Goal: Find specific page/section: Find specific page/section

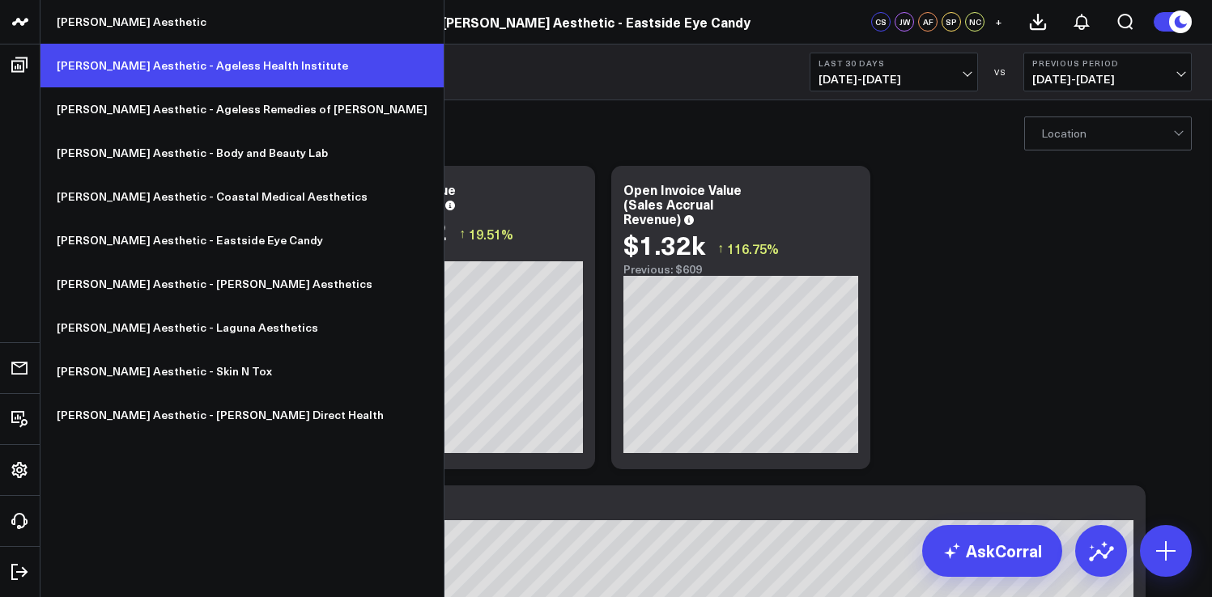
click at [104, 57] on link "[PERSON_NAME] Aesthetic - Ageless Health Institute" at bounding box center [241, 66] width 403 height 44
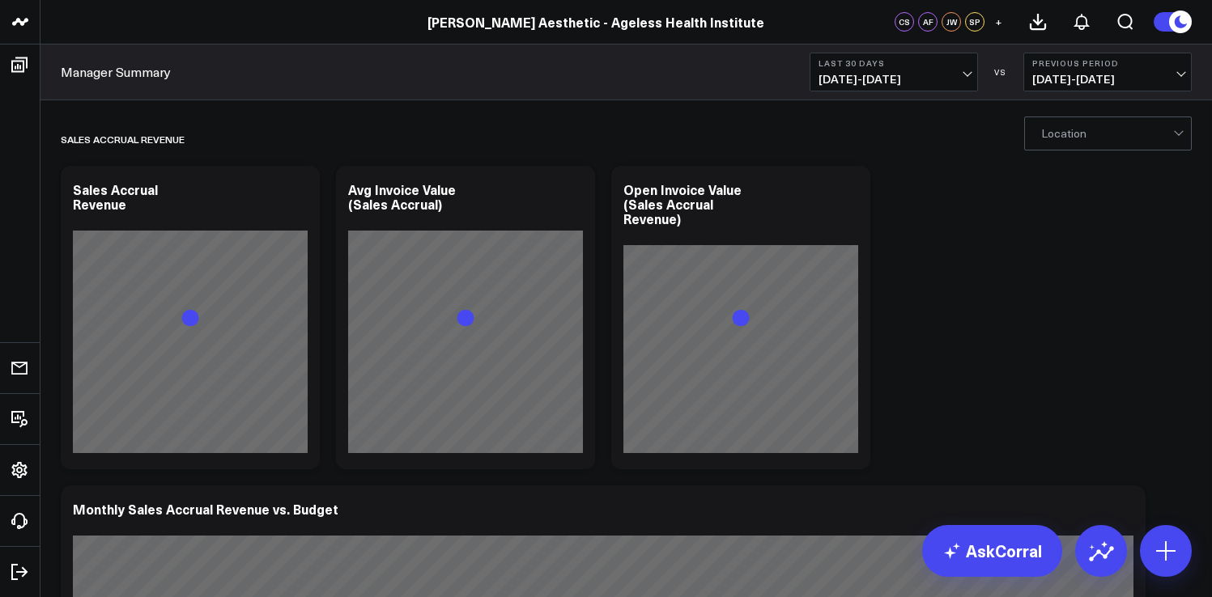
click at [885, 73] on span "07/23/25 - 08/21/25" at bounding box center [893, 79] width 151 height 13
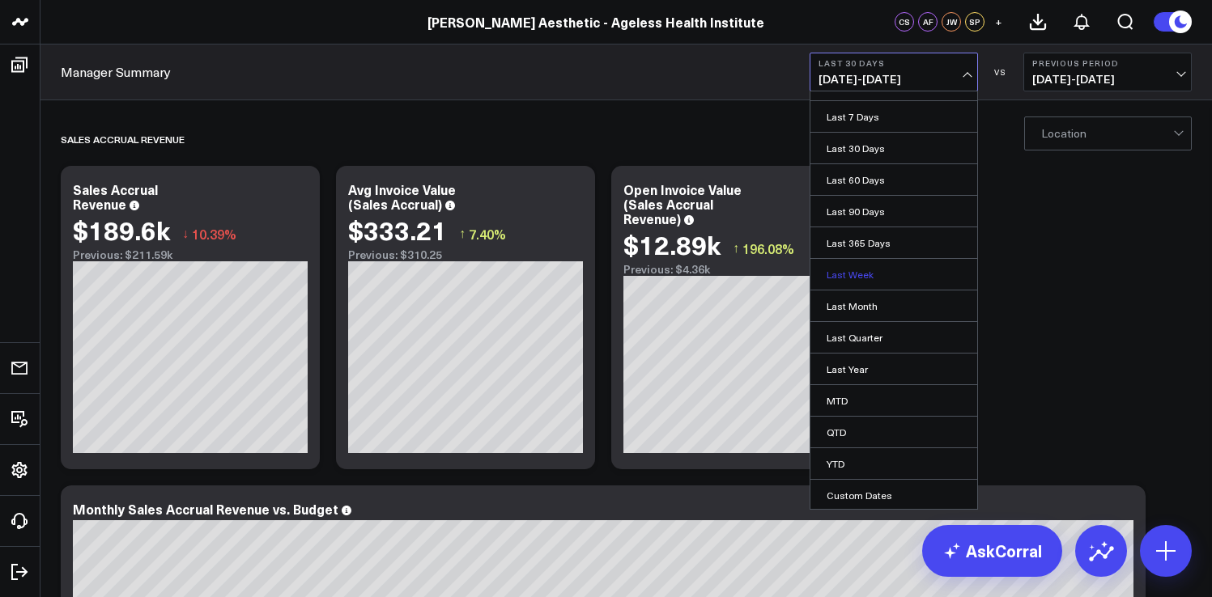
scroll to position [23, 0]
click at [855, 493] on link "Custom Dates" at bounding box center [893, 493] width 167 height 31
select select "7"
select select "2025"
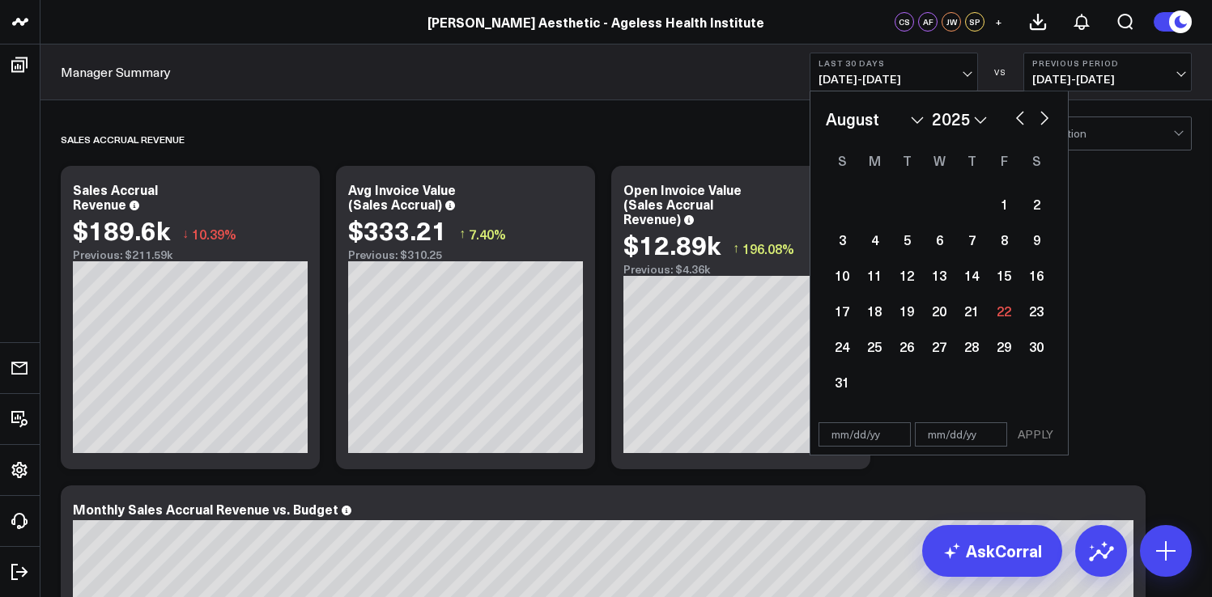
click at [1019, 115] on button "button" at bounding box center [1020, 116] width 16 height 19
select select "6"
select select "2025"
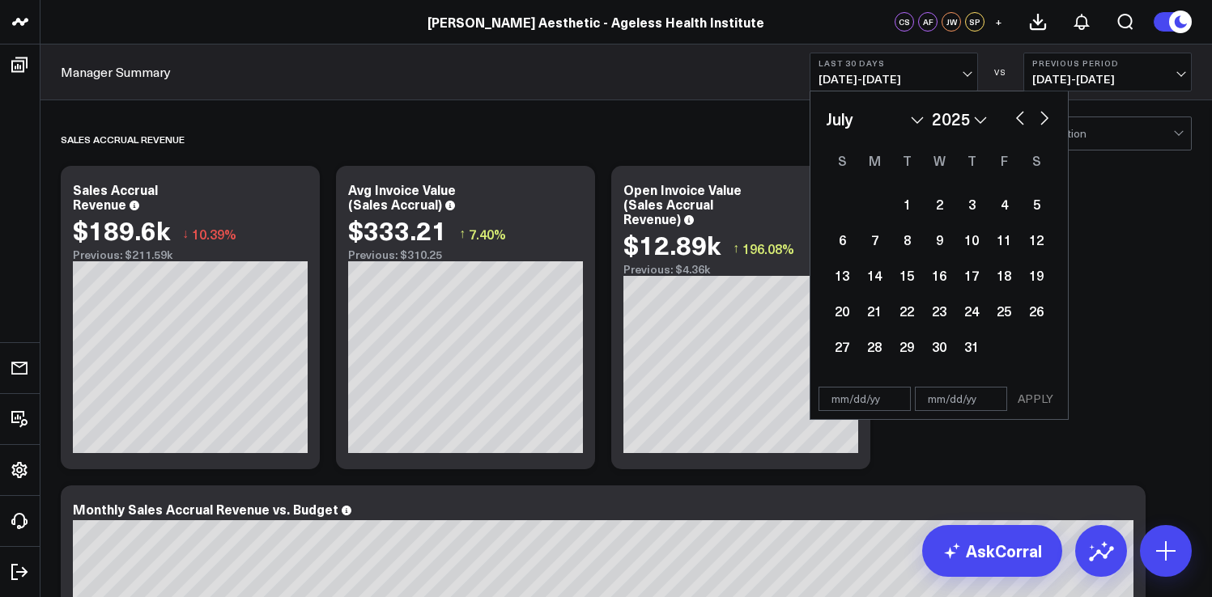
click at [1019, 115] on button "button" at bounding box center [1020, 116] width 16 height 19
select select "5"
select select "2025"
click at [1019, 115] on button "button" at bounding box center [1020, 116] width 16 height 19
select select "4"
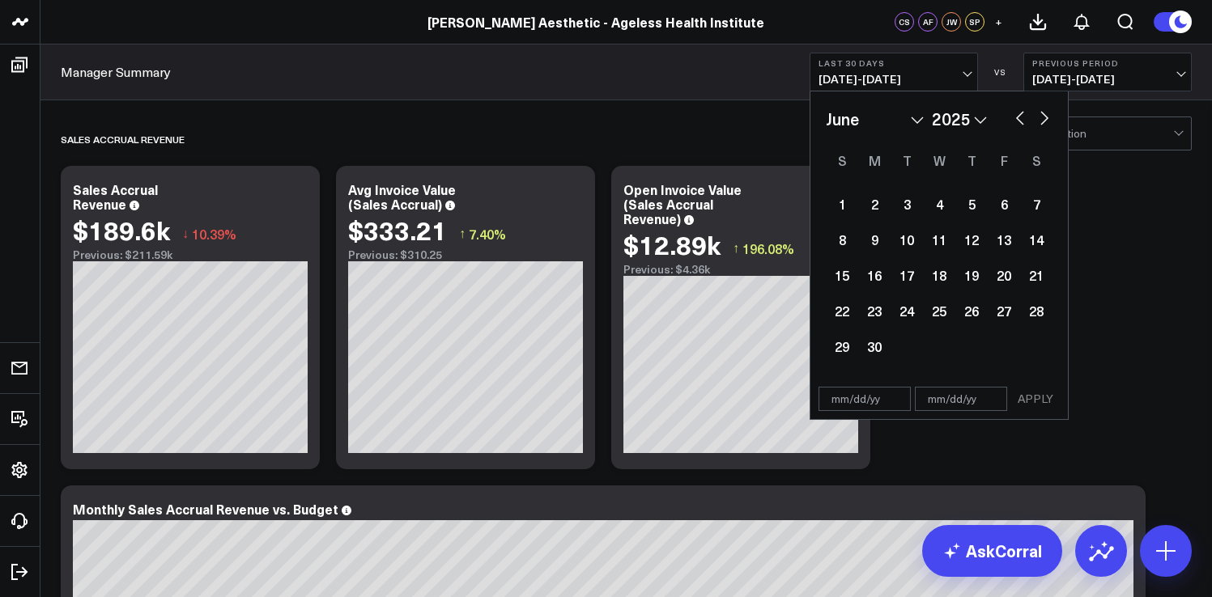
select select "2025"
click at [1019, 115] on button "button" at bounding box center [1020, 116] width 16 height 19
select select "3"
select select "2025"
click at [902, 207] on div "1" at bounding box center [906, 204] width 32 height 32
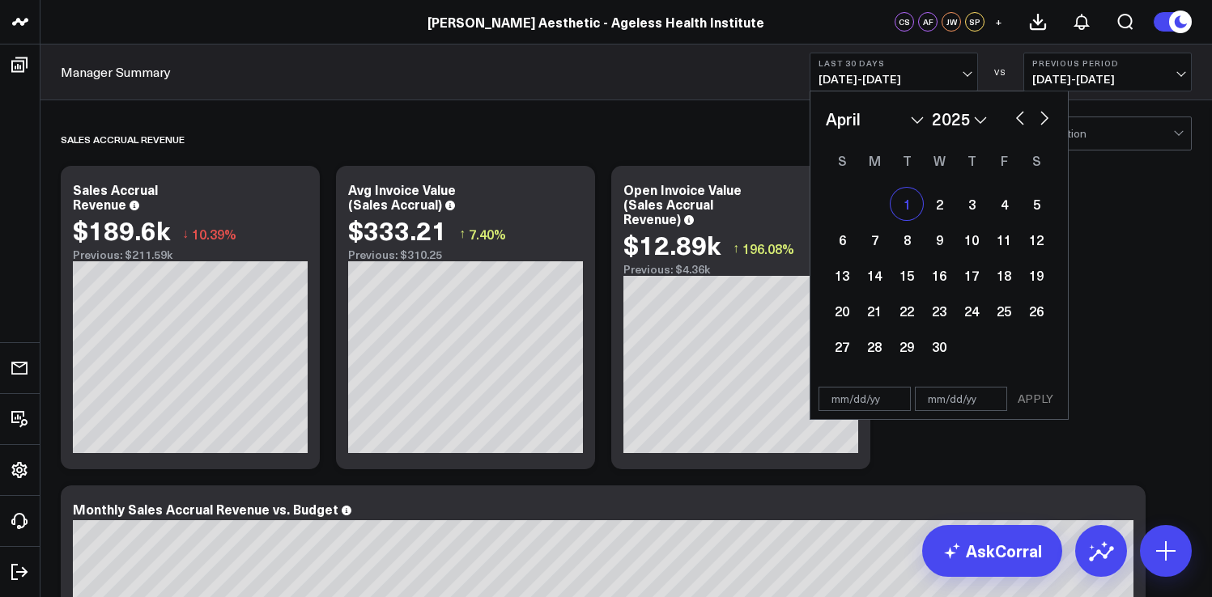
type input "[DATE]"
select select "3"
select select "2025"
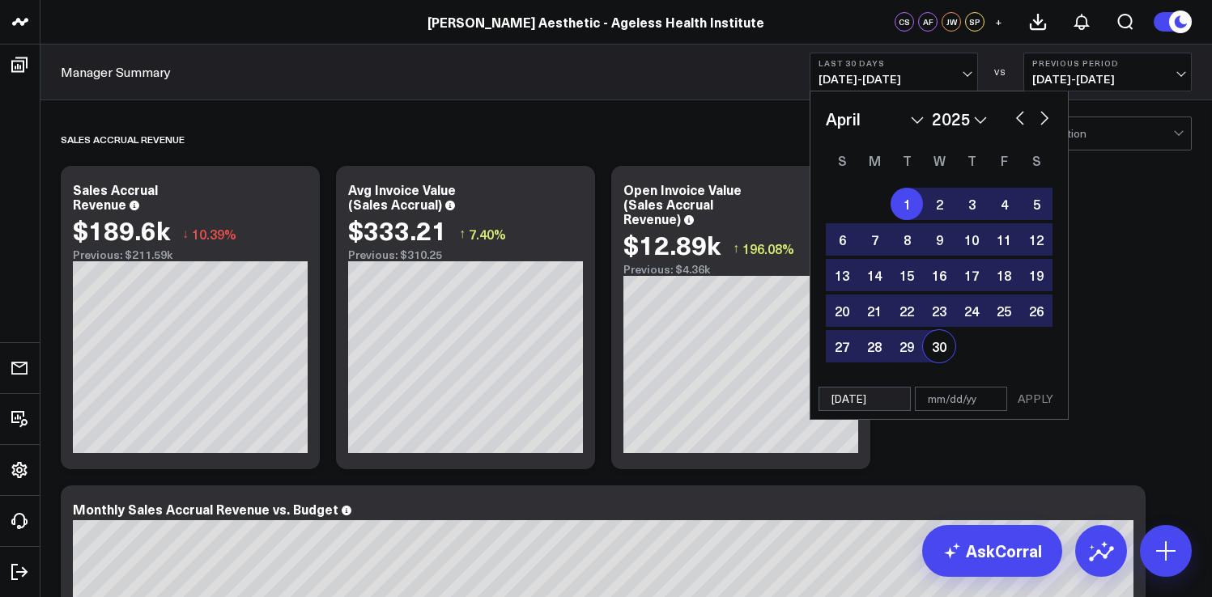
click at [940, 350] on div "30" at bounding box center [939, 346] width 32 height 32
type input "[DATE]"
select select "3"
select select "2025"
click at [1037, 400] on button "APPLY" at bounding box center [1035, 399] width 49 height 24
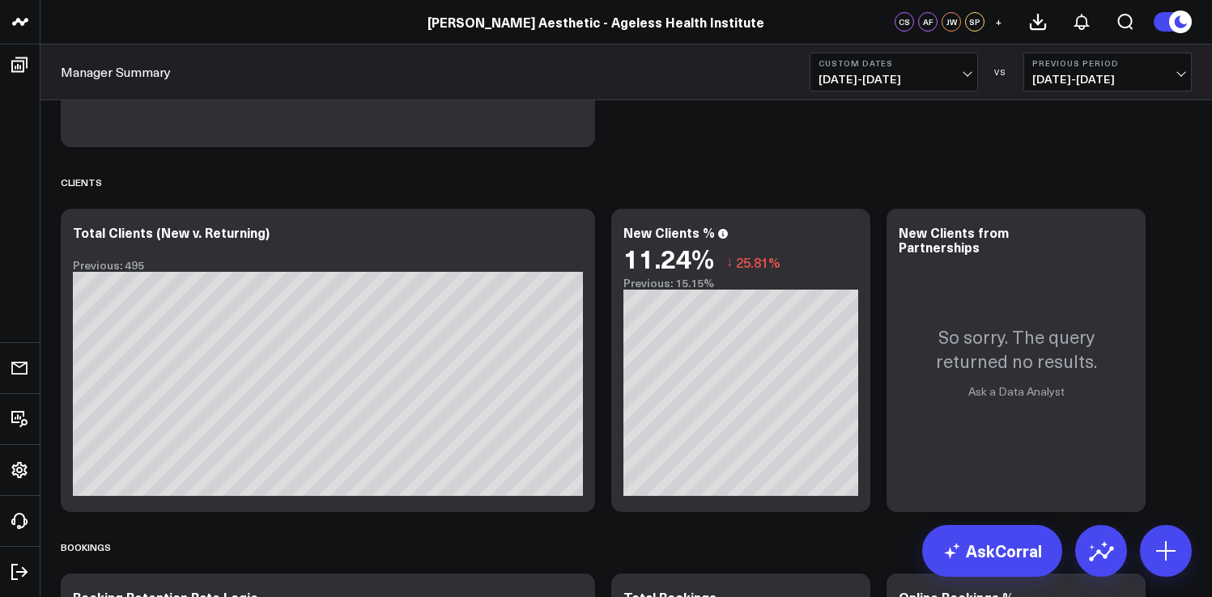
scroll to position [1285, 0]
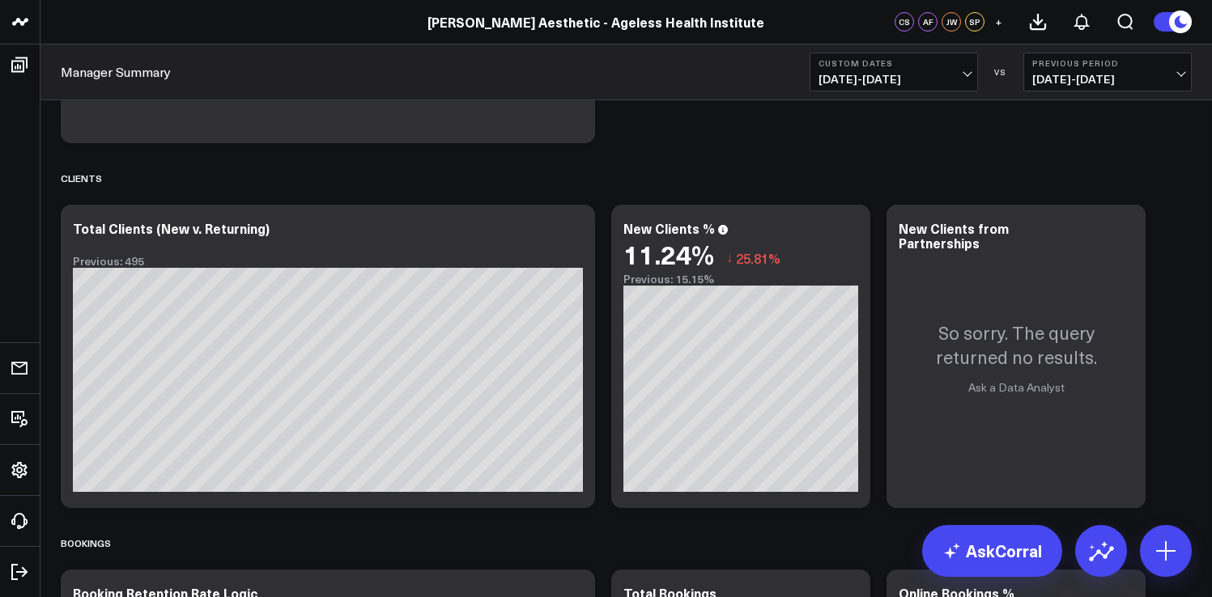
click at [903, 73] on span "[DATE] - [DATE]" at bounding box center [893, 79] width 151 height 13
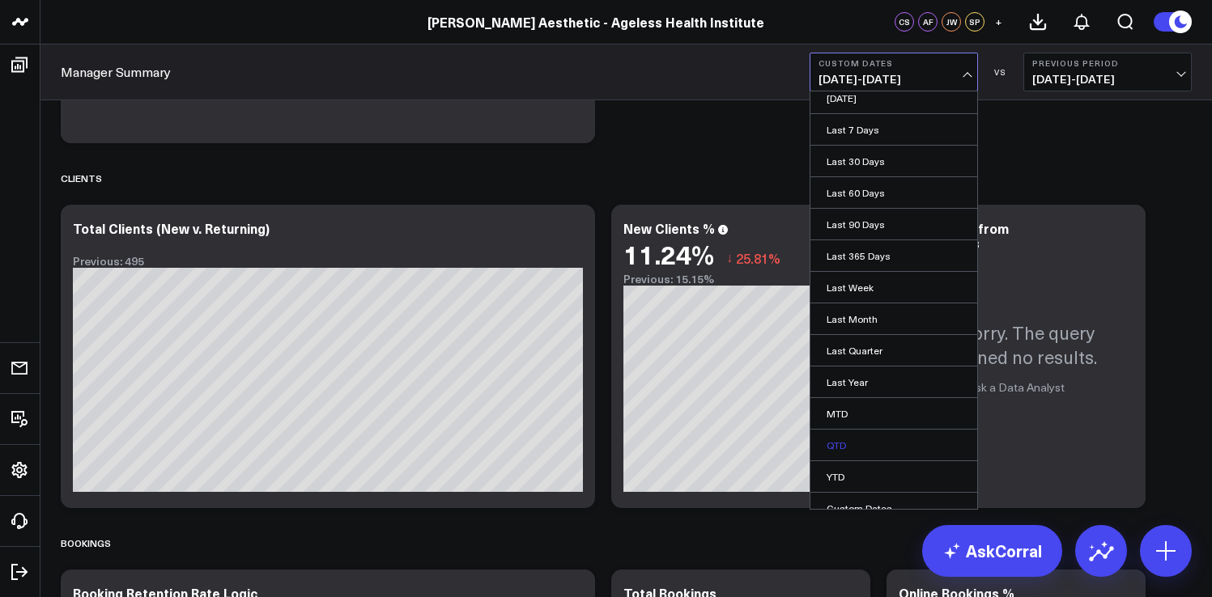
scroll to position [23, 0]
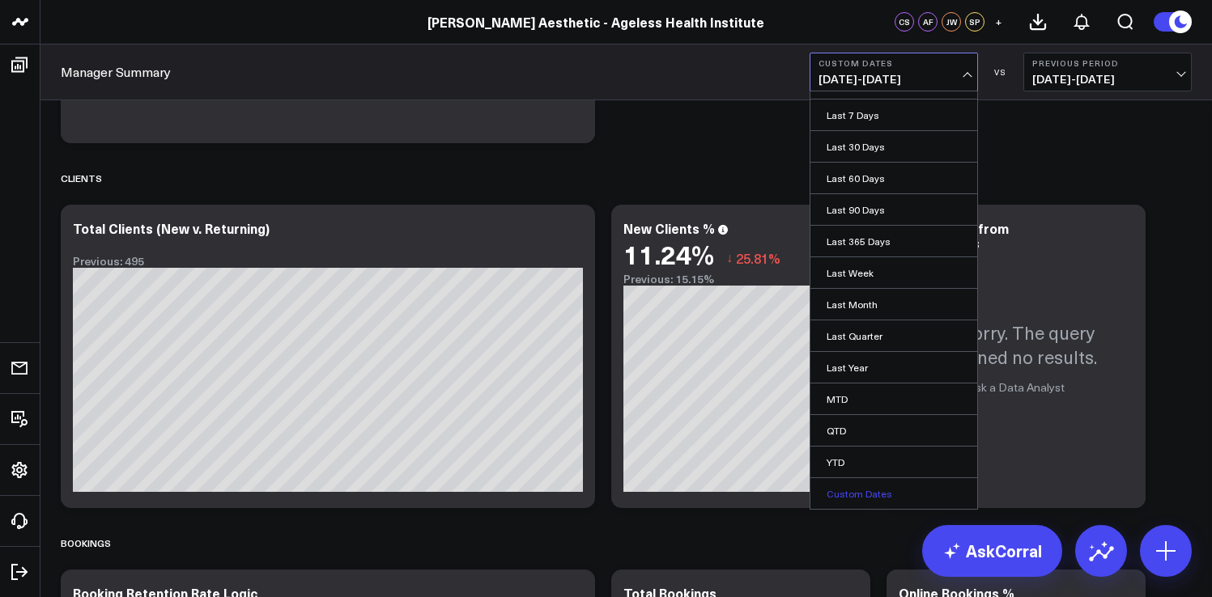
click at [877, 489] on link "Custom Dates" at bounding box center [893, 493] width 167 height 31
select select "7"
select select "2025"
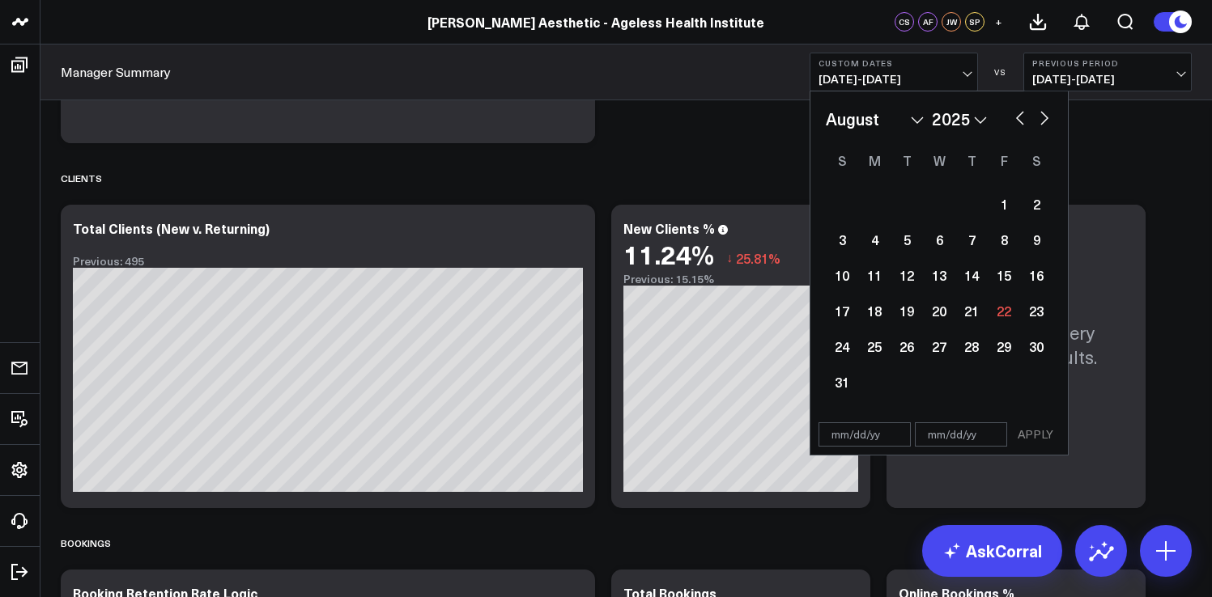
click at [1042, 116] on button "button" at bounding box center [1044, 116] width 16 height 19
select select "8"
select select "2025"
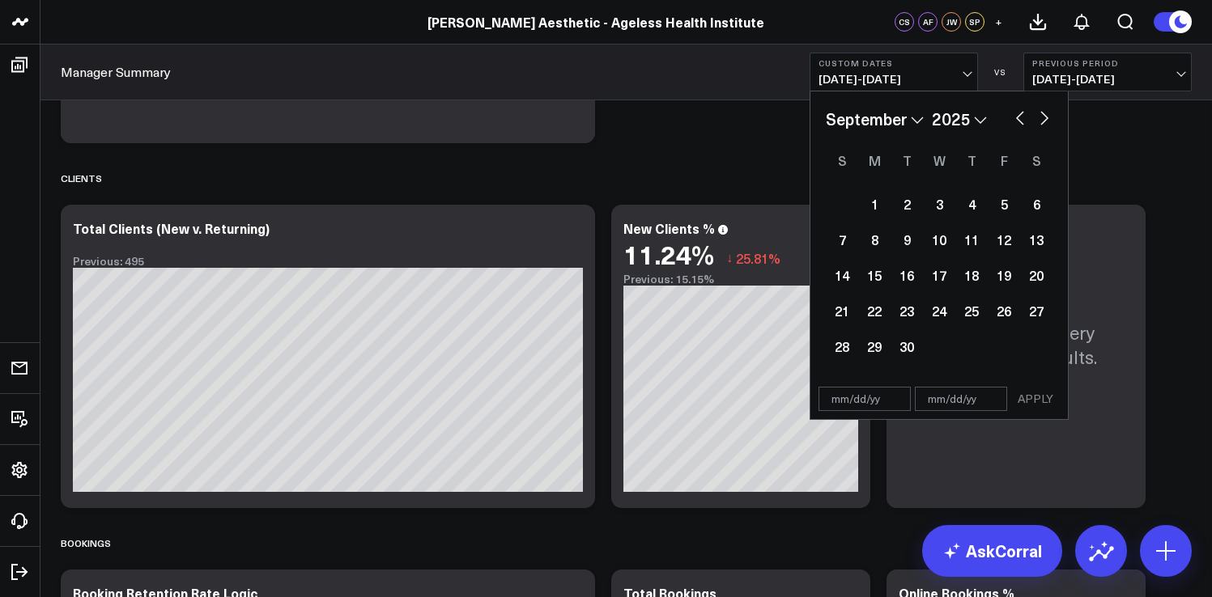
click at [1012, 115] on button "button" at bounding box center [1020, 116] width 16 height 19
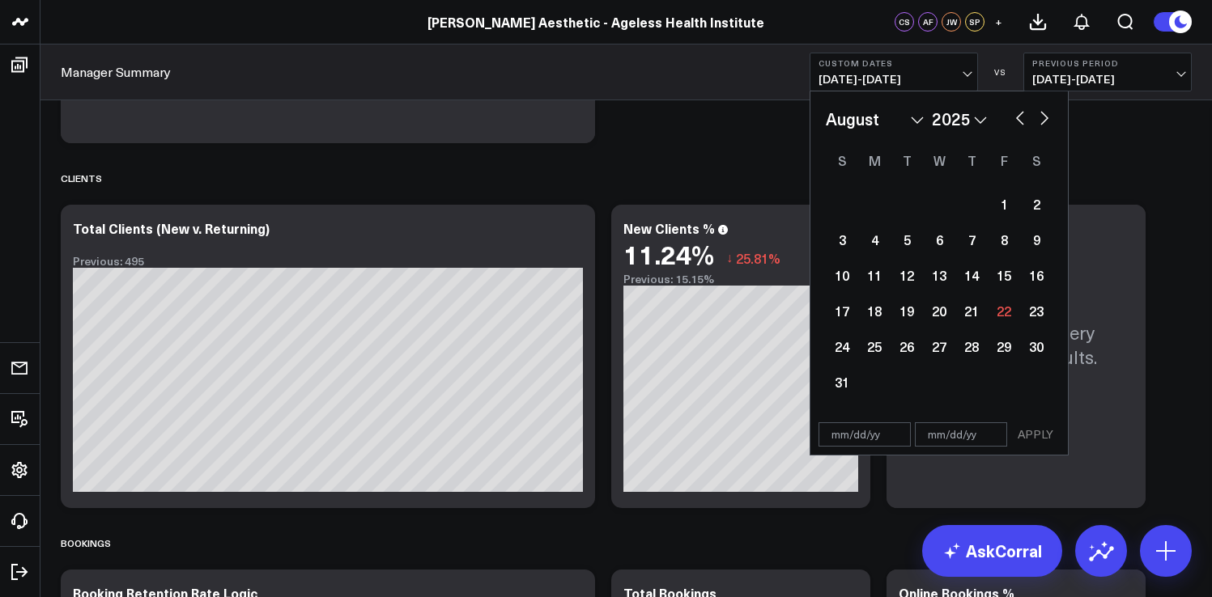
click at [1013, 115] on button "button" at bounding box center [1020, 116] width 16 height 19
select select "5"
select select "2025"
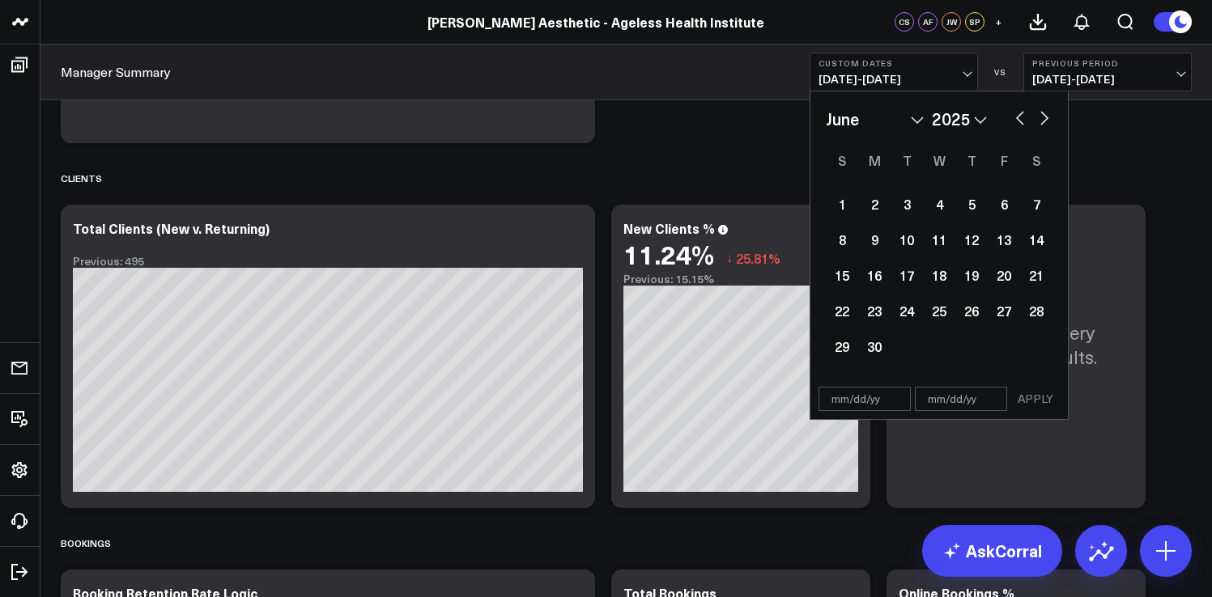
click at [1013, 115] on button "button" at bounding box center [1020, 116] width 16 height 19
select select "4"
select select "2025"
click at [973, 202] on div "1" at bounding box center [971, 204] width 32 height 32
type input "[DATE]"
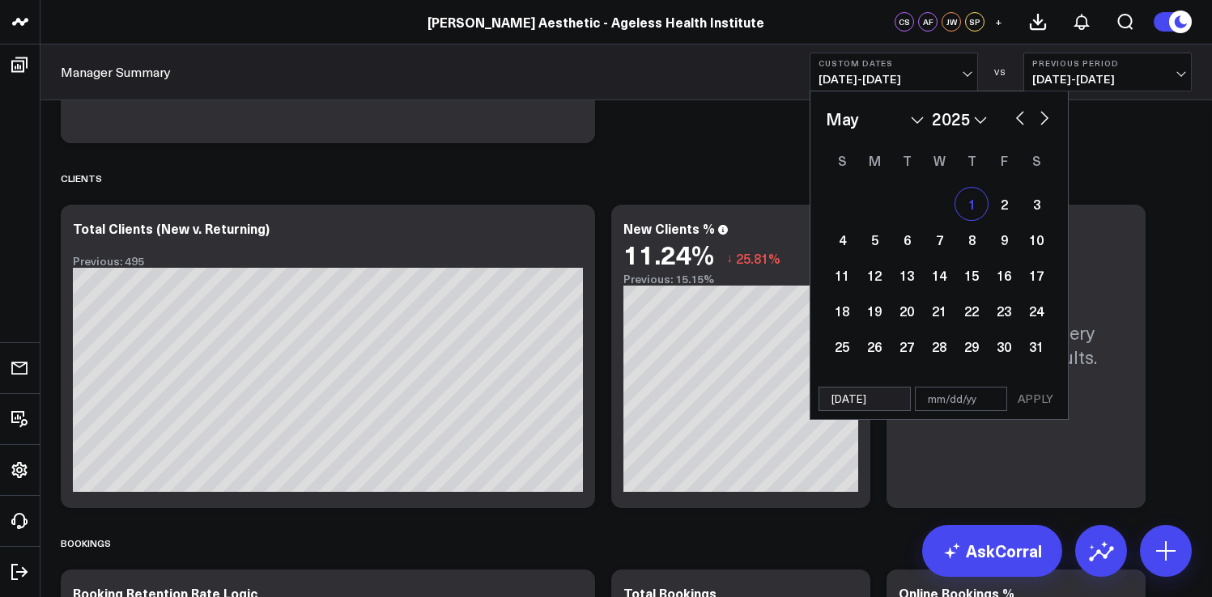
select select "4"
select select "2025"
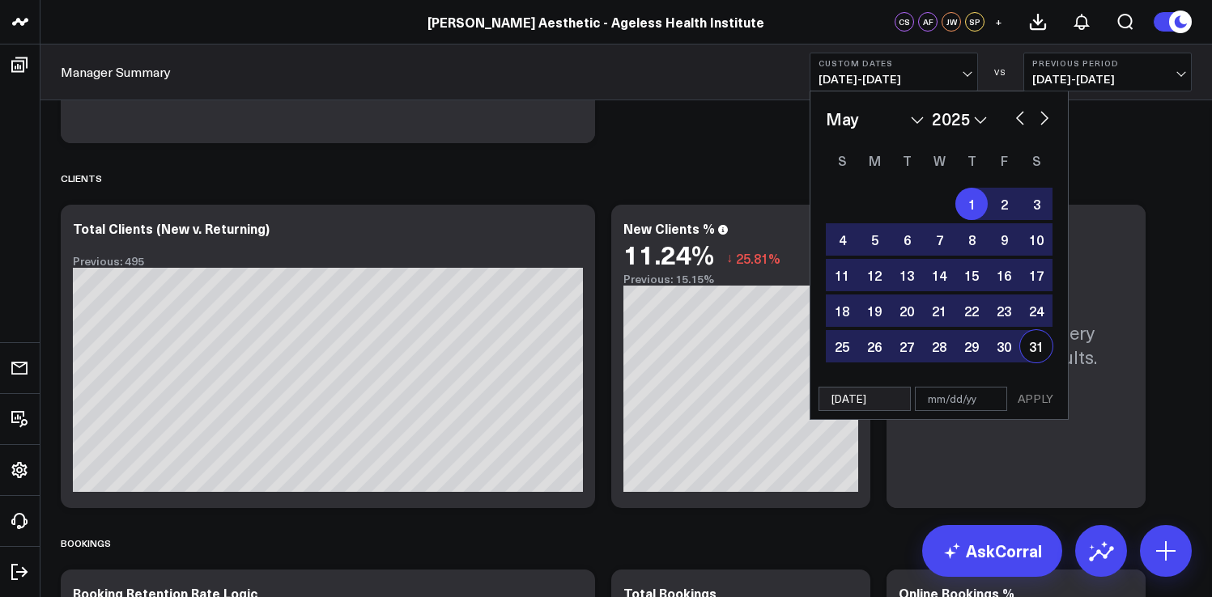
click at [1042, 346] on div "31" at bounding box center [1036, 346] width 32 height 32
type input "[DATE]"
select select "4"
select select "2025"
click at [1026, 396] on button "APPLY" at bounding box center [1035, 399] width 49 height 24
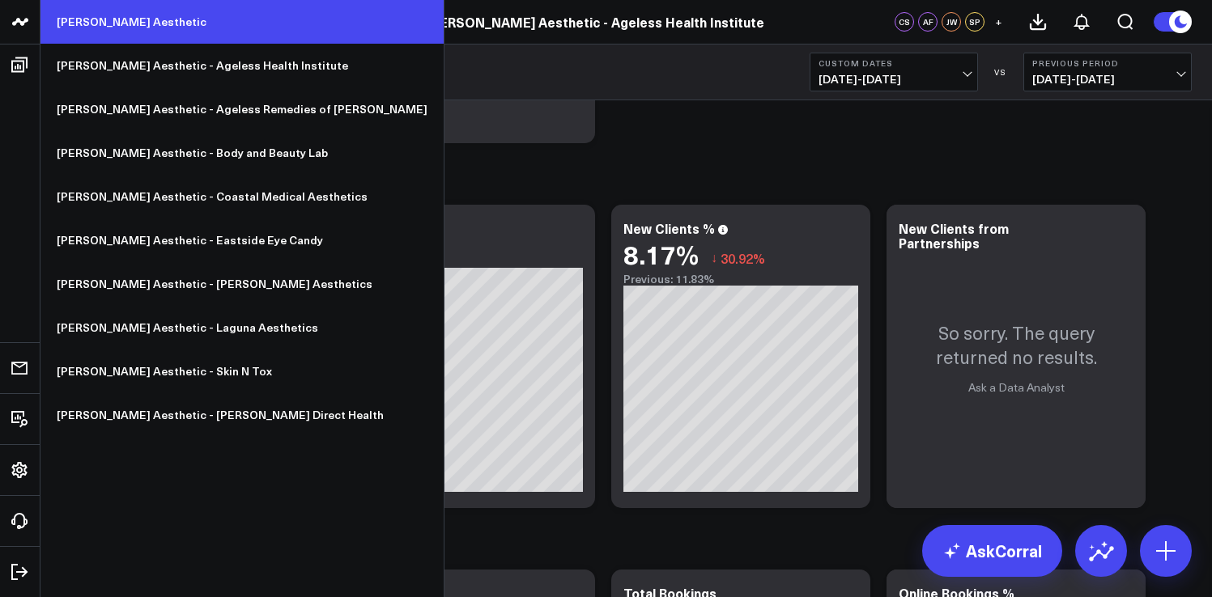
click at [103, 20] on link "[PERSON_NAME] Aesthetic" at bounding box center [241, 22] width 403 height 44
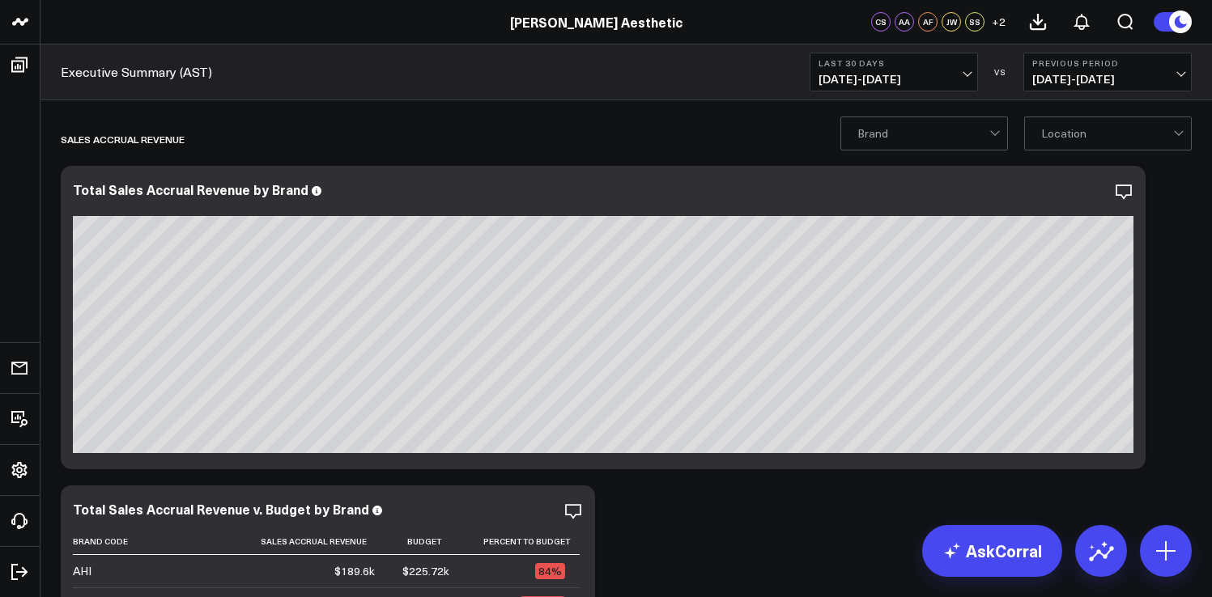
click at [895, 74] on span "07/23/25 - 08/21/25" at bounding box center [893, 79] width 151 height 13
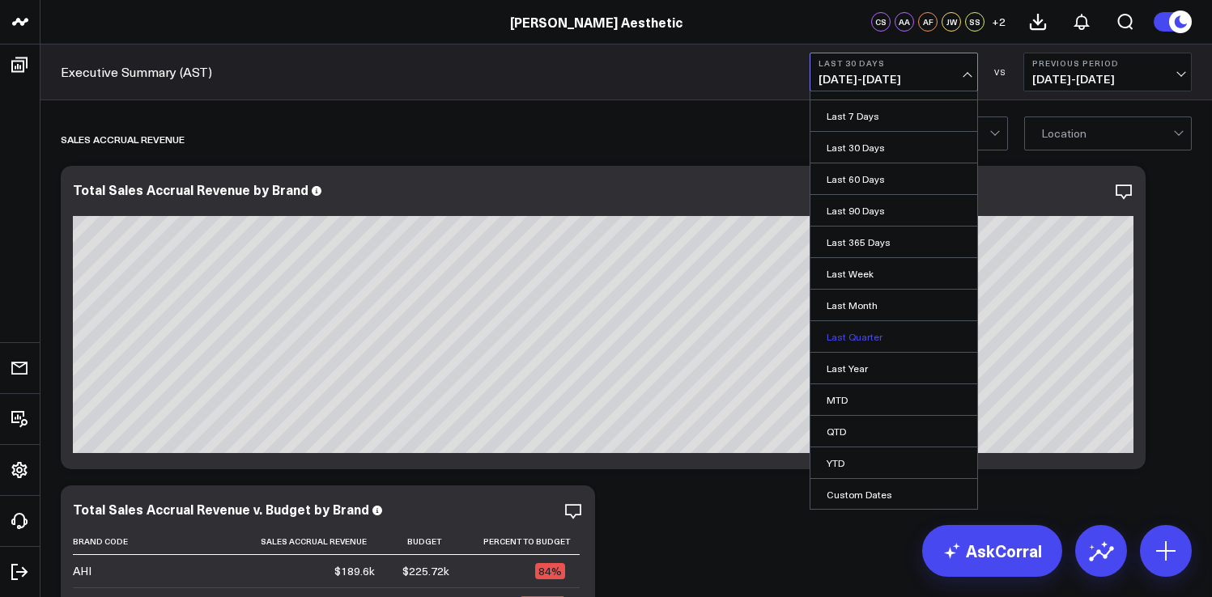
scroll to position [23, 0]
click at [864, 493] on link "Custom Dates" at bounding box center [893, 493] width 167 height 31
select select "7"
select select "2025"
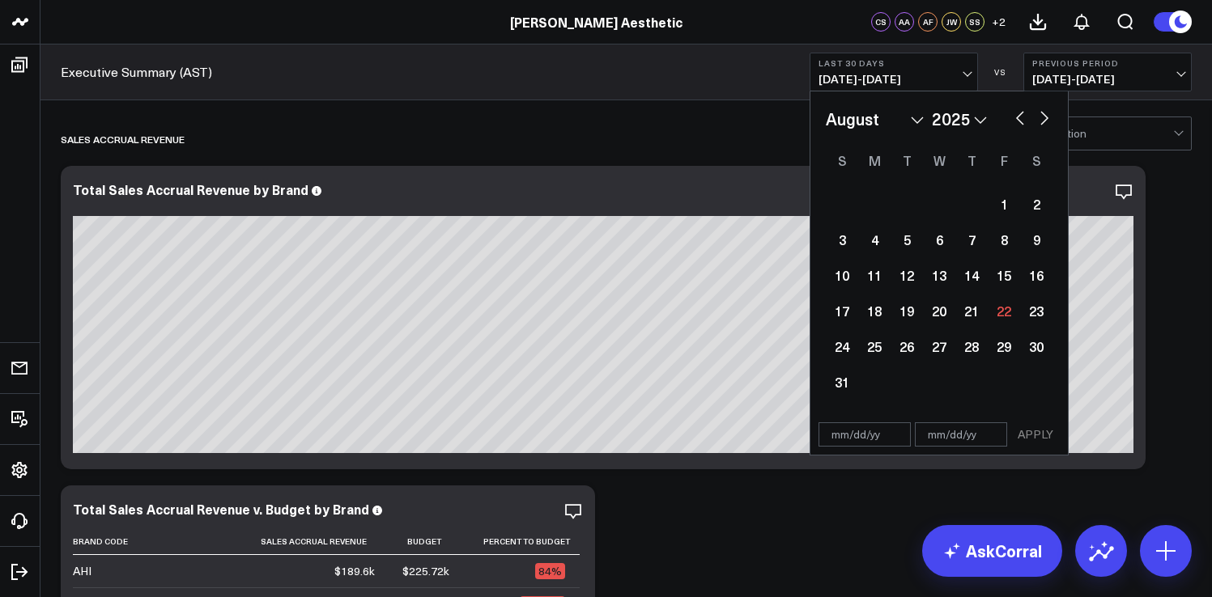
click at [1017, 114] on button "button" at bounding box center [1020, 116] width 16 height 19
select select "5"
select select "2025"
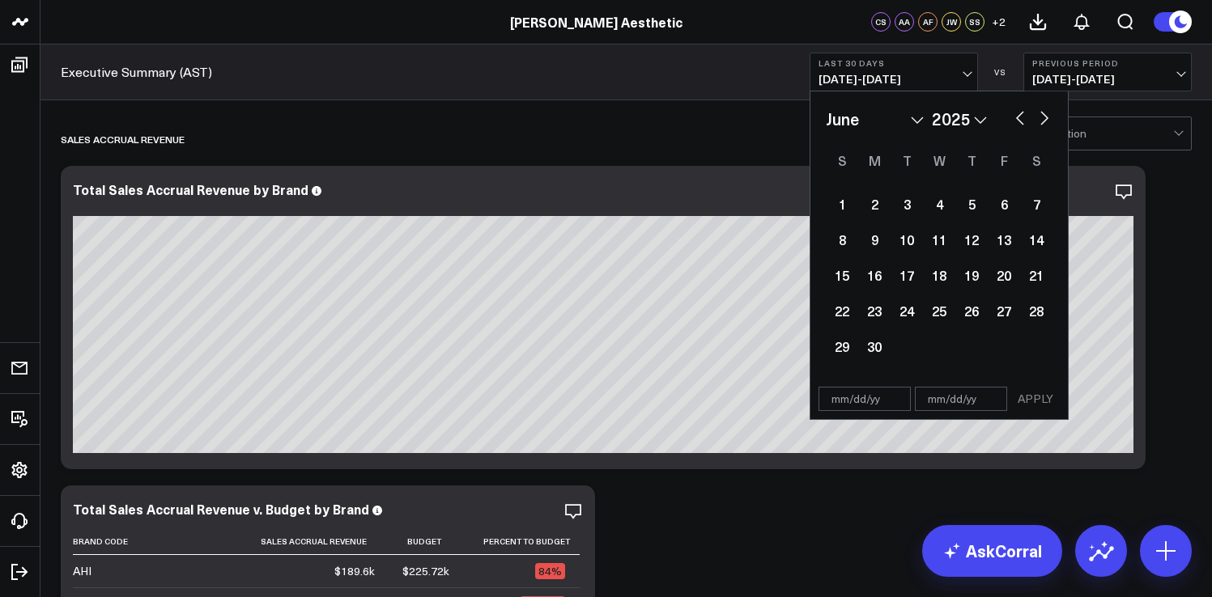
click at [1017, 114] on button "button" at bounding box center [1020, 116] width 16 height 19
select select "4"
select select "2025"
click at [1017, 114] on button "button" at bounding box center [1020, 116] width 16 height 19
select select "3"
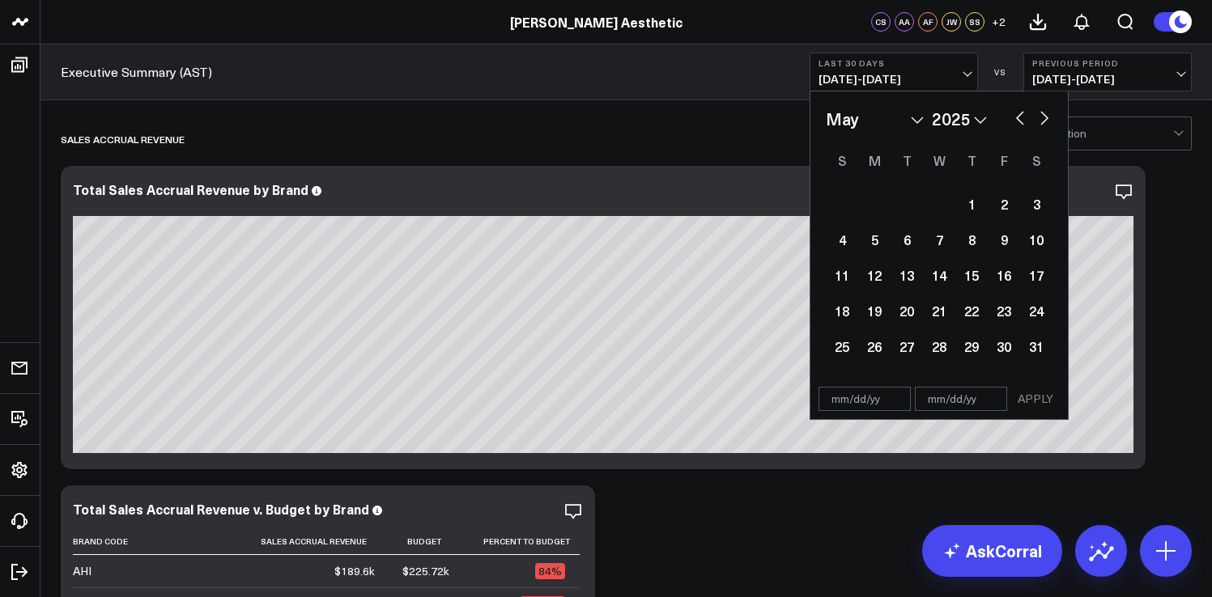
select select "2025"
click at [899, 199] on div "1" at bounding box center [906, 204] width 32 height 32
type input "[DATE]"
select select "3"
select select "2025"
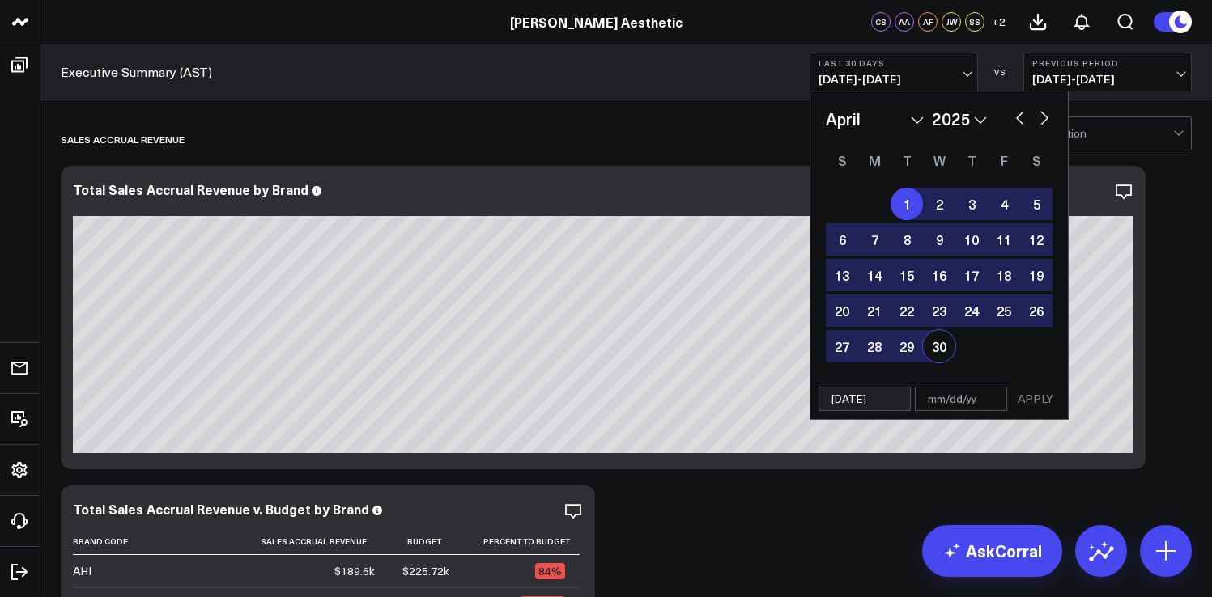
click at [940, 350] on div "30" at bounding box center [939, 346] width 32 height 32
type input "[DATE]"
select select "3"
select select "2025"
click at [1035, 404] on button "APPLY" at bounding box center [1035, 399] width 49 height 24
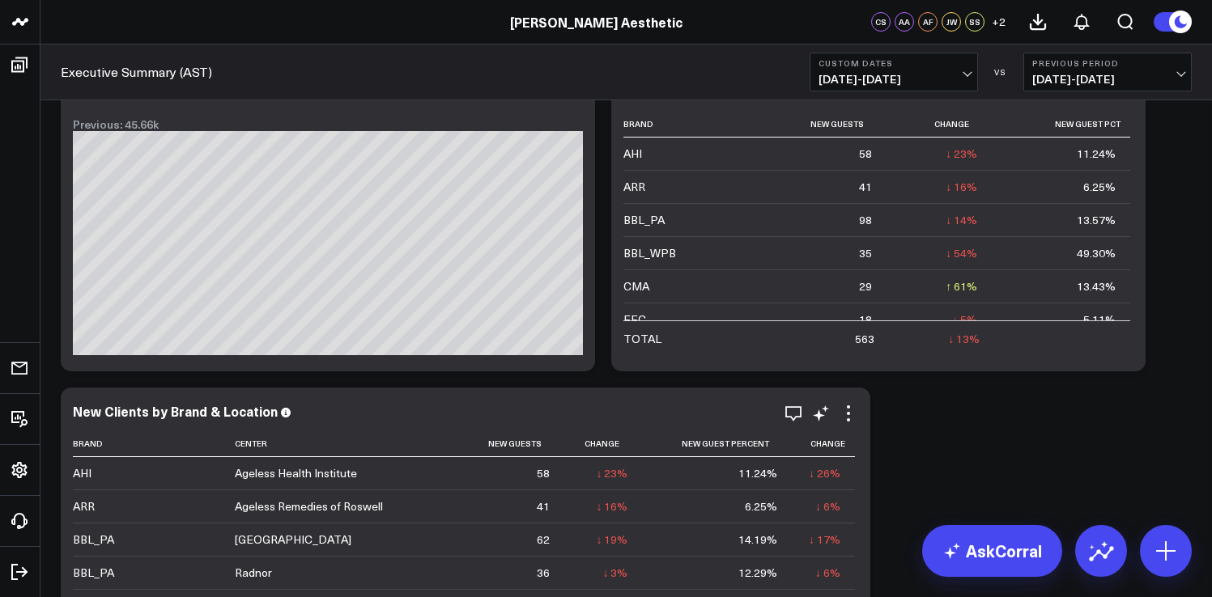
scroll to position [6276, 0]
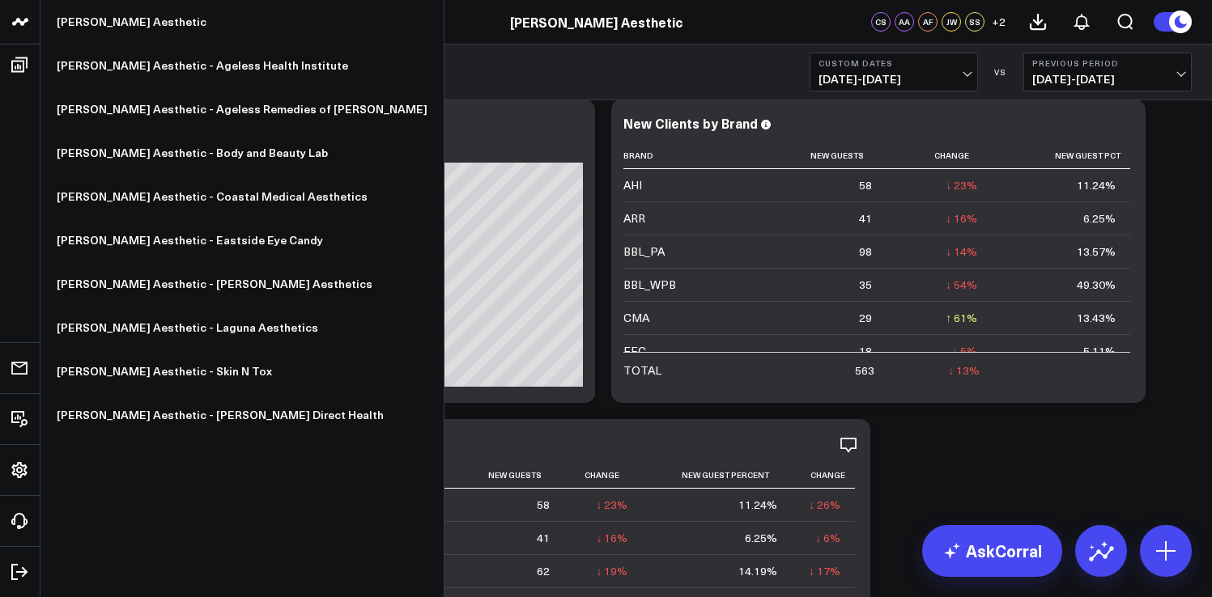
click at [13, 21] on icon at bounding box center [20, 21] width 19 height 19
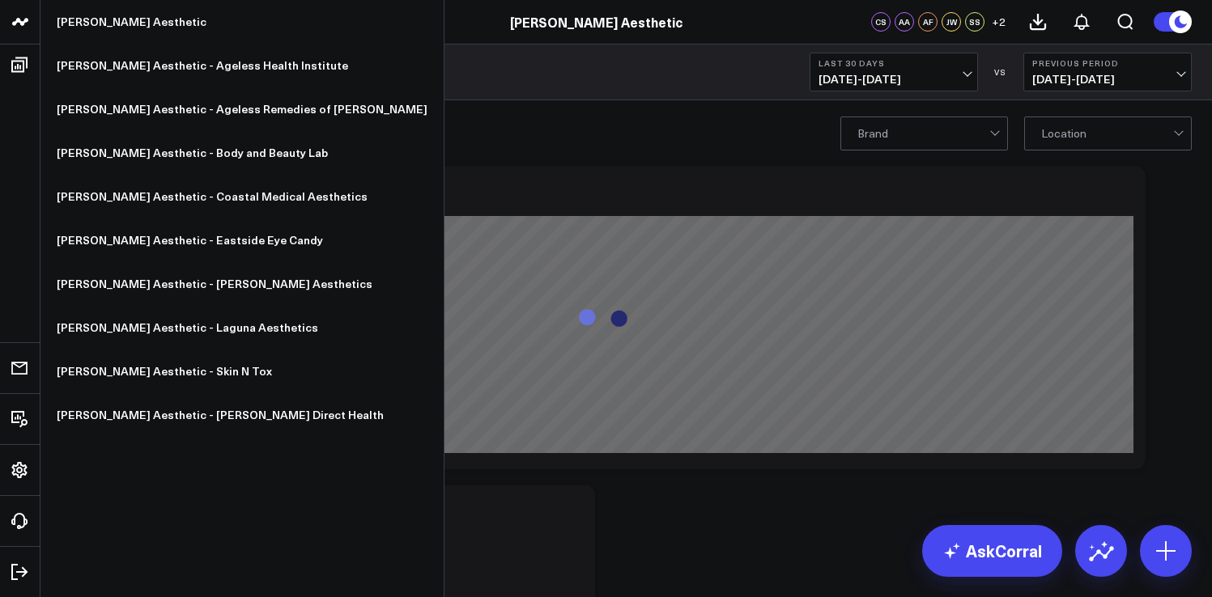
click at [19, 17] on icon at bounding box center [20, 21] width 19 height 19
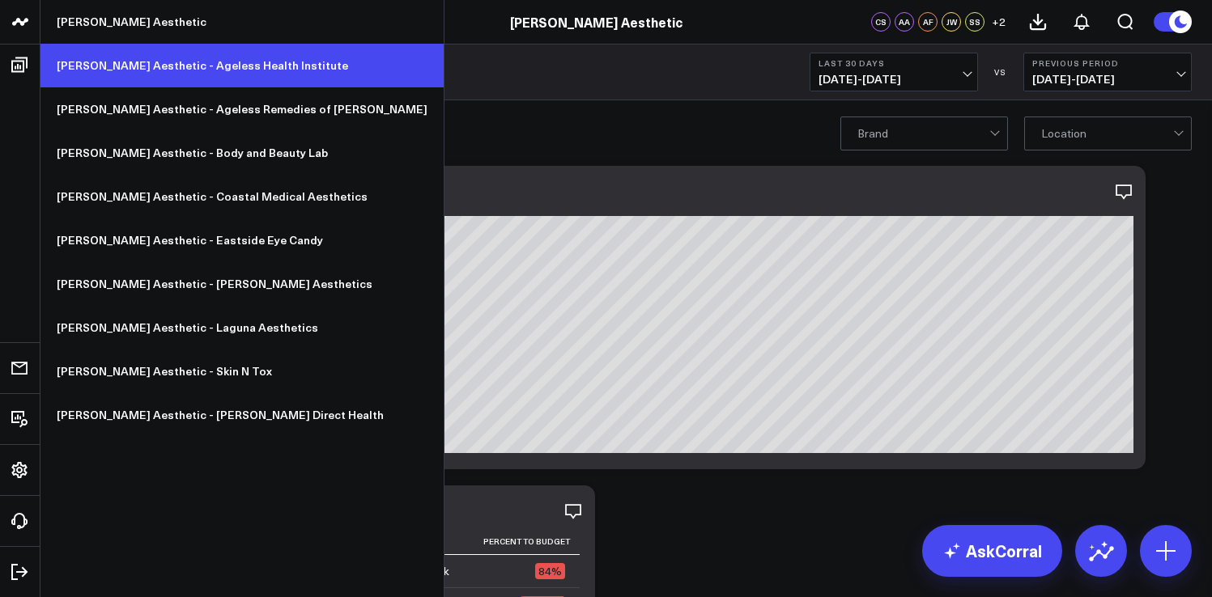
click at [192, 68] on link "[PERSON_NAME] Aesthetic - Ageless Health Institute" at bounding box center [241, 66] width 403 height 44
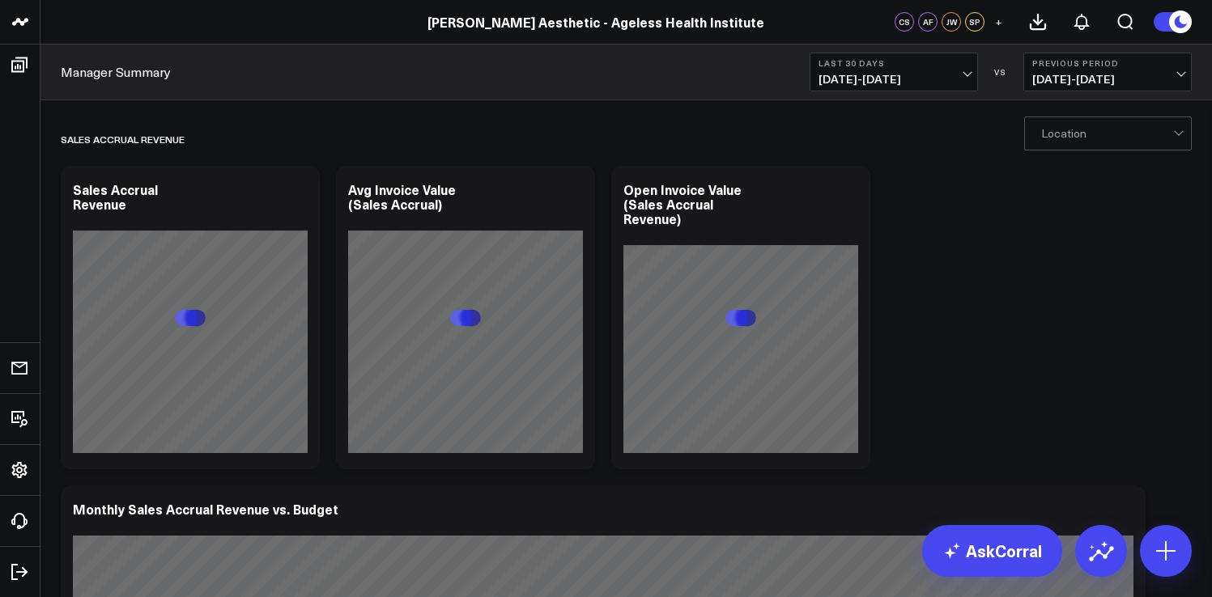
click at [944, 71] on button "Last 30 Days [DATE] - [DATE]" at bounding box center [893, 72] width 168 height 39
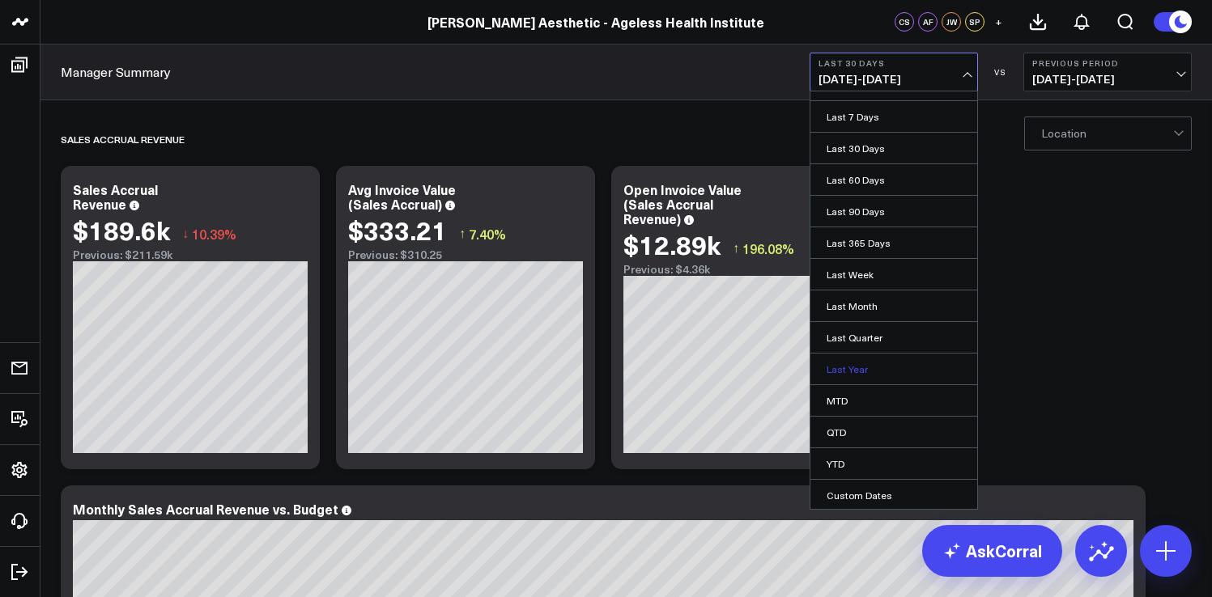
scroll to position [23, 0]
click at [891, 485] on link "Custom Dates" at bounding box center [893, 493] width 167 height 31
select select "7"
select select "2025"
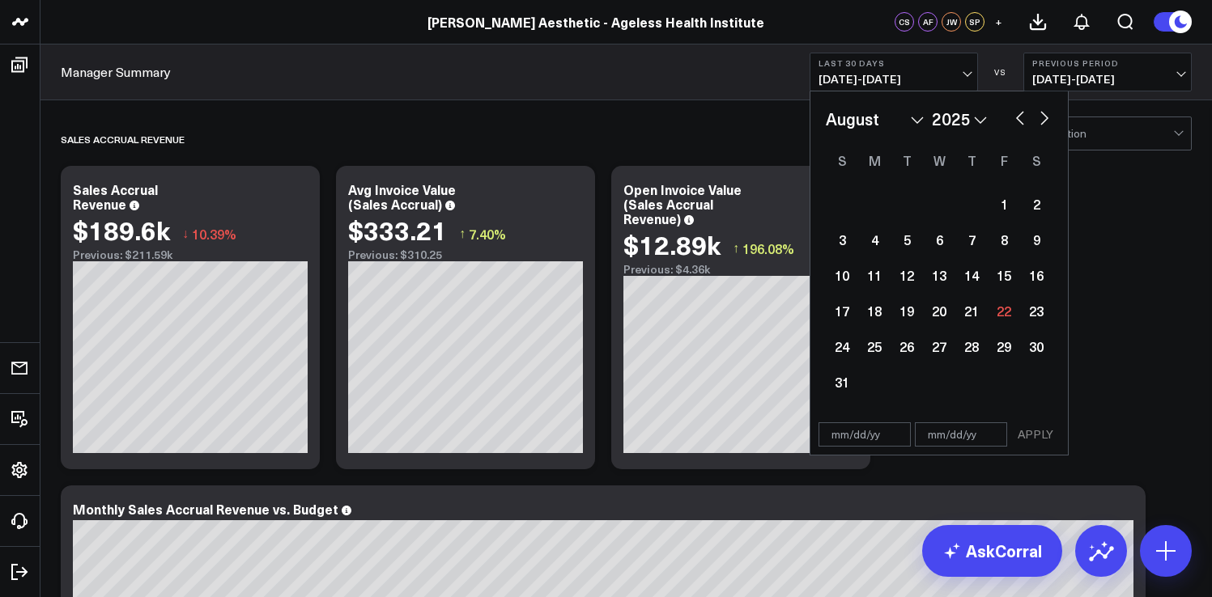
click at [1021, 117] on button "button" at bounding box center [1020, 116] width 16 height 19
select select "6"
select select "2025"
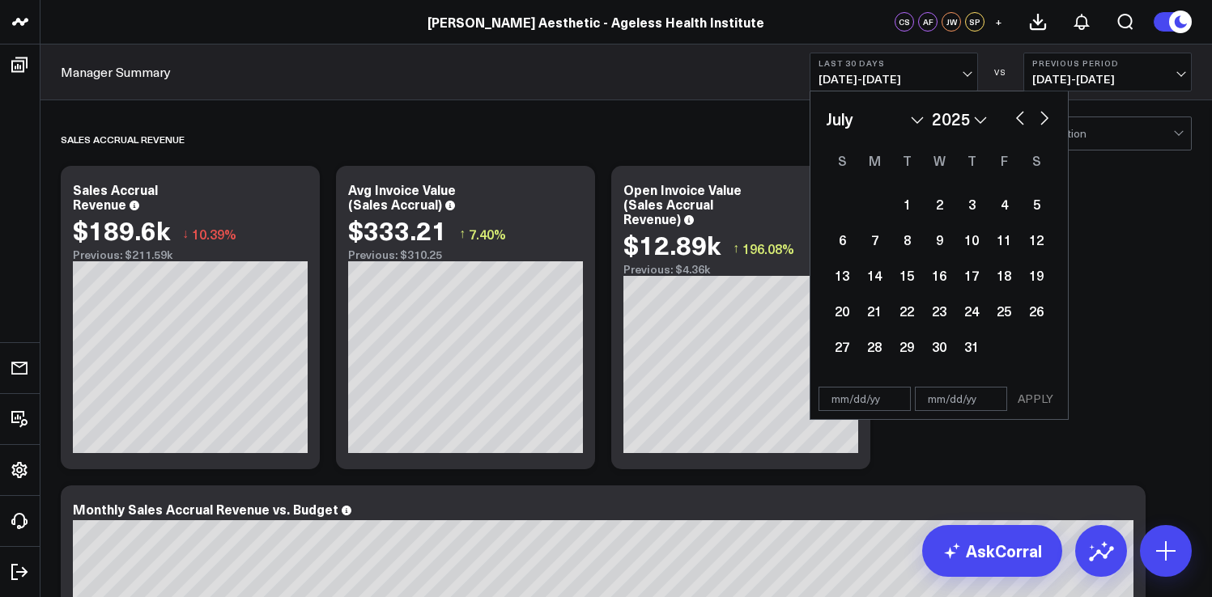
click at [1021, 117] on button "button" at bounding box center [1020, 116] width 16 height 19
select select "5"
select select "2025"
click at [1021, 117] on button "button" at bounding box center [1020, 116] width 16 height 19
select select "4"
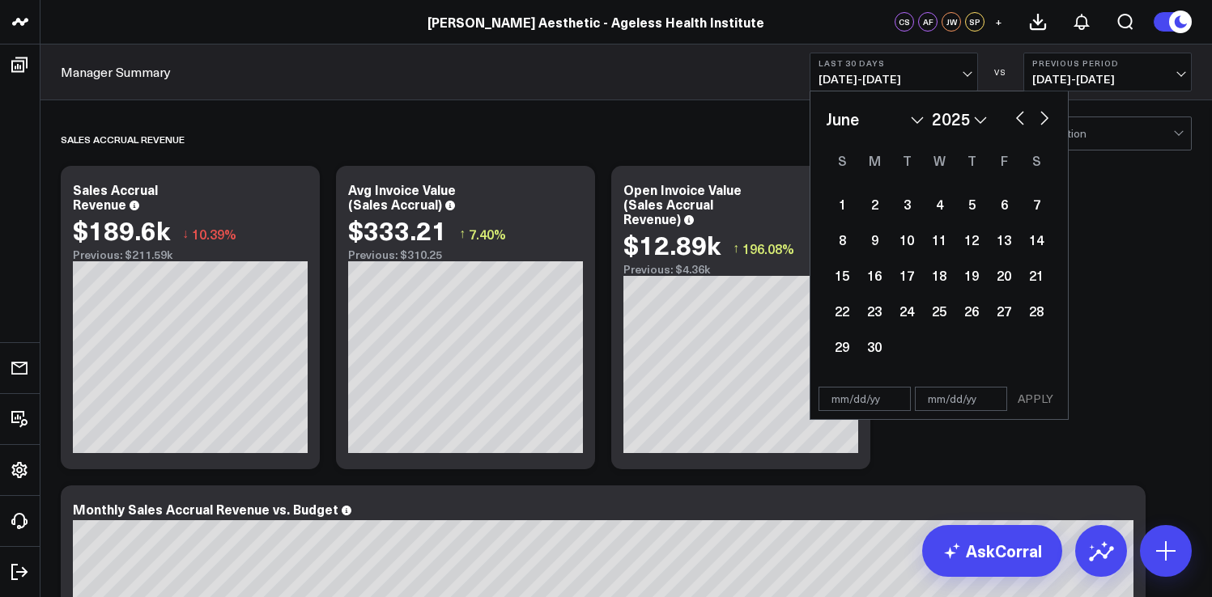
select select "2025"
click at [961, 212] on div "1" at bounding box center [971, 204] width 32 height 32
type input "[DATE]"
select select "4"
select select "2025"
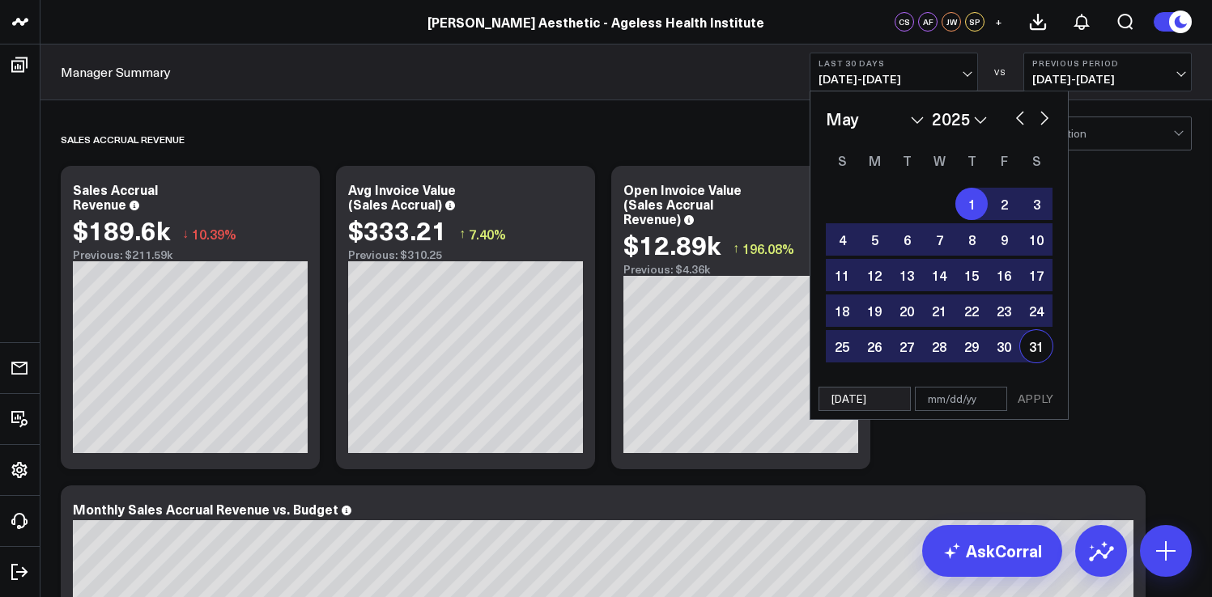
click at [1035, 341] on div "31" at bounding box center [1036, 346] width 32 height 32
type input "[DATE]"
select select "4"
select select "2025"
click at [1031, 396] on button "APPLY" at bounding box center [1035, 399] width 49 height 24
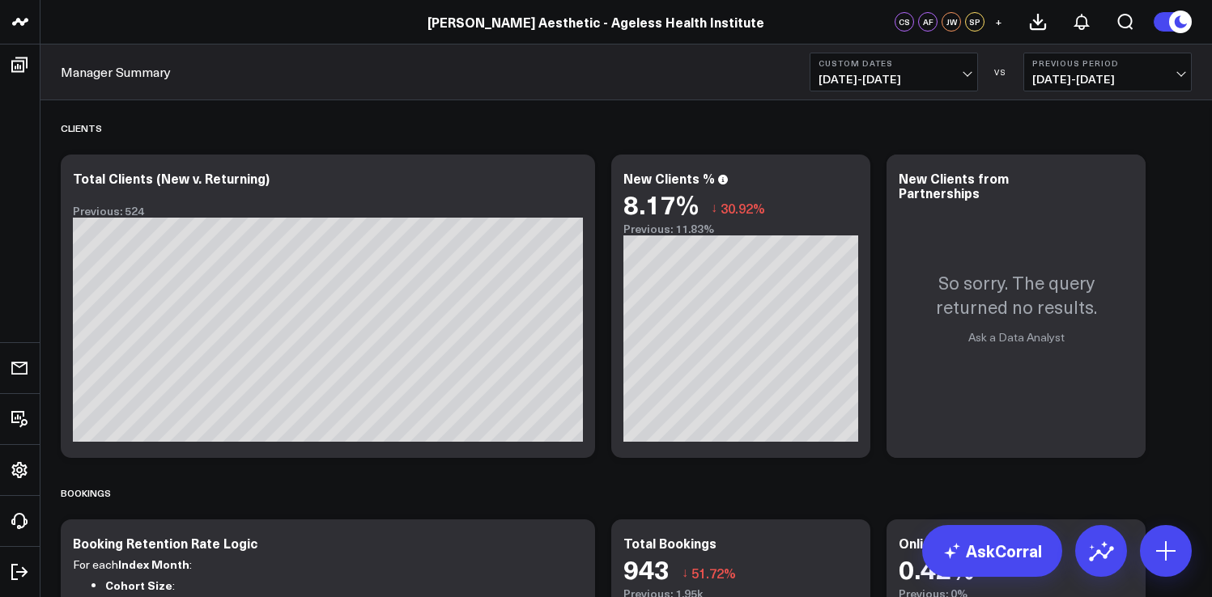
scroll to position [1331, 0]
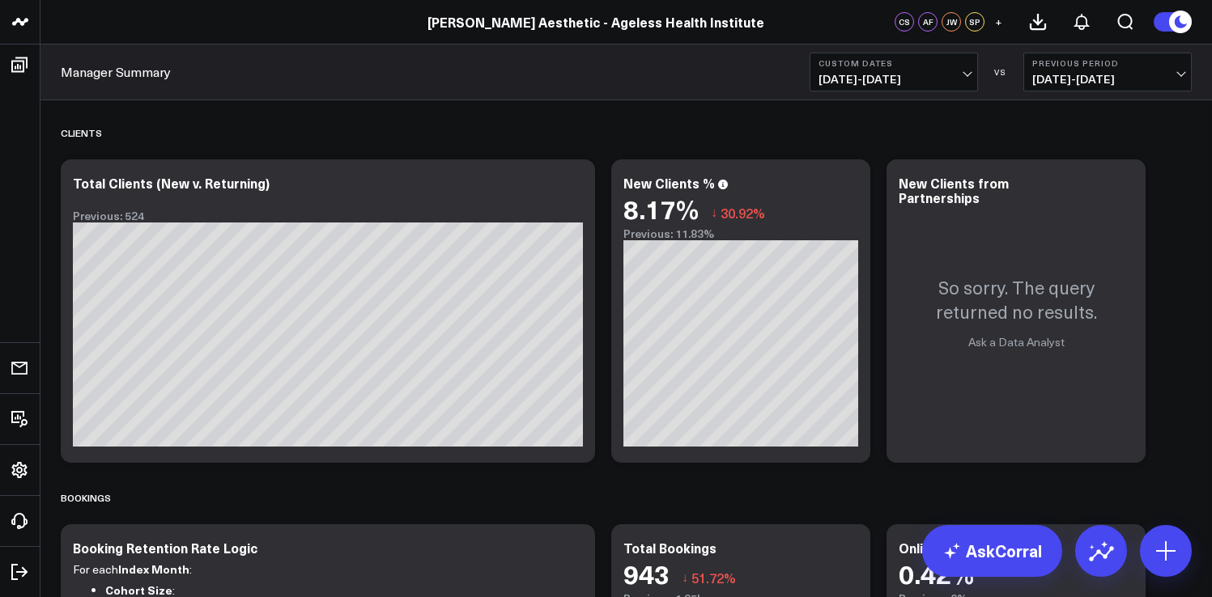
click at [876, 79] on span "[DATE] - [DATE]" at bounding box center [893, 79] width 151 height 13
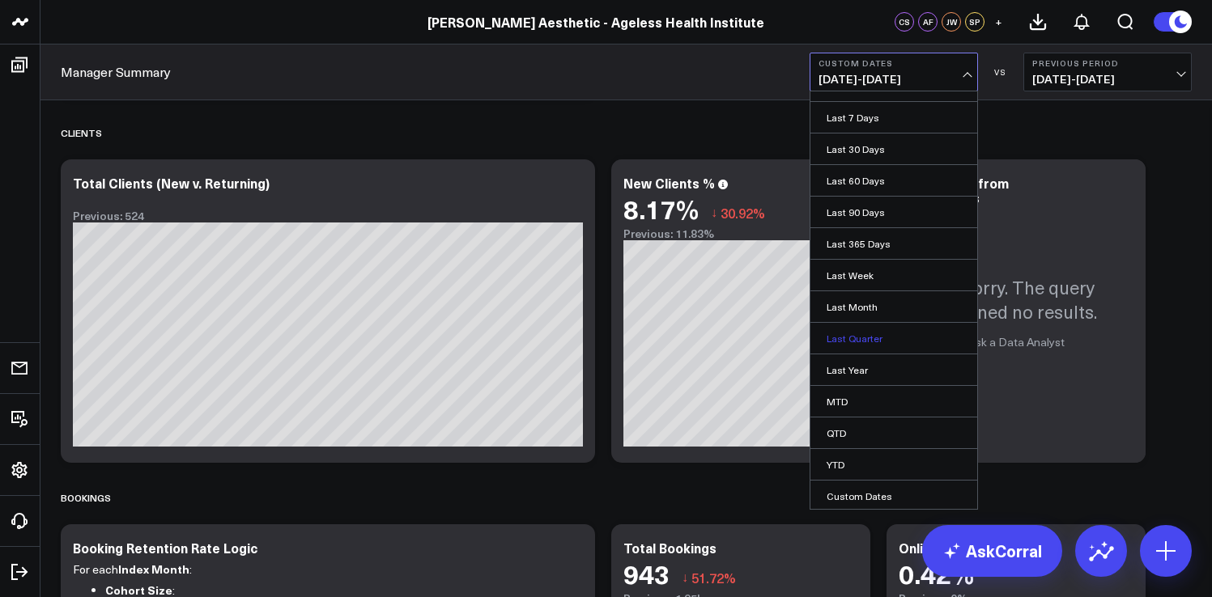
scroll to position [23, 0]
click at [860, 486] on link "Custom Dates" at bounding box center [893, 493] width 167 height 31
select select "7"
select select "2025"
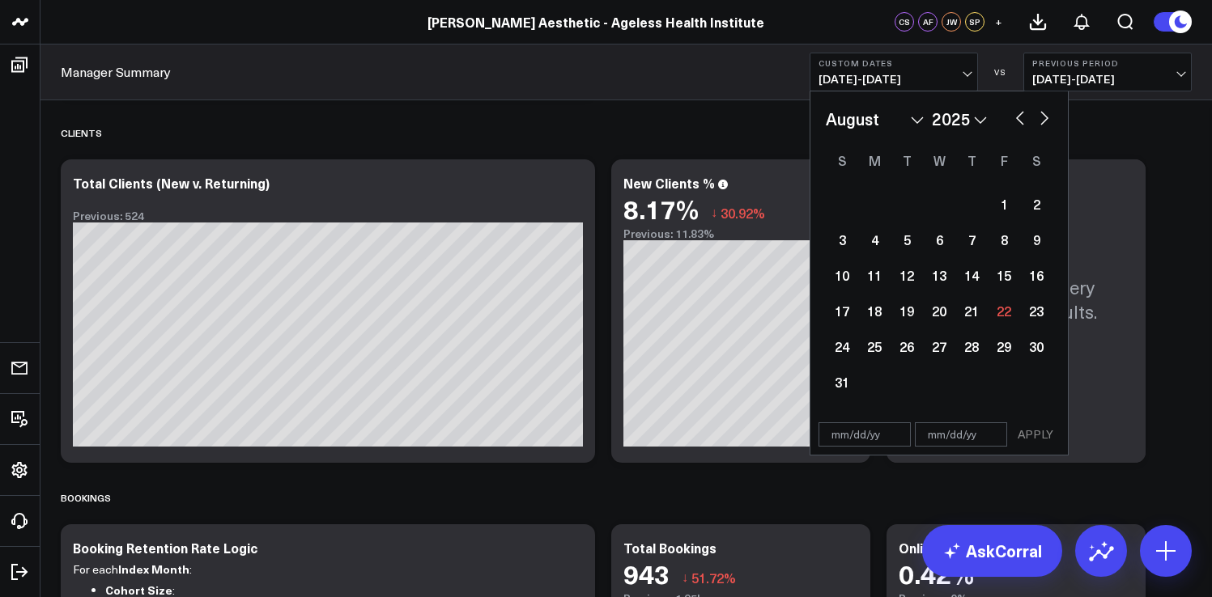
click at [1020, 115] on button "button" at bounding box center [1020, 116] width 16 height 19
select select "5"
select select "2025"
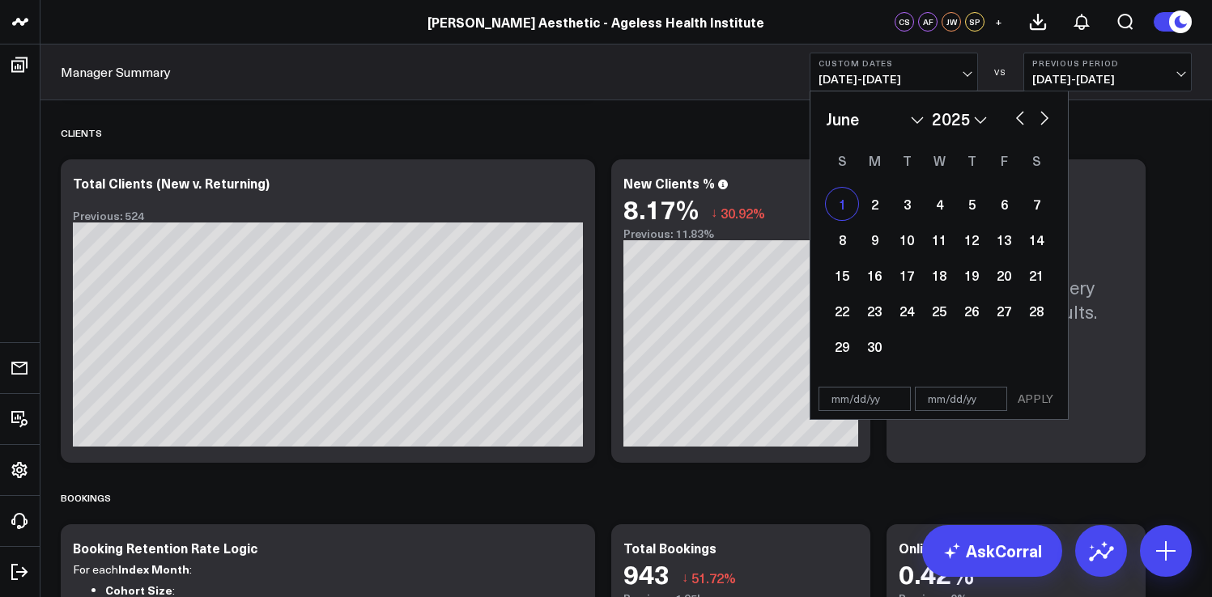
click at [842, 204] on div "1" at bounding box center [842, 204] width 32 height 32
type input "[DATE]"
select select "5"
select select "2025"
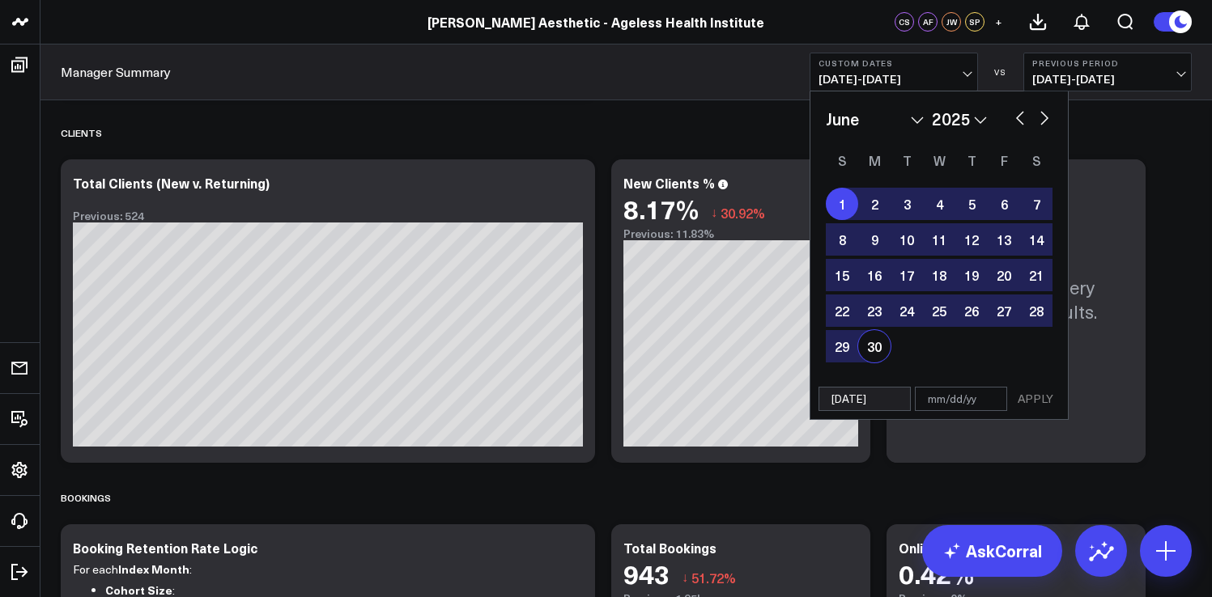
click at [872, 341] on div "30" at bounding box center [874, 346] width 32 height 32
type input "[DATE]"
select select "5"
select select "2025"
click at [1031, 399] on button "APPLY" at bounding box center [1035, 399] width 49 height 24
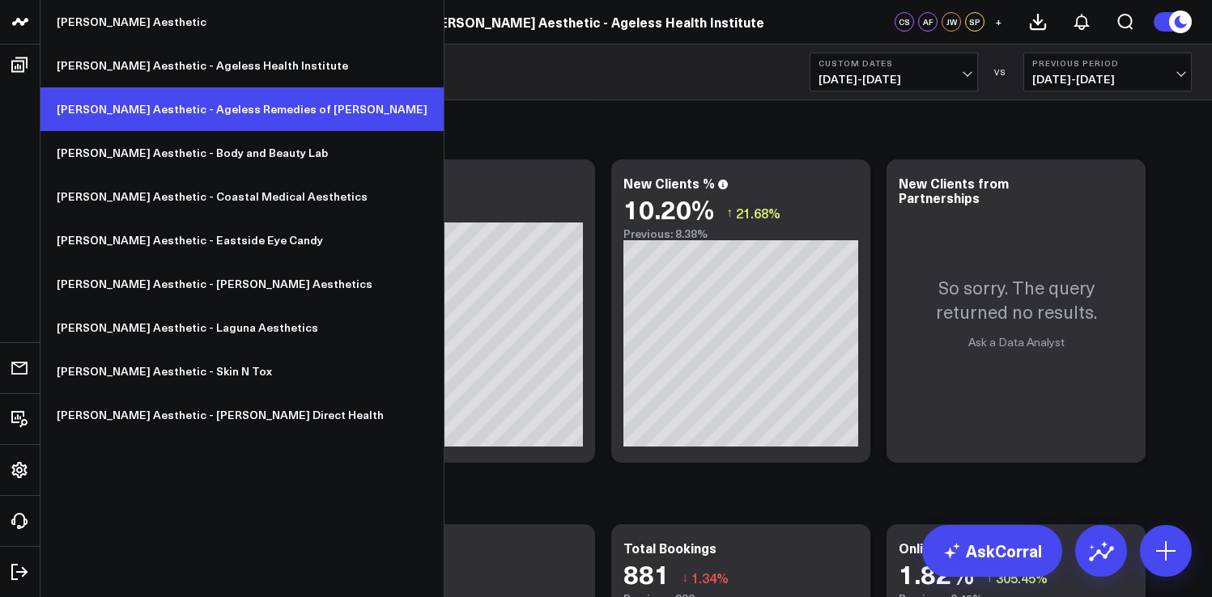
click at [149, 105] on link "[PERSON_NAME] Aesthetic - Ageless Remedies of [PERSON_NAME]" at bounding box center [241, 109] width 403 height 44
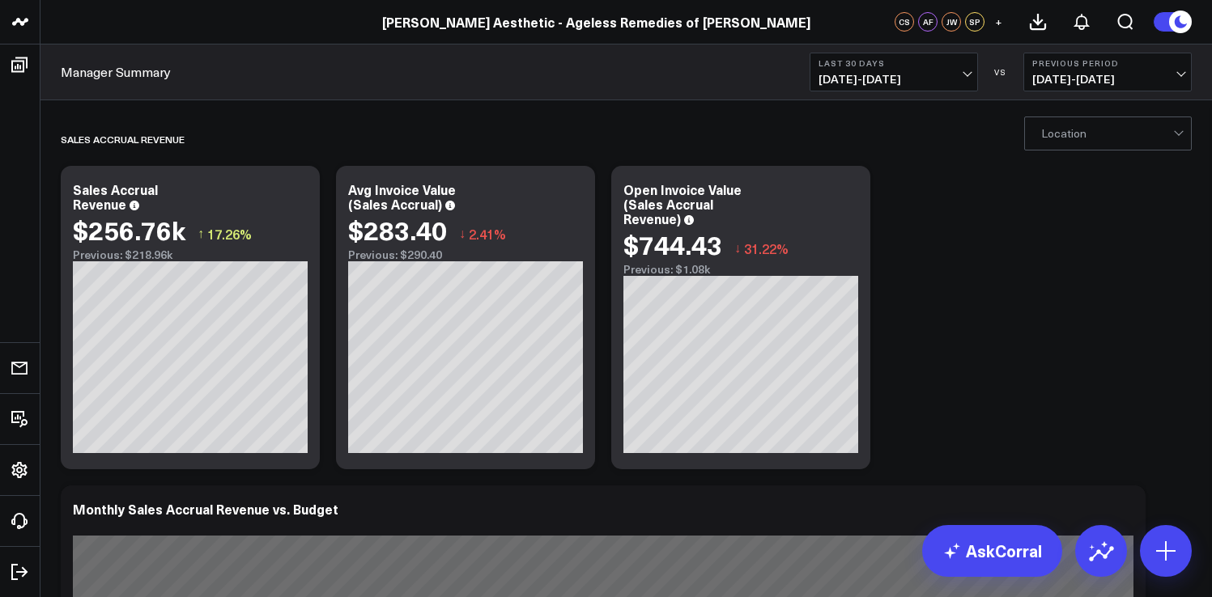
click at [891, 69] on button "Last 30 Days [DATE] - [DATE]" at bounding box center [893, 72] width 168 height 39
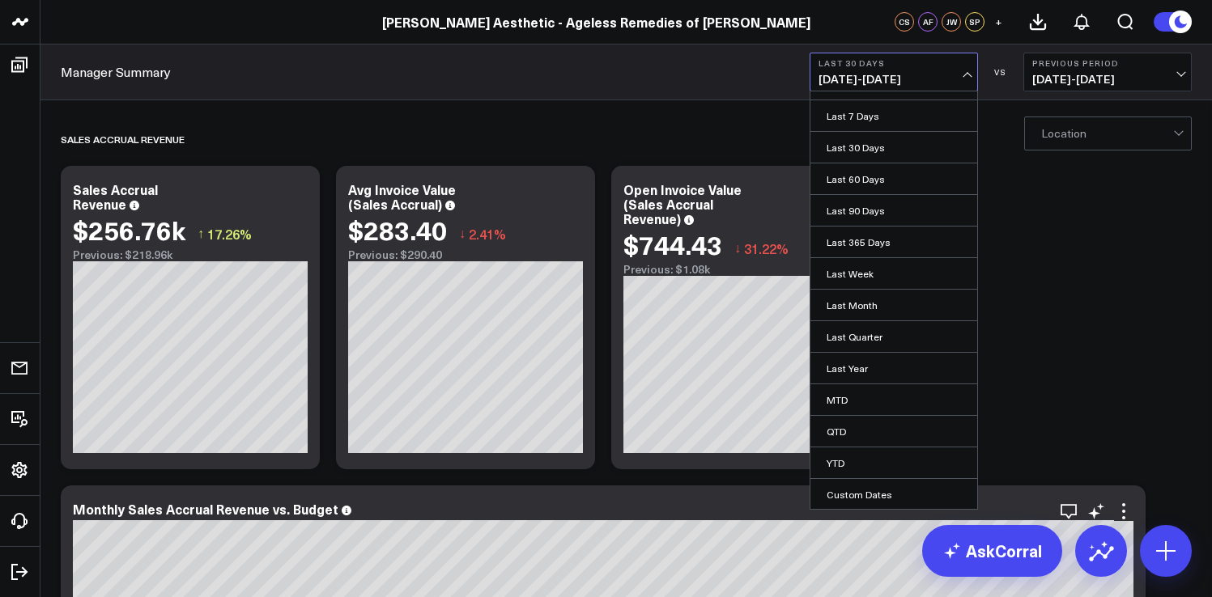
scroll to position [23, 0]
click at [869, 492] on link "Custom Dates" at bounding box center [893, 493] width 167 height 31
select select "7"
select select "2025"
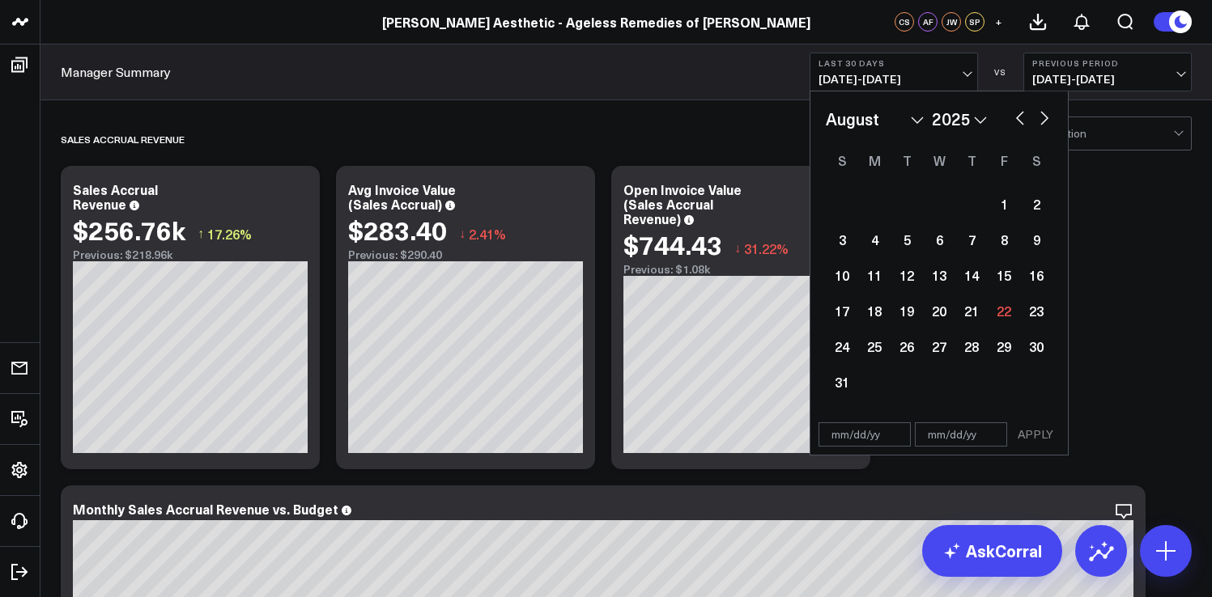
click at [1015, 118] on button "button" at bounding box center [1020, 116] width 16 height 19
select select "6"
select select "2025"
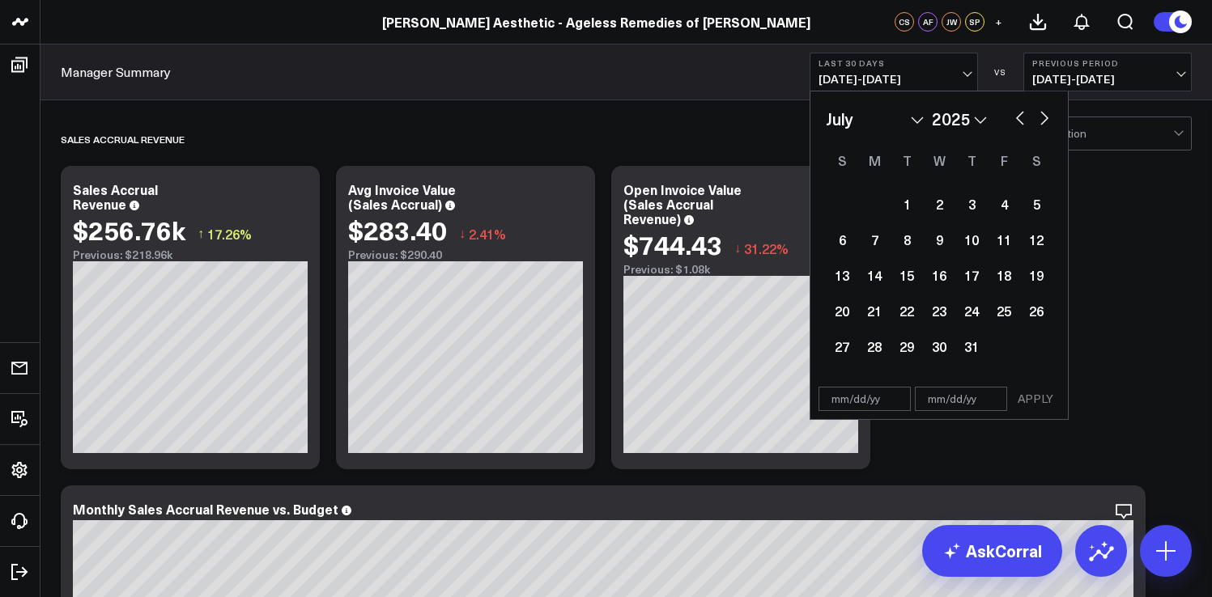
click at [1017, 117] on button "button" at bounding box center [1020, 116] width 16 height 19
select select "5"
select select "2025"
click at [1017, 117] on button "button" at bounding box center [1020, 116] width 16 height 19
select select "4"
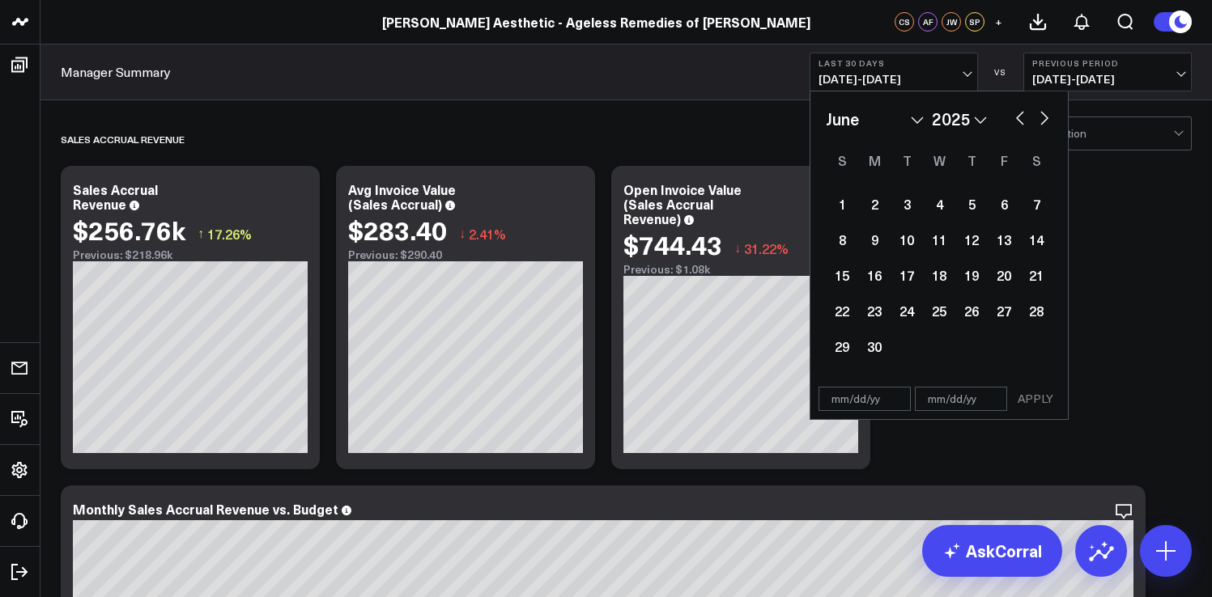
select select "2025"
click at [1017, 117] on button "button" at bounding box center [1020, 116] width 16 height 19
select select "3"
select select "2025"
click at [909, 209] on div "1" at bounding box center [906, 204] width 32 height 32
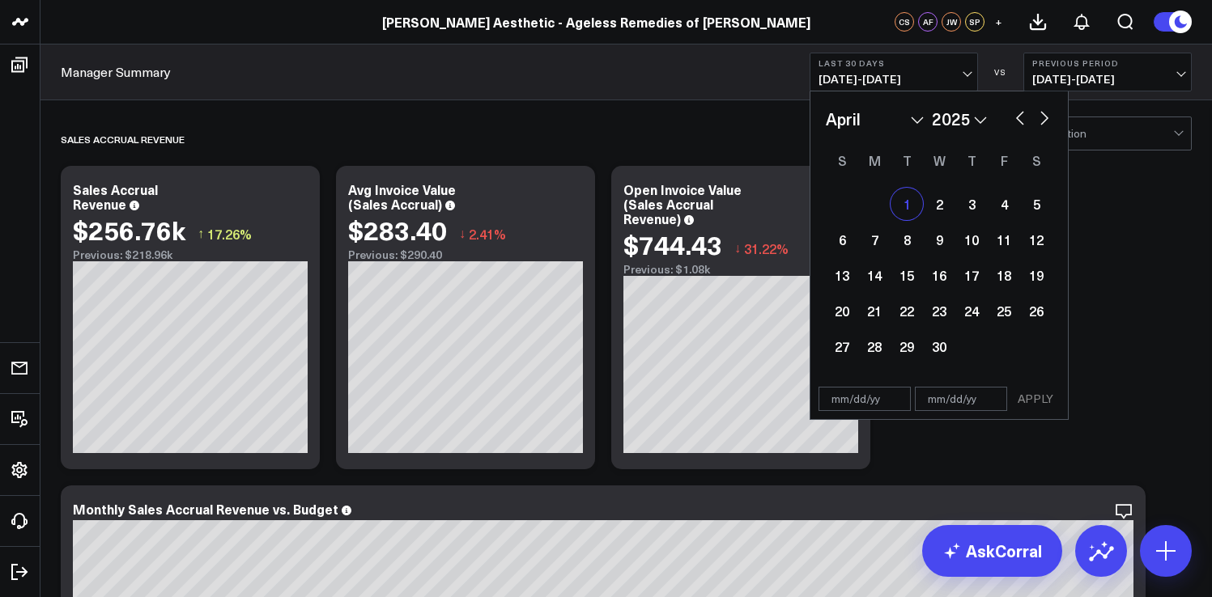
type input "[DATE]"
select select "3"
select select "2025"
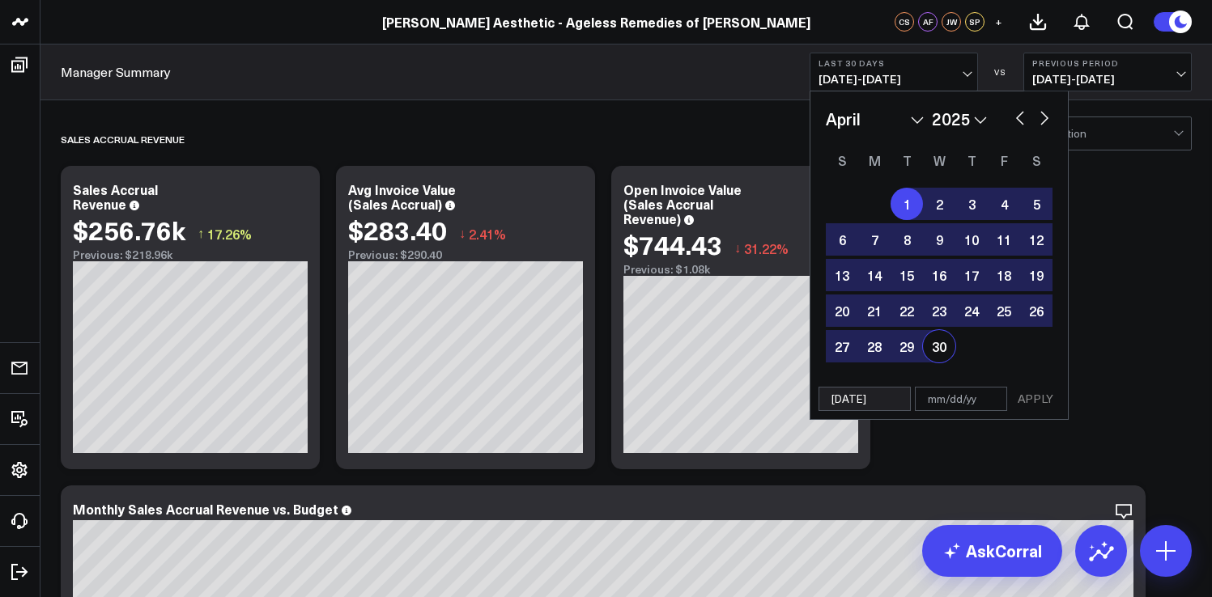
click at [945, 354] on div "30" at bounding box center [939, 346] width 32 height 32
type input "[DATE]"
select select "3"
select select "2025"
click at [1038, 396] on button "APPLY" at bounding box center [1035, 399] width 49 height 24
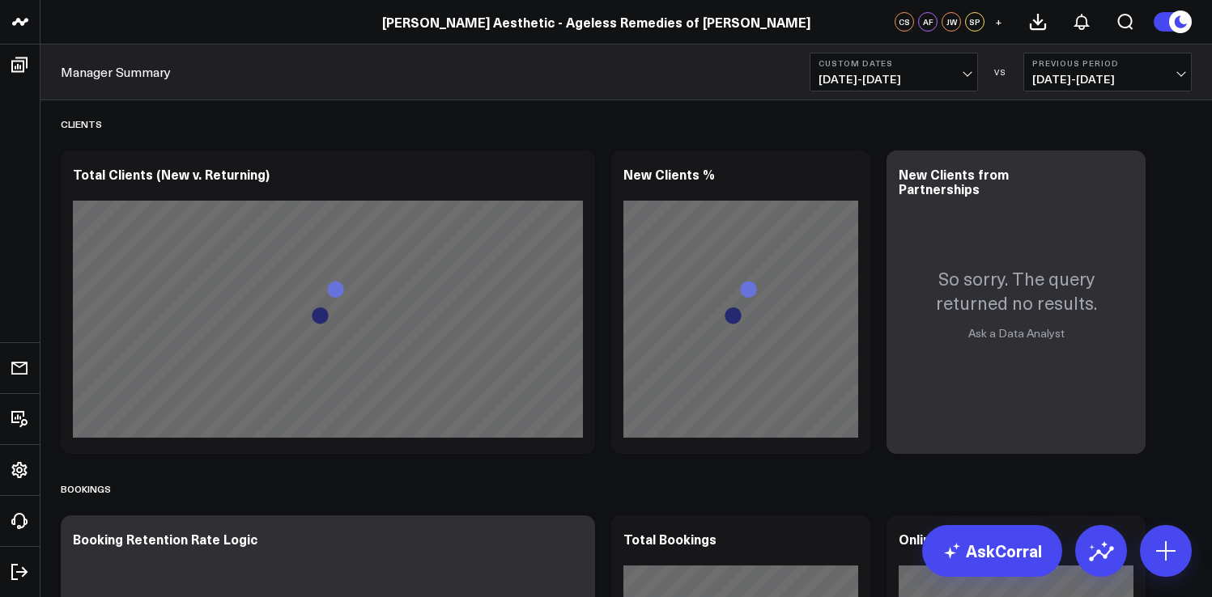
scroll to position [1349, 0]
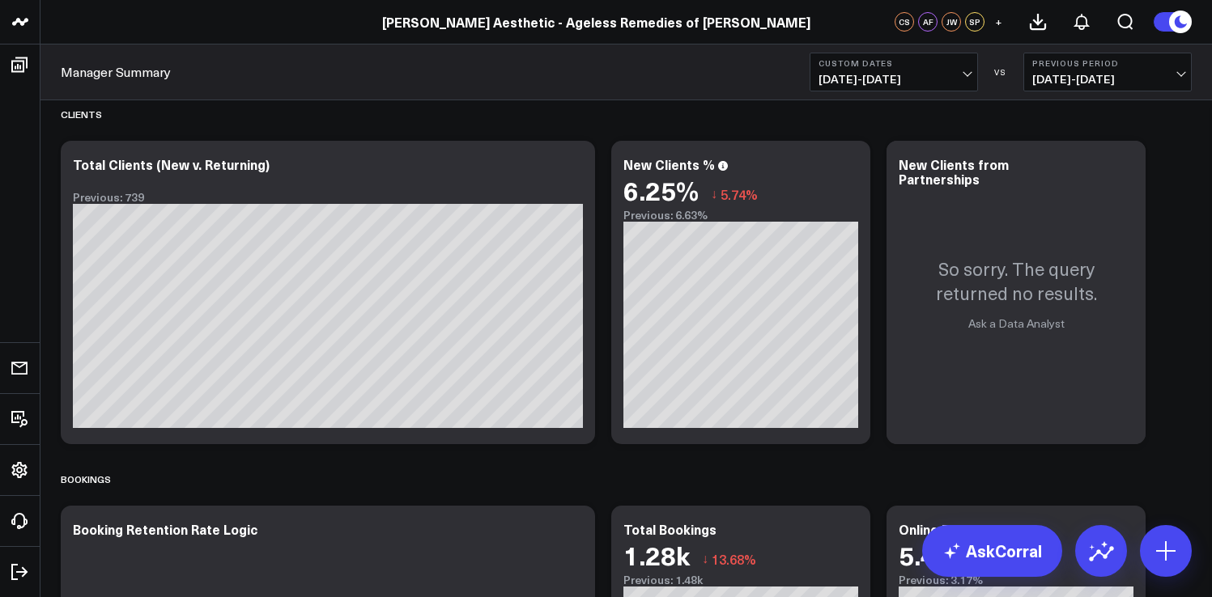
click at [933, 73] on span "[DATE] - [DATE]" at bounding box center [893, 79] width 151 height 13
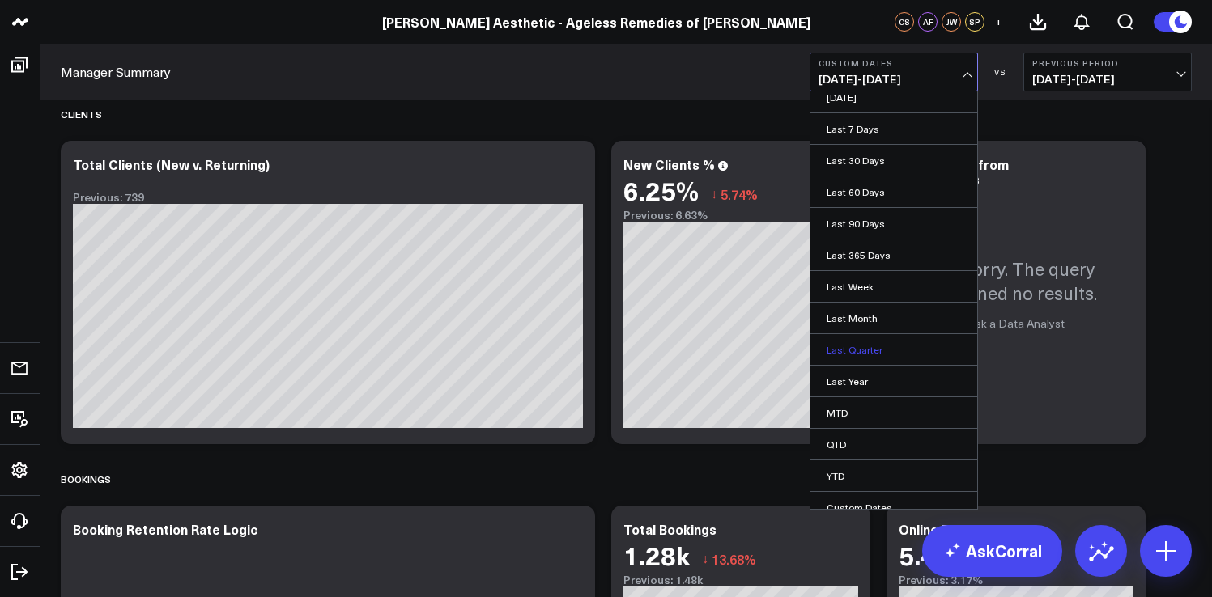
scroll to position [23, 0]
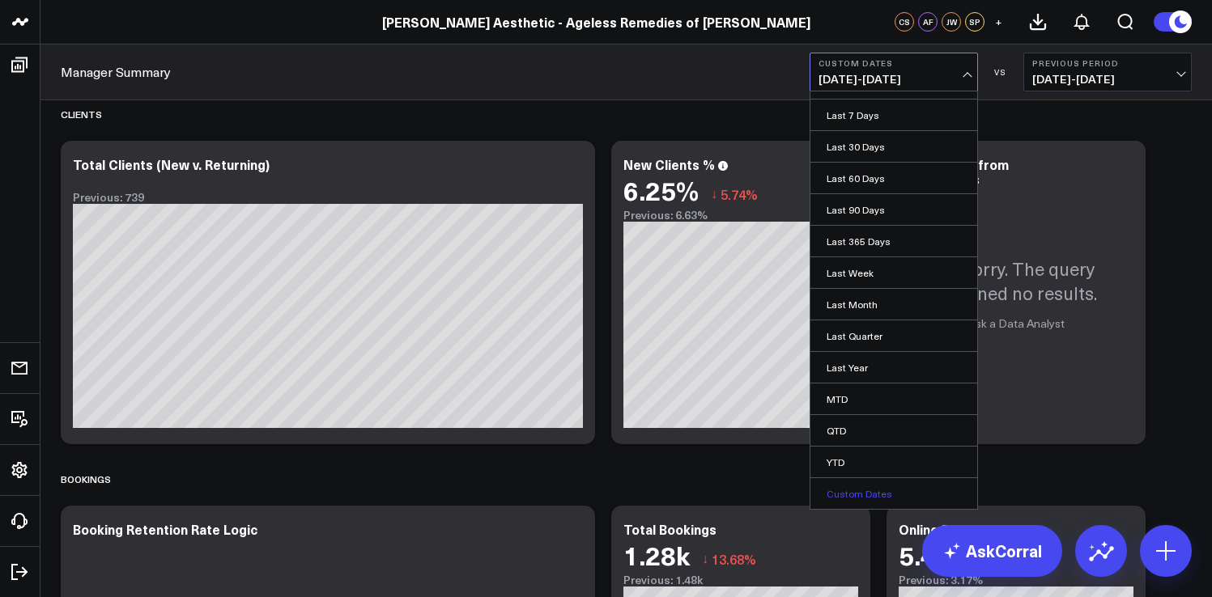
click at [884, 498] on link "Custom Dates" at bounding box center [893, 493] width 167 height 31
select select "7"
select select "2025"
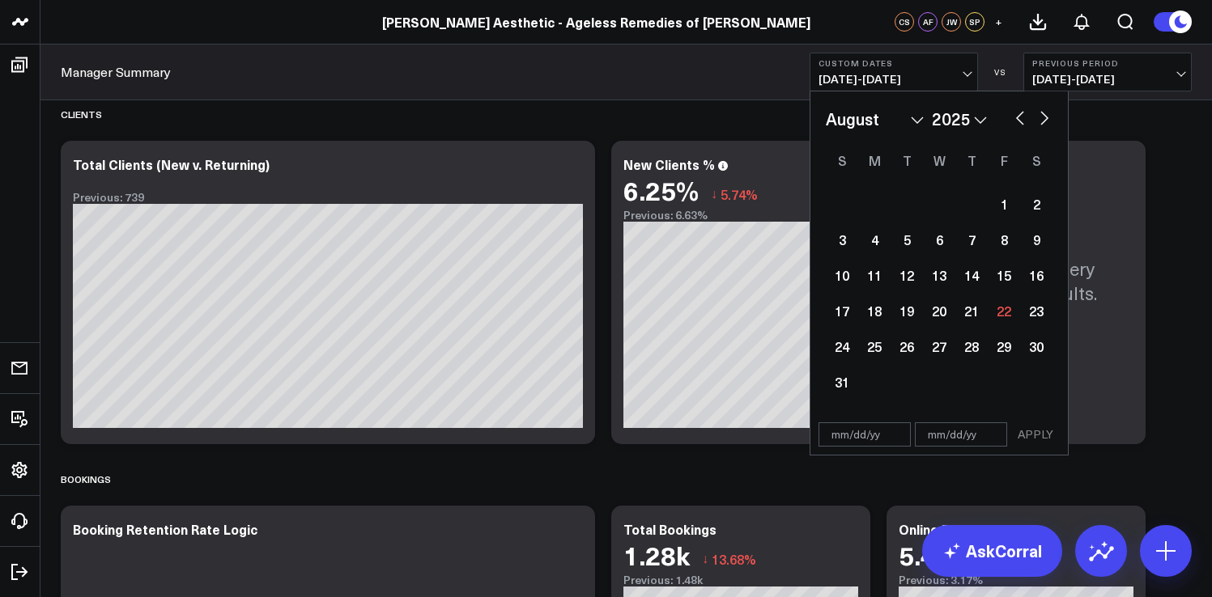
click at [1022, 112] on button "button" at bounding box center [1020, 116] width 16 height 19
select select "6"
select select "2025"
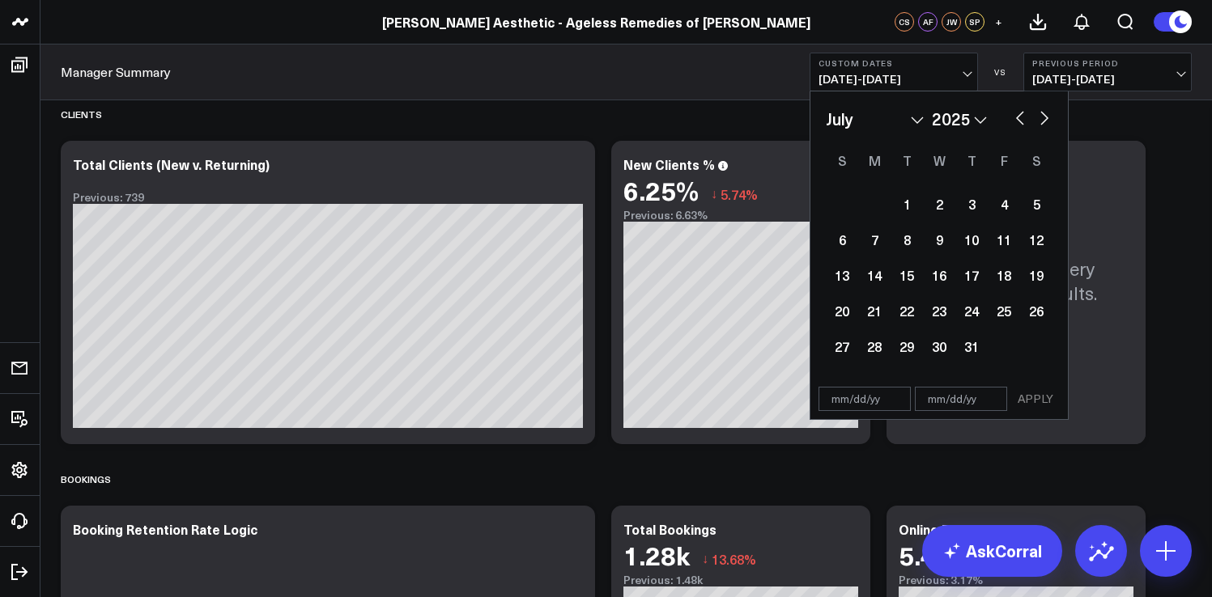
click at [1022, 112] on button "button" at bounding box center [1020, 116] width 16 height 19
select select "5"
select select "2025"
click at [1022, 112] on button "button" at bounding box center [1020, 116] width 16 height 19
select select "4"
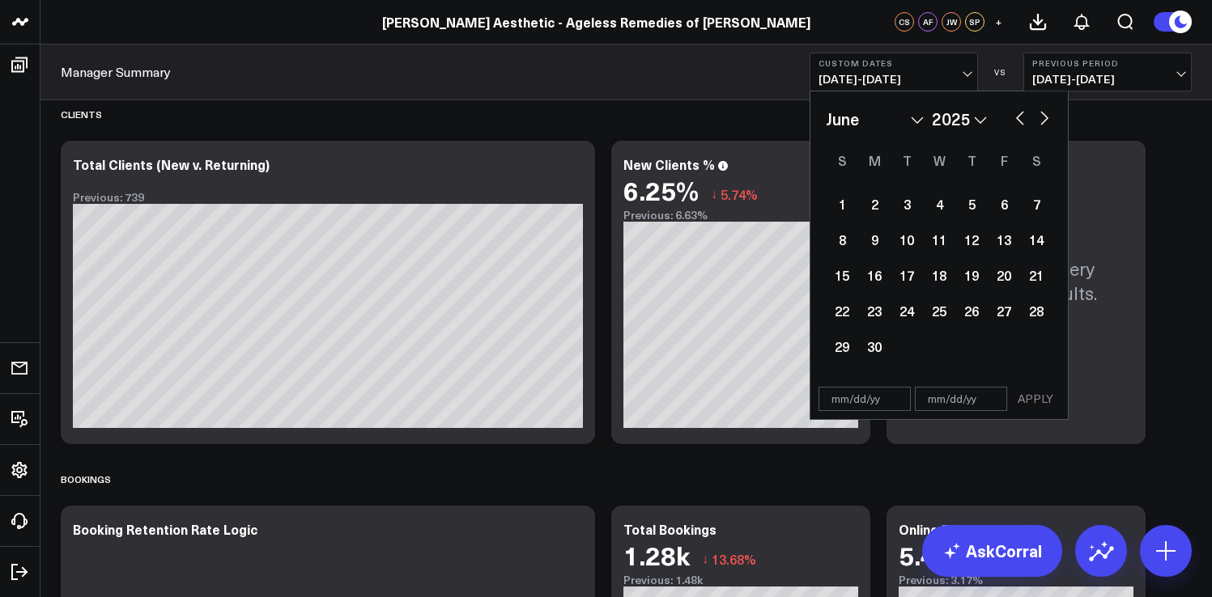
select select "2025"
click at [965, 197] on div "1" at bounding box center [971, 204] width 32 height 32
type input "[DATE]"
select select "4"
select select "2025"
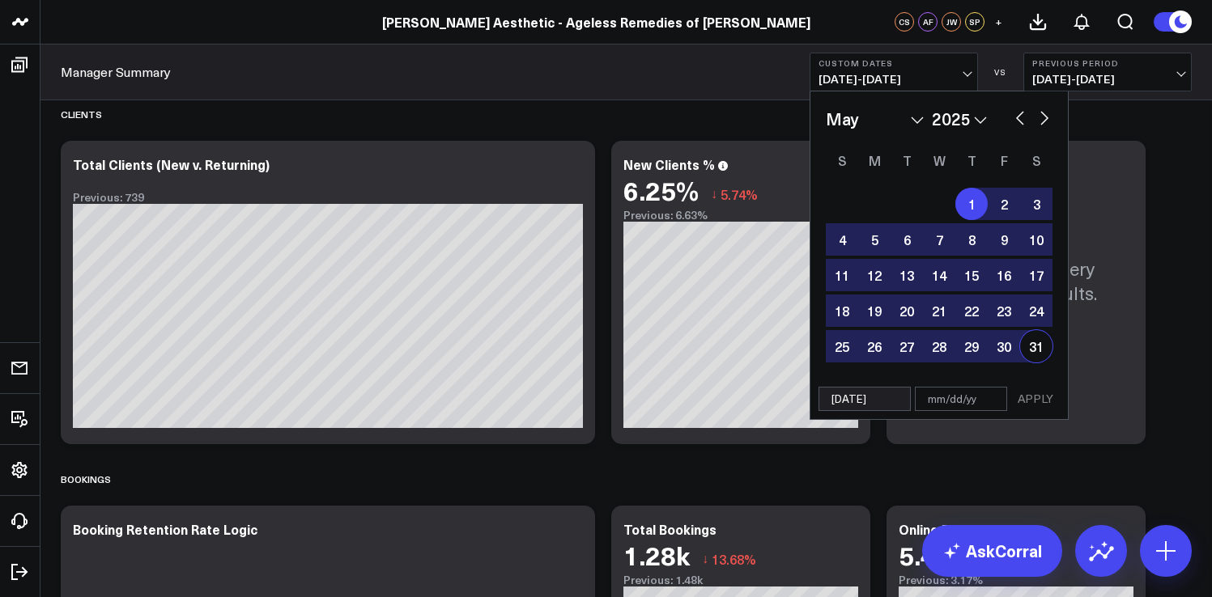
click at [1030, 346] on div "31" at bounding box center [1036, 346] width 32 height 32
type input "[DATE]"
select select "4"
select select "2025"
click at [1036, 397] on button "APPLY" at bounding box center [1035, 399] width 49 height 24
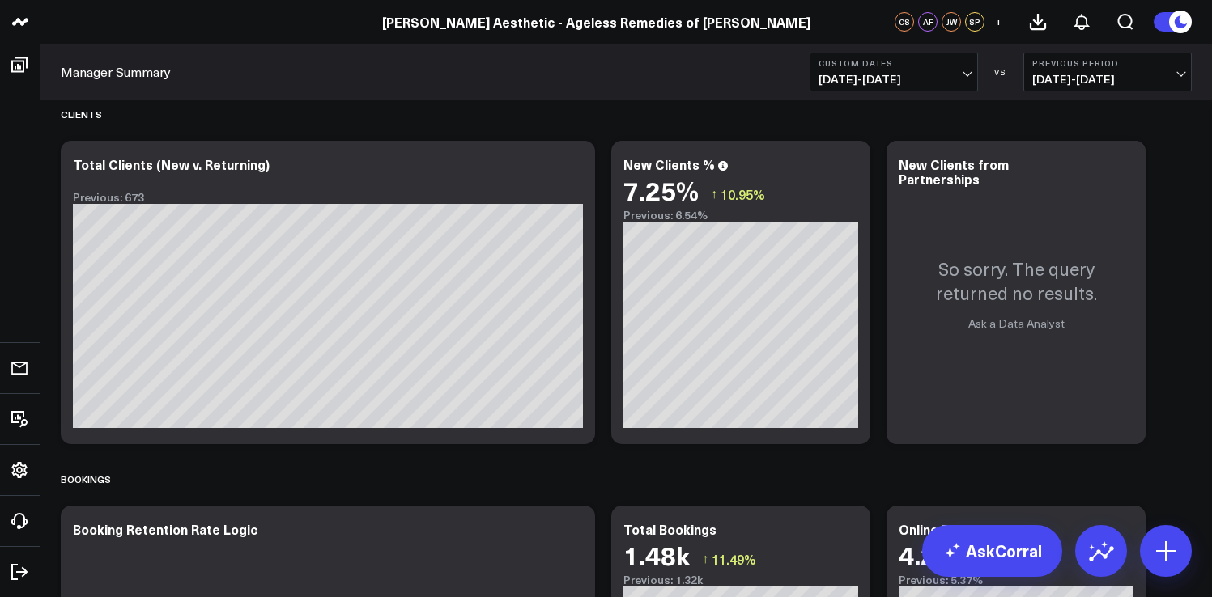
click at [933, 75] on span "05/01/25 - 05/31/25" at bounding box center [893, 79] width 151 height 13
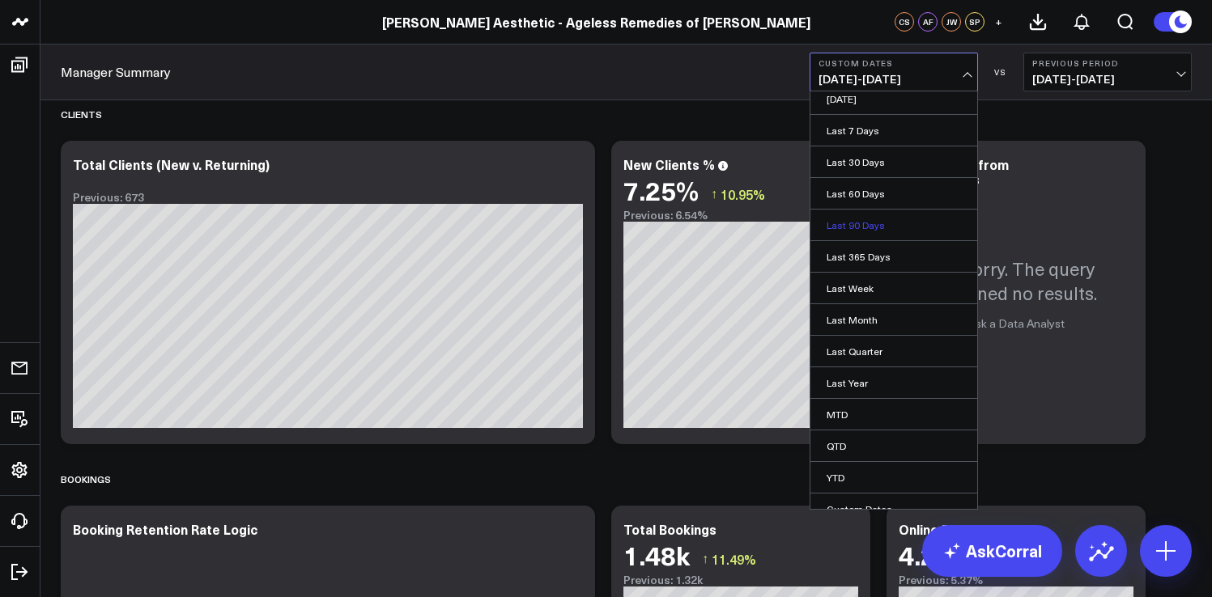
scroll to position [23, 0]
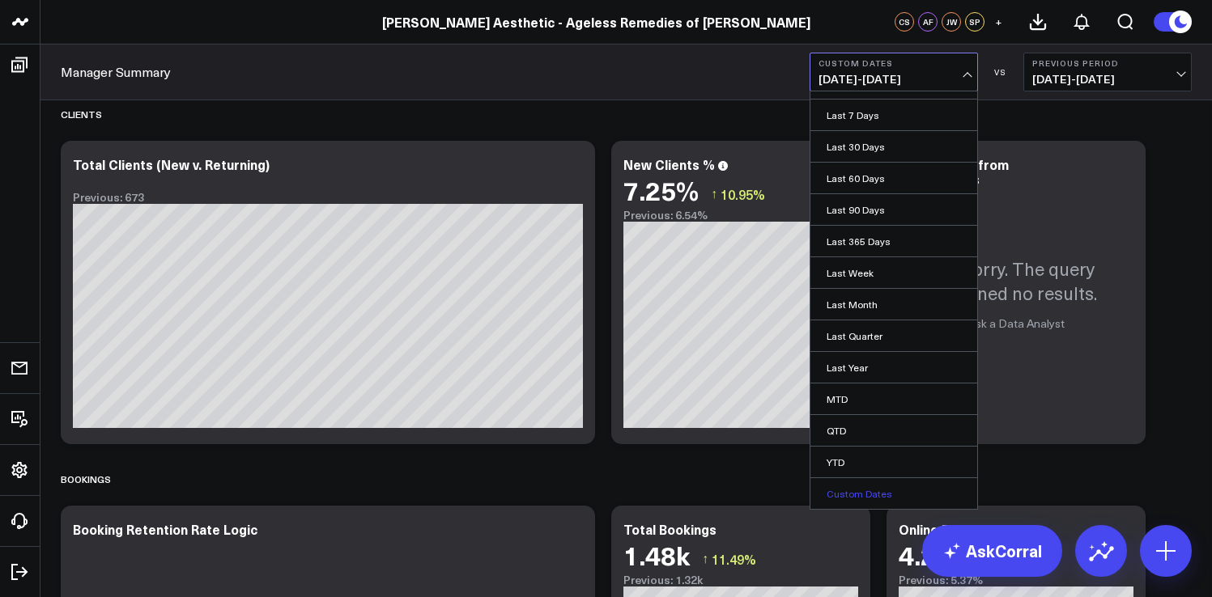
click at [881, 499] on link "Custom Dates" at bounding box center [893, 493] width 167 height 31
select select "7"
select select "2025"
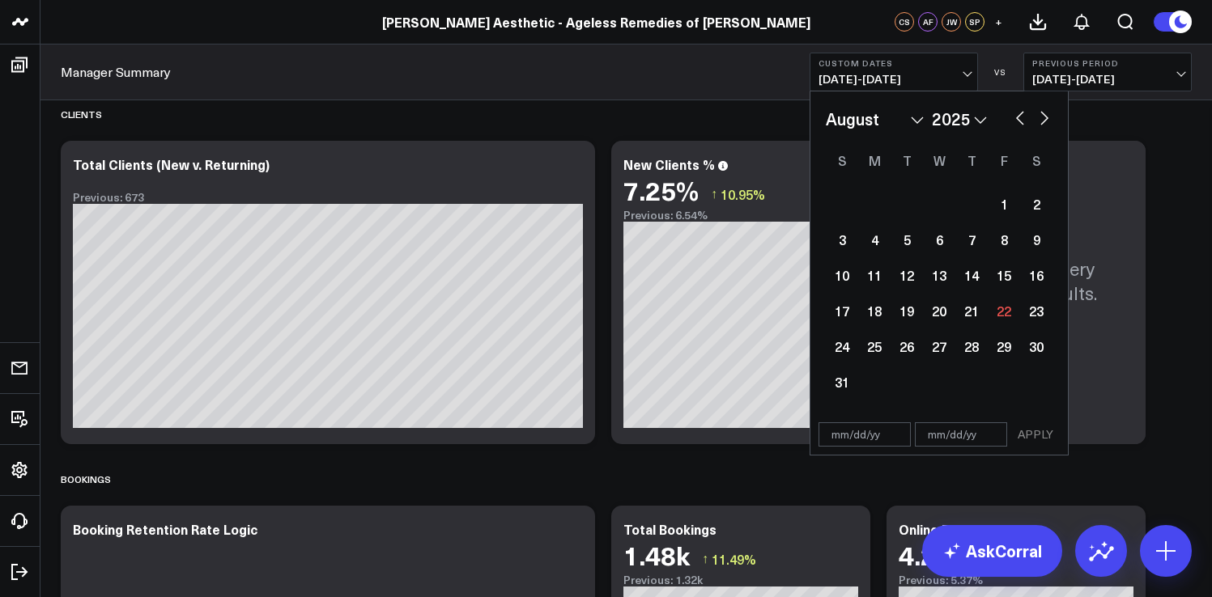
click at [1017, 113] on button "button" at bounding box center [1020, 116] width 16 height 19
select select "5"
select select "2025"
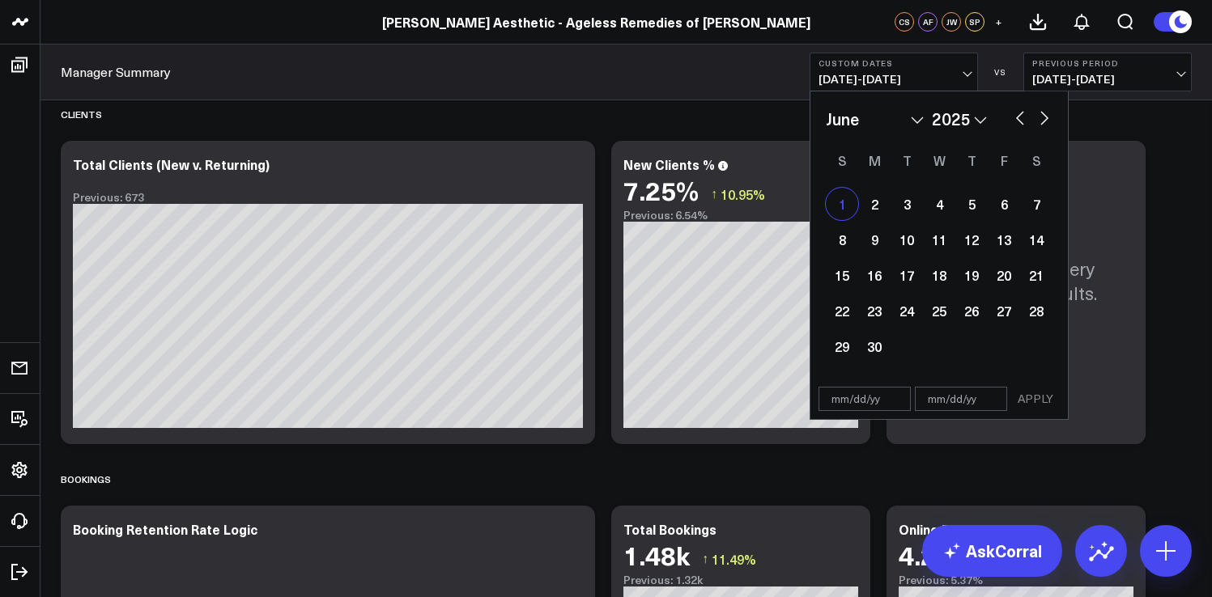
click at [844, 205] on div "1" at bounding box center [842, 204] width 32 height 32
type input "06/01/25"
select select "5"
select select "2025"
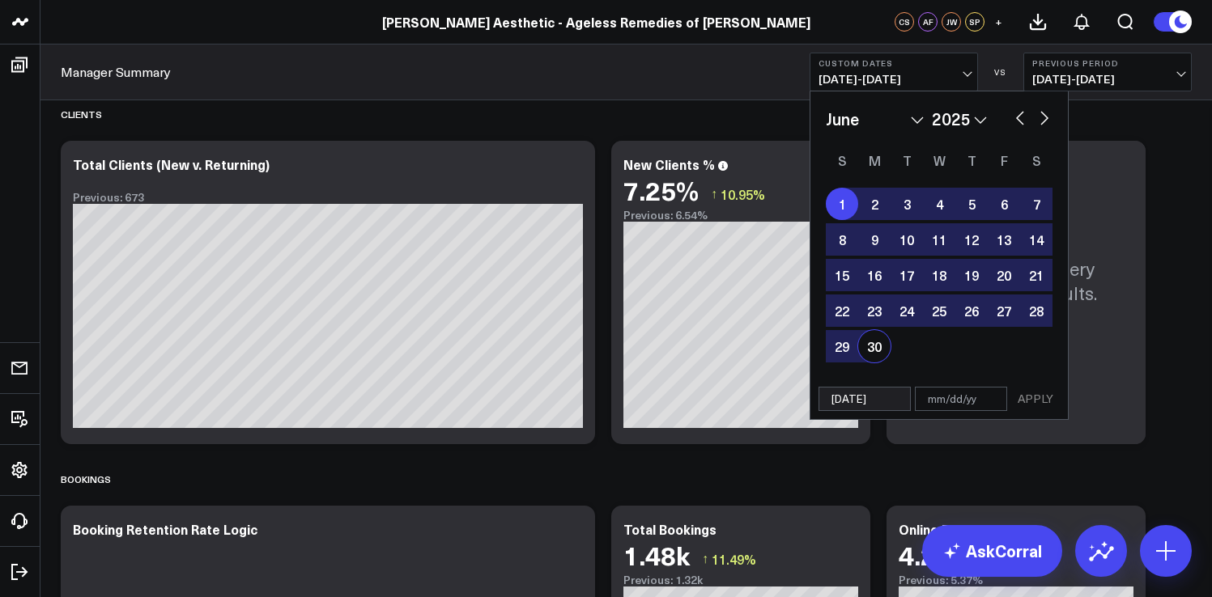
click at [877, 343] on div "30" at bounding box center [874, 346] width 32 height 32
type input "06/30/25"
select select "5"
select select "2025"
click at [1028, 398] on button "APPLY" at bounding box center [1035, 399] width 49 height 24
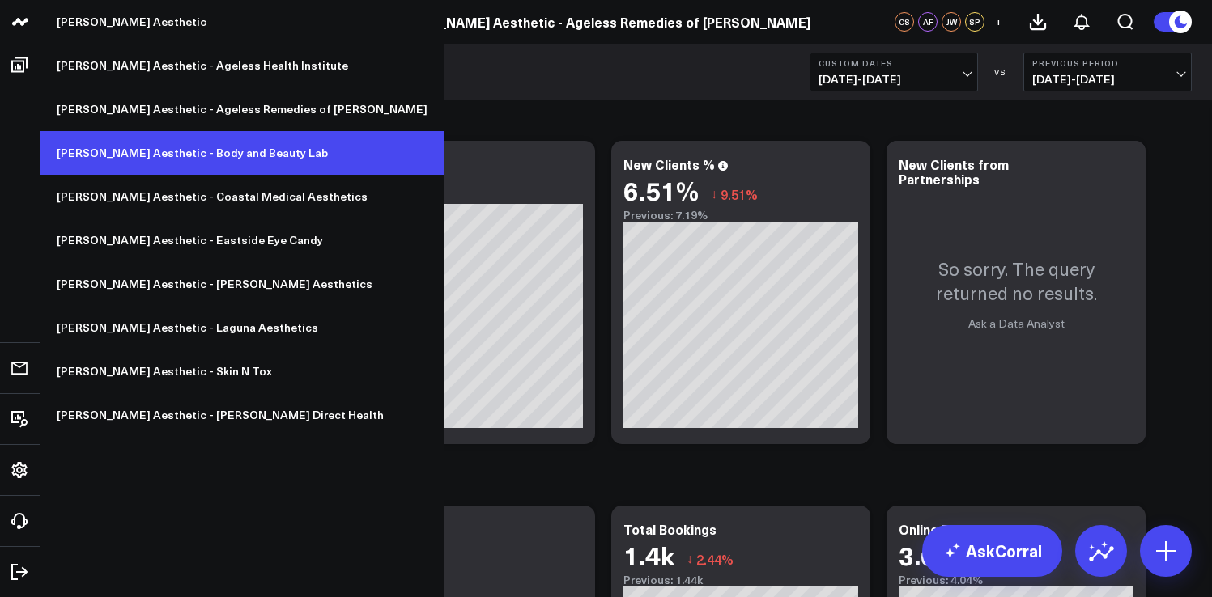
click at [177, 146] on link "[PERSON_NAME] Aesthetic - Body and Beauty Lab" at bounding box center [241, 153] width 403 height 44
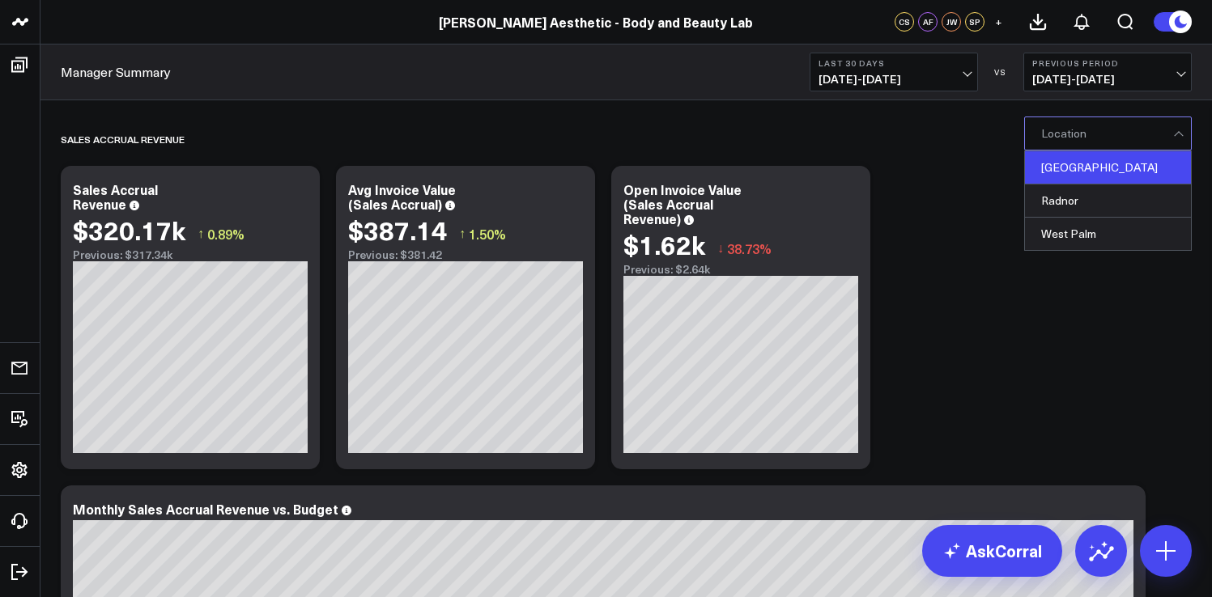
click at [1087, 170] on div "[GEOGRAPHIC_DATA]" at bounding box center [1108, 167] width 166 height 33
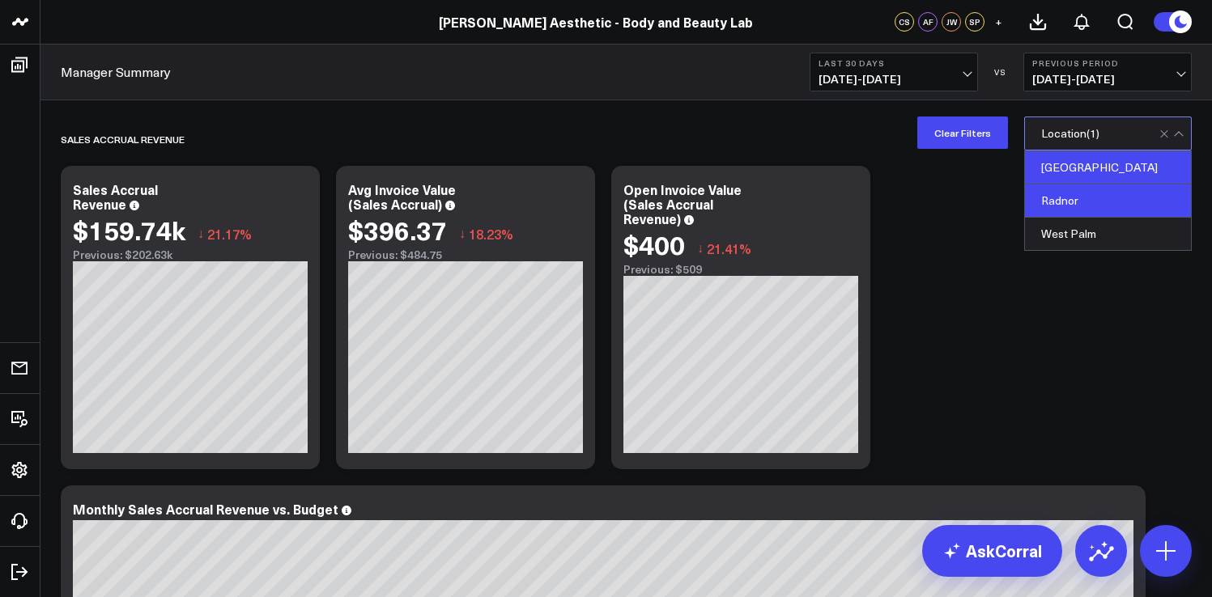
click at [1075, 197] on div "Radnor" at bounding box center [1108, 201] width 166 height 33
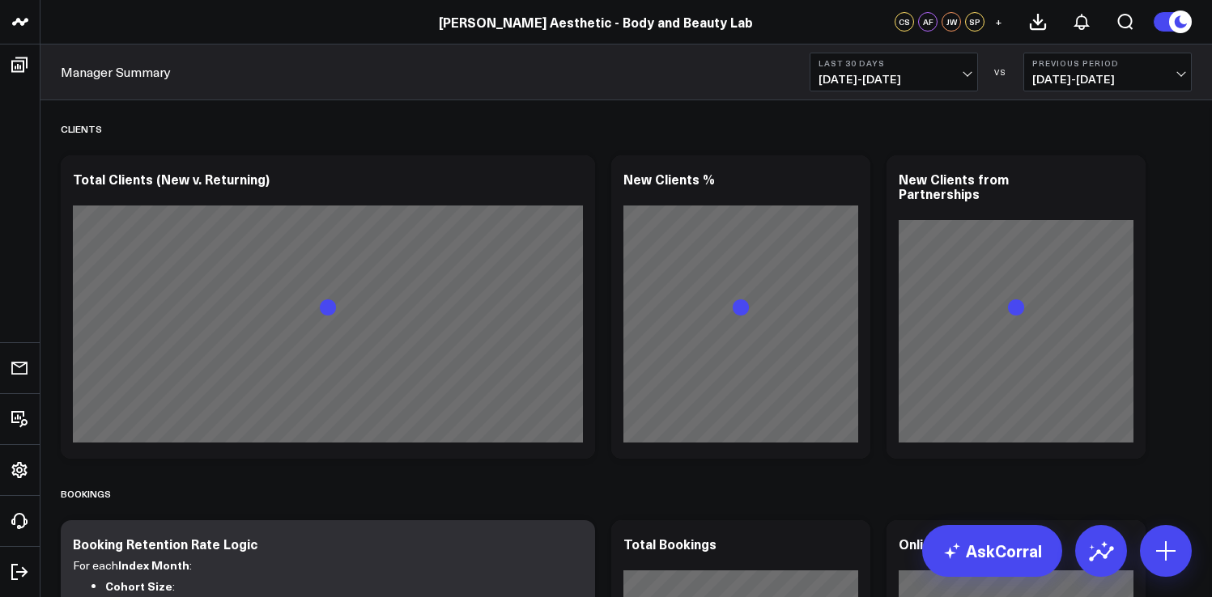
scroll to position [1336, 0]
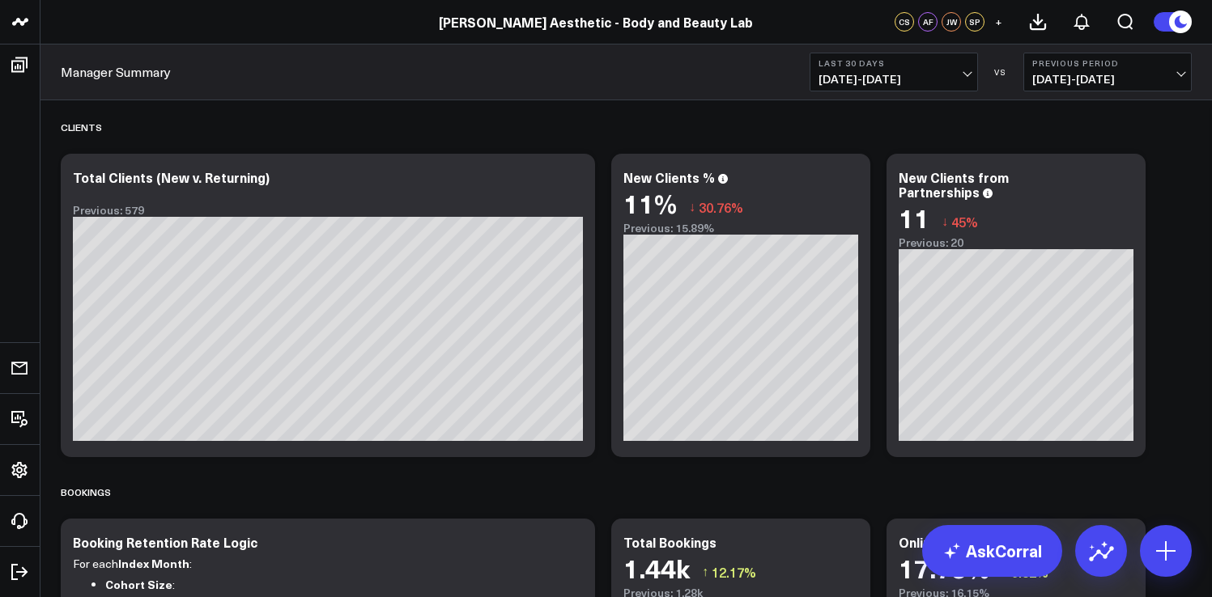
click at [897, 76] on span "[DATE] - [DATE]" at bounding box center [893, 79] width 151 height 13
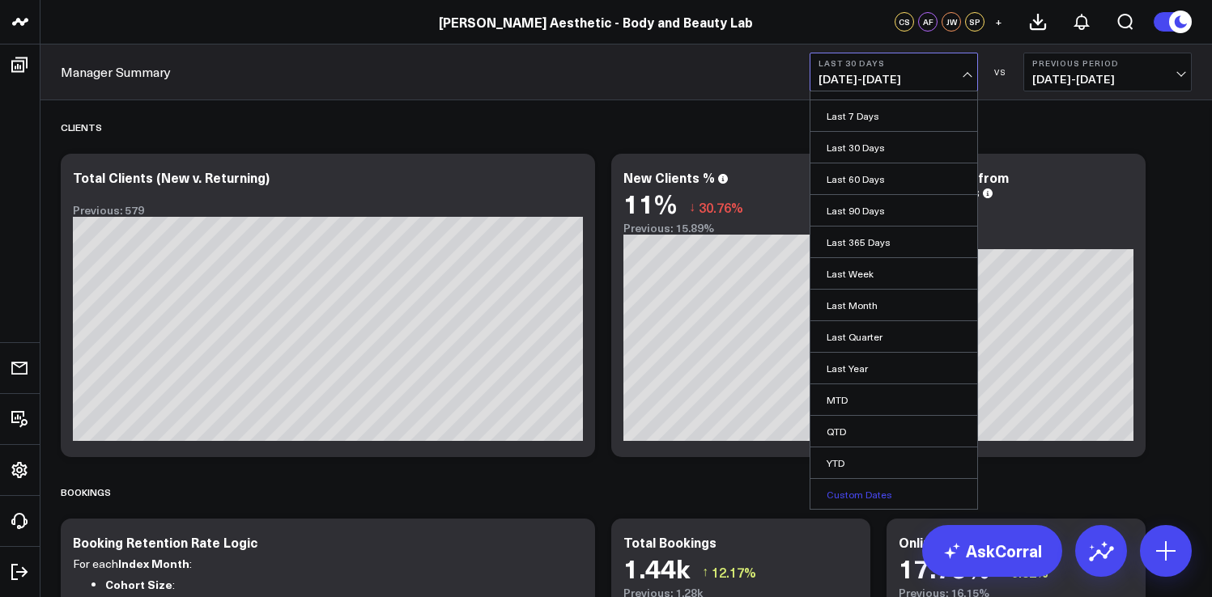
scroll to position [23, 0]
click at [867, 488] on link "Custom Dates" at bounding box center [893, 493] width 167 height 31
select select "7"
select select "2025"
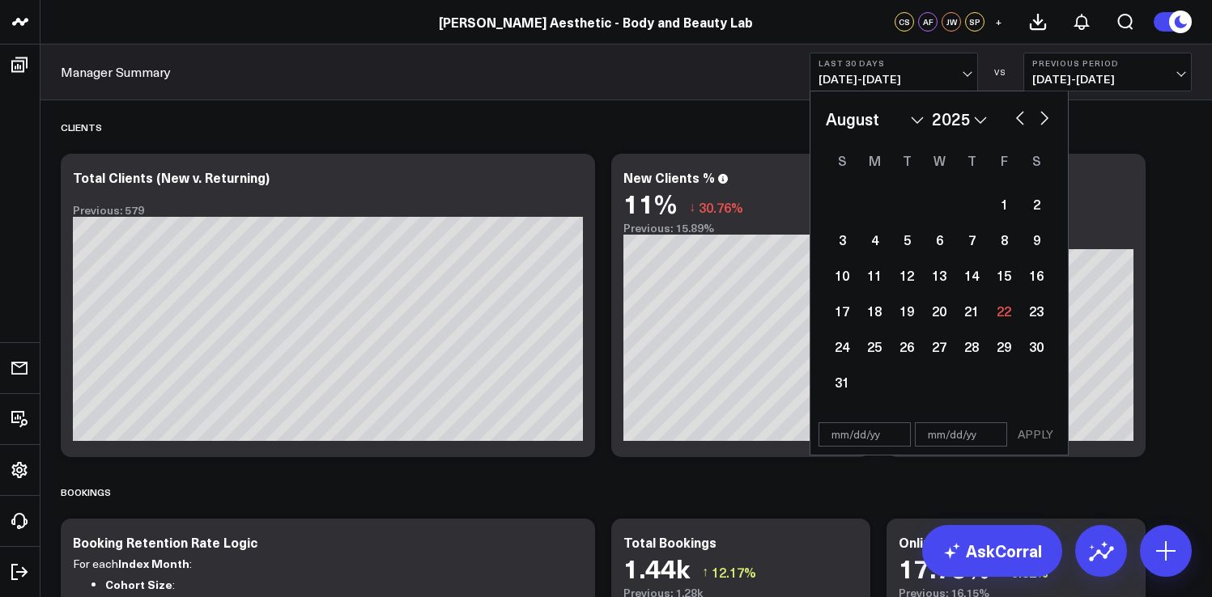
click at [1023, 116] on button "button" at bounding box center [1020, 116] width 16 height 19
select select "6"
select select "2025"
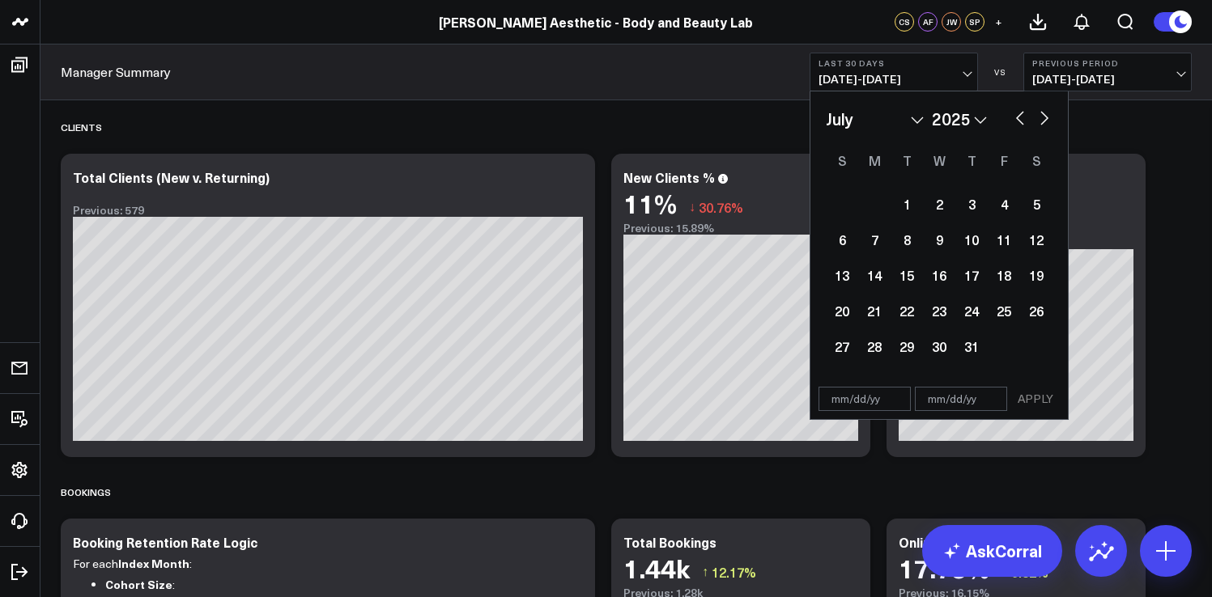
click at [1023, 116] on button "button" at bounding box center [1020, 116] width 16 height 19
select select "4"
select select "2025"
click at [1023, 116] on button "button" at bounding box center [1020, 116] width 16 height 19
select select "3"
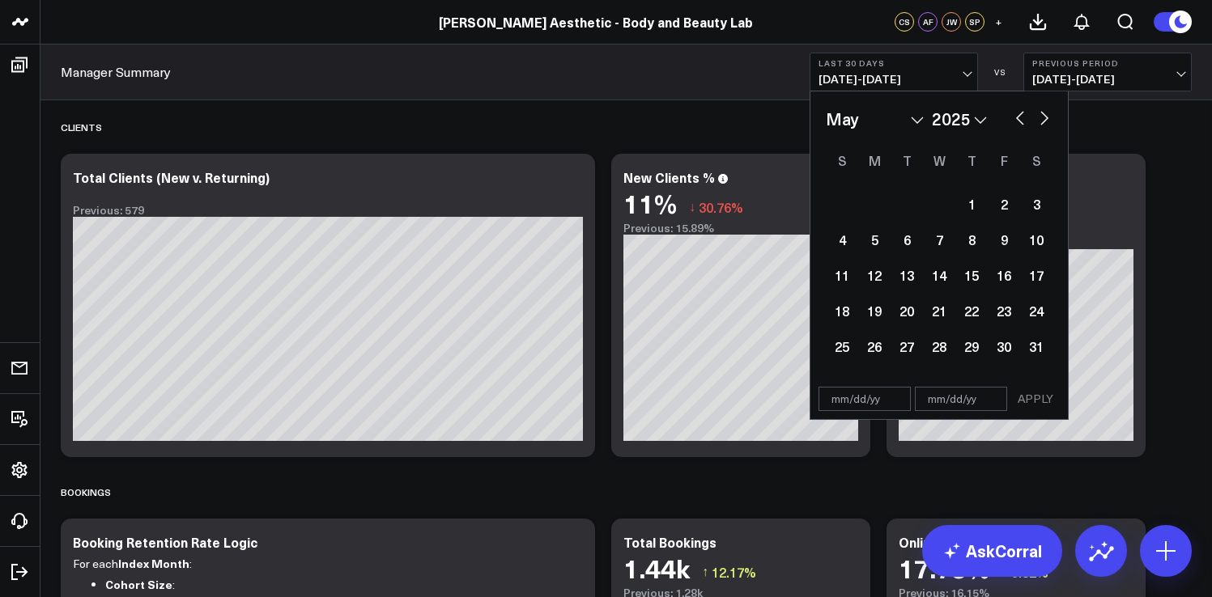
select select "2025"
click at [902, 204] on div "1" at bounding box center [906, 204] width 32 height 32
type input "[DATE]"
select select "3"
select select "2025"
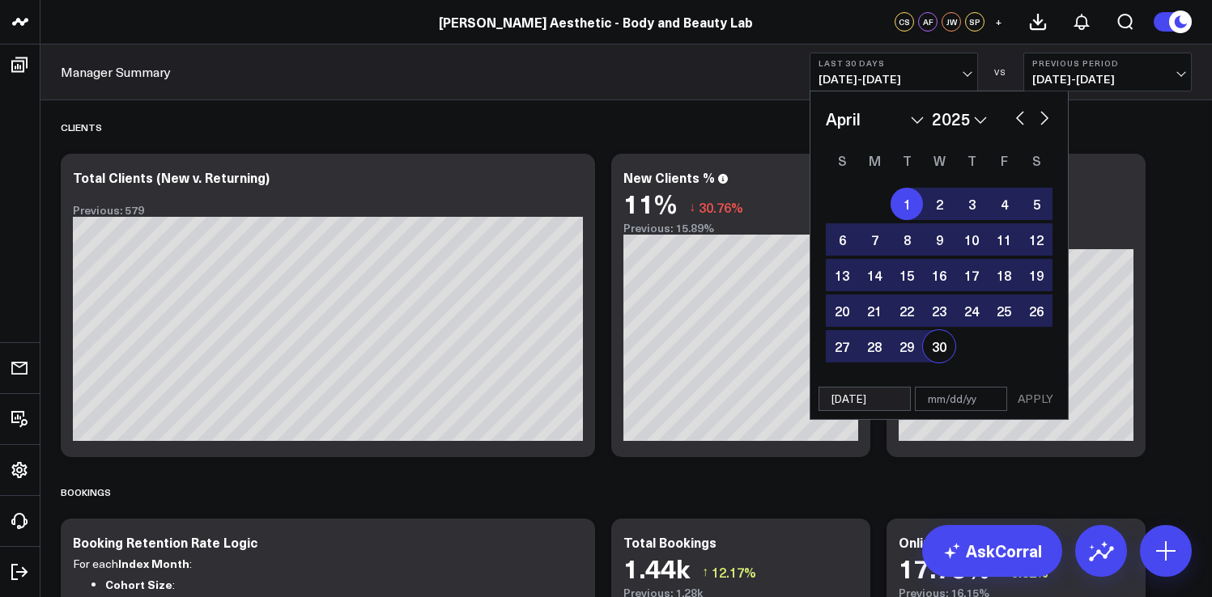
click at [941, 340] on div "30" at bounding box center [939, 346] width 32 height 32
type input "[DATE]"
select select "3"
select select "2025"
click at [1028, 399] on button "APPLY" at bounding box center [1035, 399] width 49 height 24
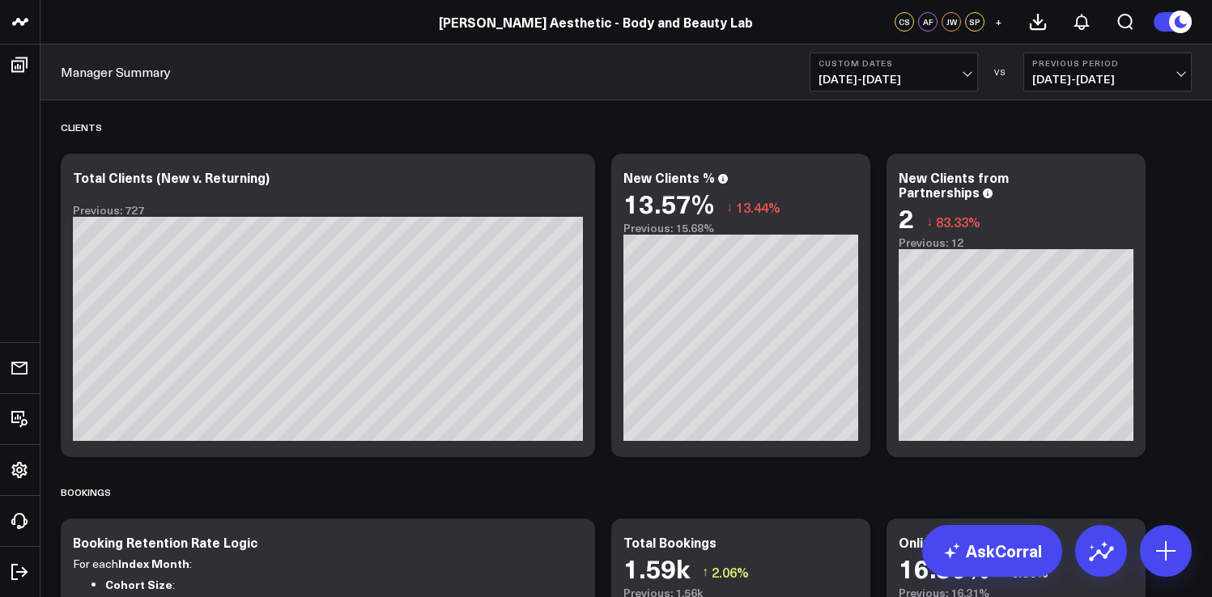
click at [882, 73] on span "04/01/25 - 04/30/25" at bounding box center [893, 79] width 151 height 13
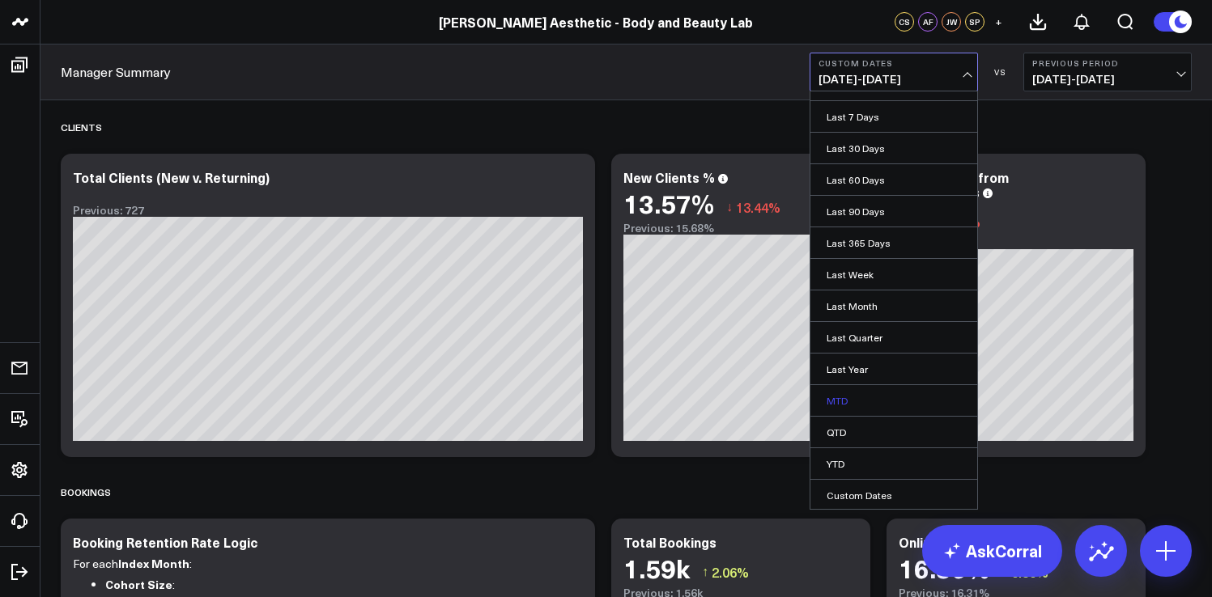
scroll to position [23, 0]
click at [870, 490] on link "Custom Dates" at bounding box center [893, 493] width 167 height 31
select select "7"
select select "2025"
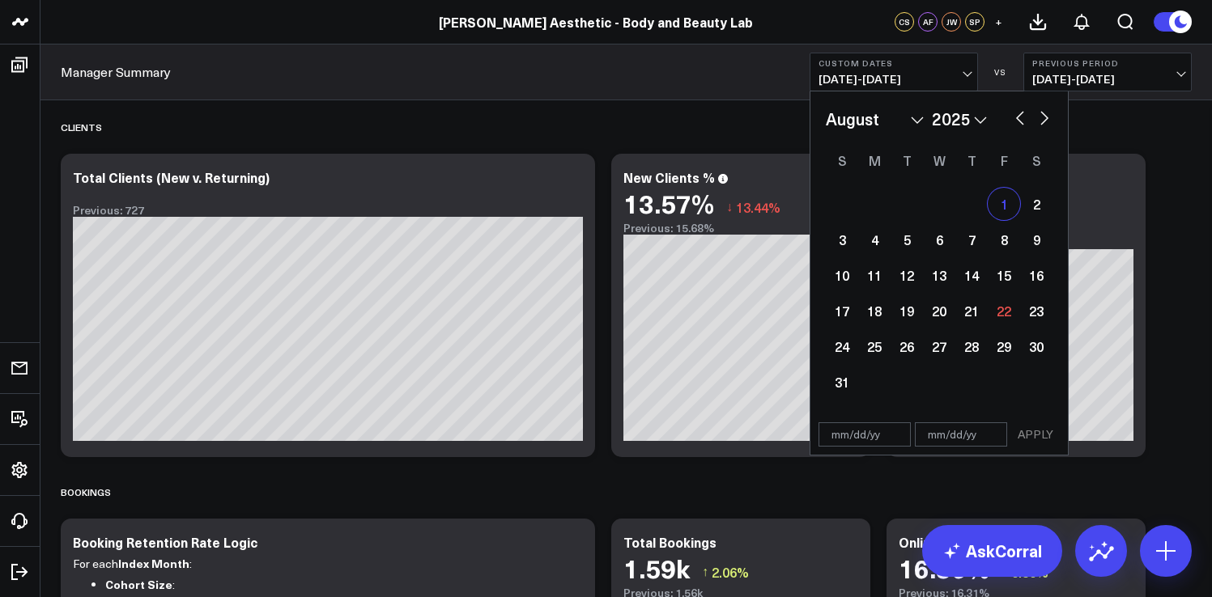
click at [1004, 201] on div "1" at bounding box center [1003, 204] width 32 height 32
type input "08/01/25"
select select "7"
select select "2025"
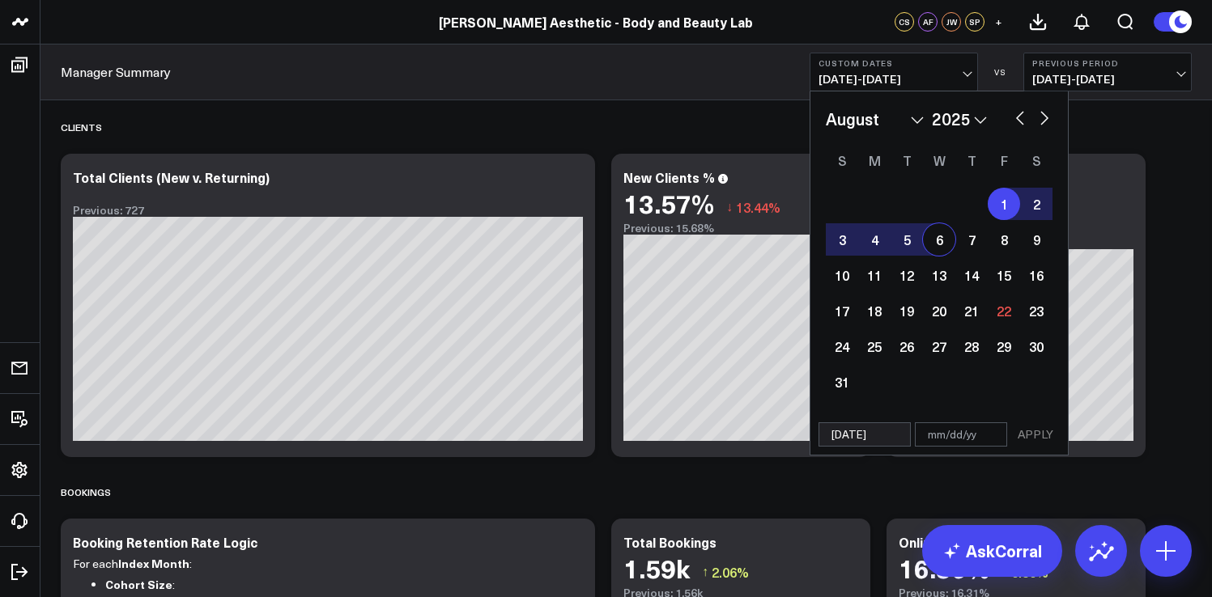
click at [1021, 114] on button "button" at bounding box center [1020, 116] width 16 height 19
select select "5"
select select "2025"
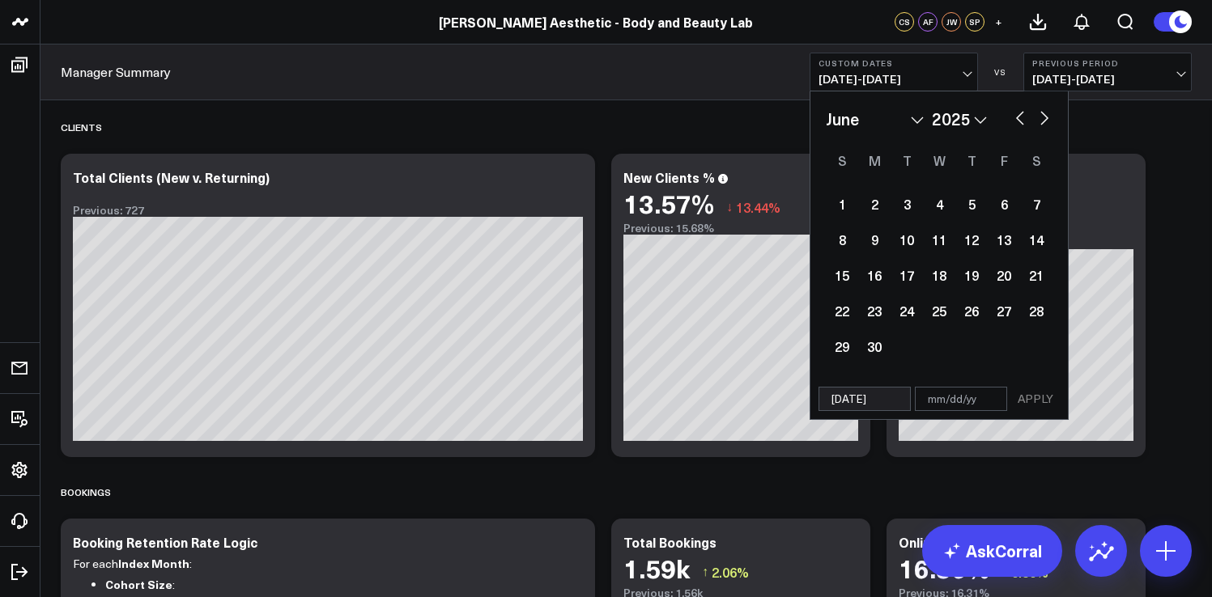
click at [1021, 114] on button "button" at bounding box center [1020, 116] width 16 height 19
select select "4"
select select "2025"
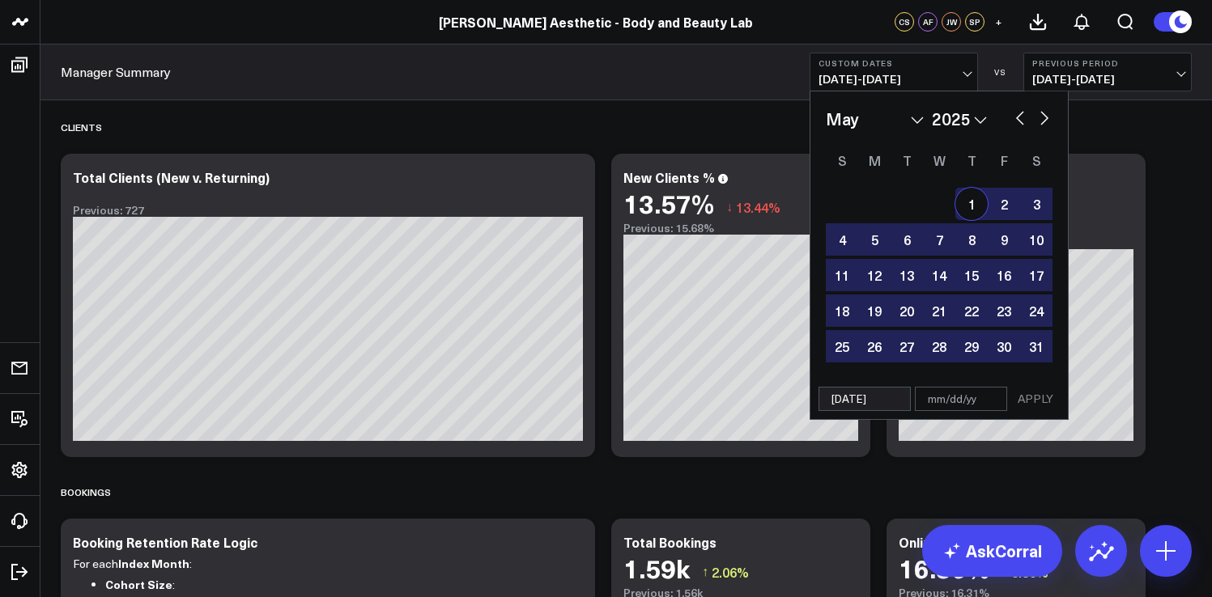
click at [974, 198] on div "1" at bounding box center [971, 204] width 32 height 32
type input "05/01/25"
type input "08/01/25"
select select "4"
select select "2025"
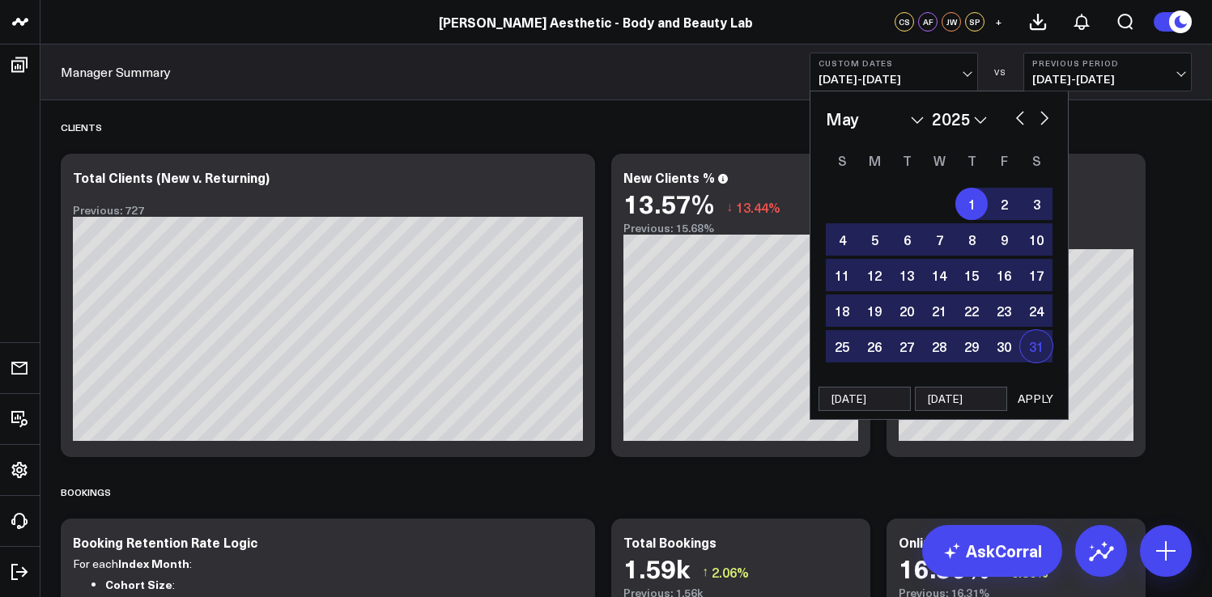
click at [1042, 346] on div "31" at bounding box center [1036, 346] width 32 height 32
type input "05/31/25"
select select "4"
select select "2025"
click at [960, 202] on div "1" at bounding box center [971, 204] width 32 height 32
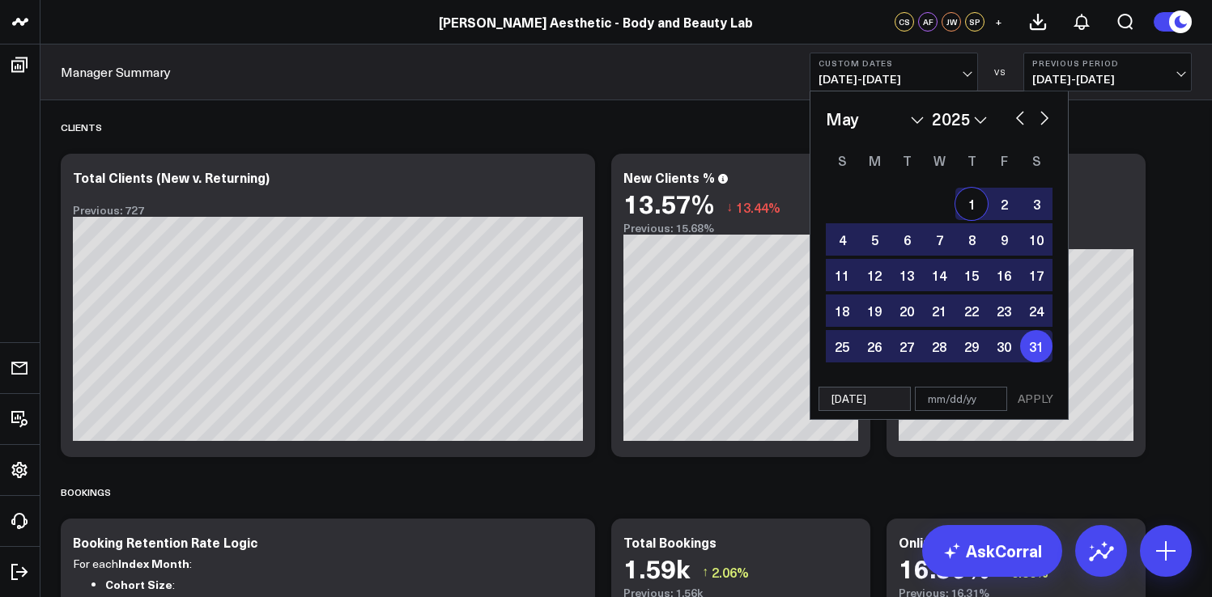
type input "05/01/25"
type input "05/31/25"
select select "4"
select select "2025"
click at [1029, 359] on div "31" at bounding box center [1036, 346] width 32 height 32
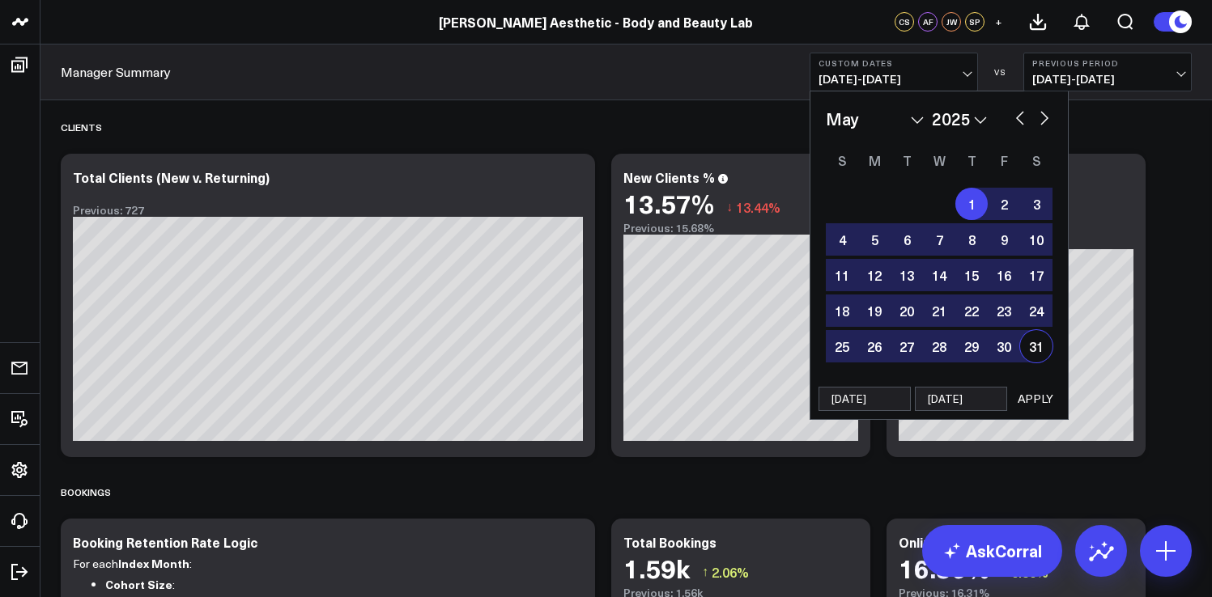
type input "05/31/25"
select select "4"
select select "2025"
click at [983, 216] on div "1" at bounding box center [971, 204] width 32 height 32
type input "05/01/25"
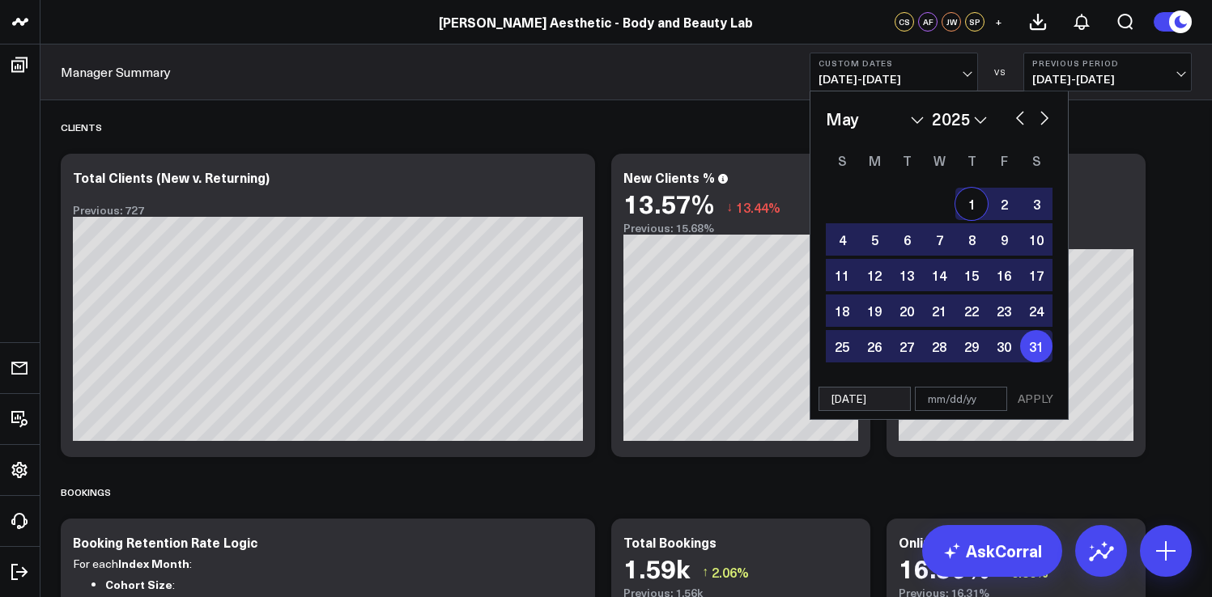
type input "05/31/25"
select select "4"
select select "2025"
click at [1039, 399] on button "APPLY" at bounding box center [1035, 399] width 49 height 24
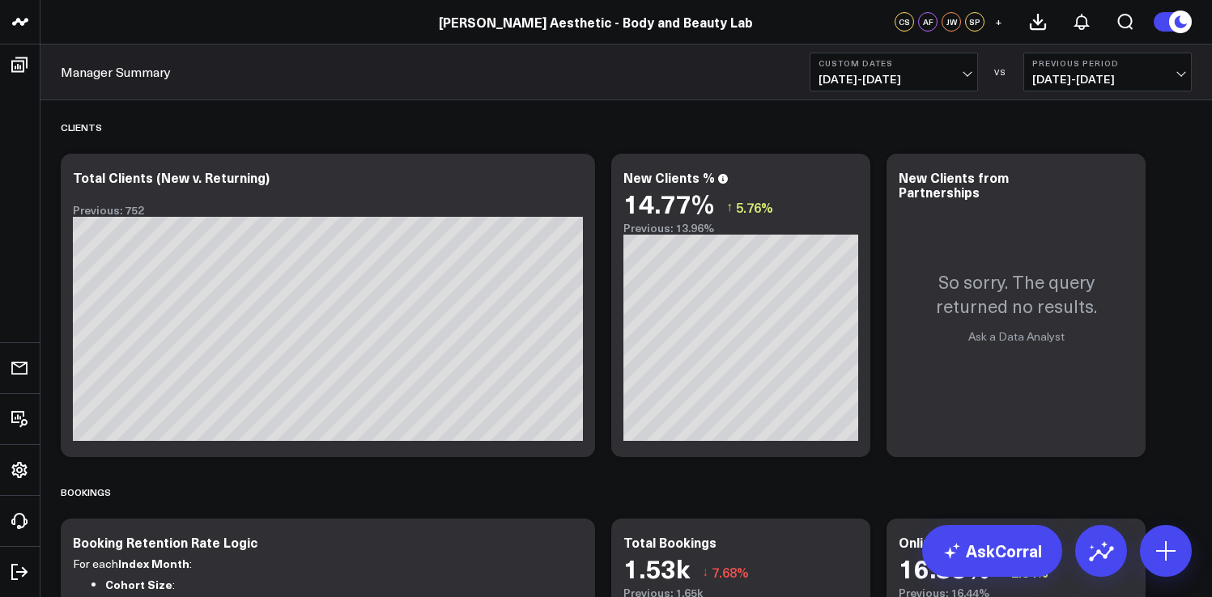
click at [940, 79] on span "05/01/25 - 05/31/25" at bounding box center [893, 79] width 151 height 13
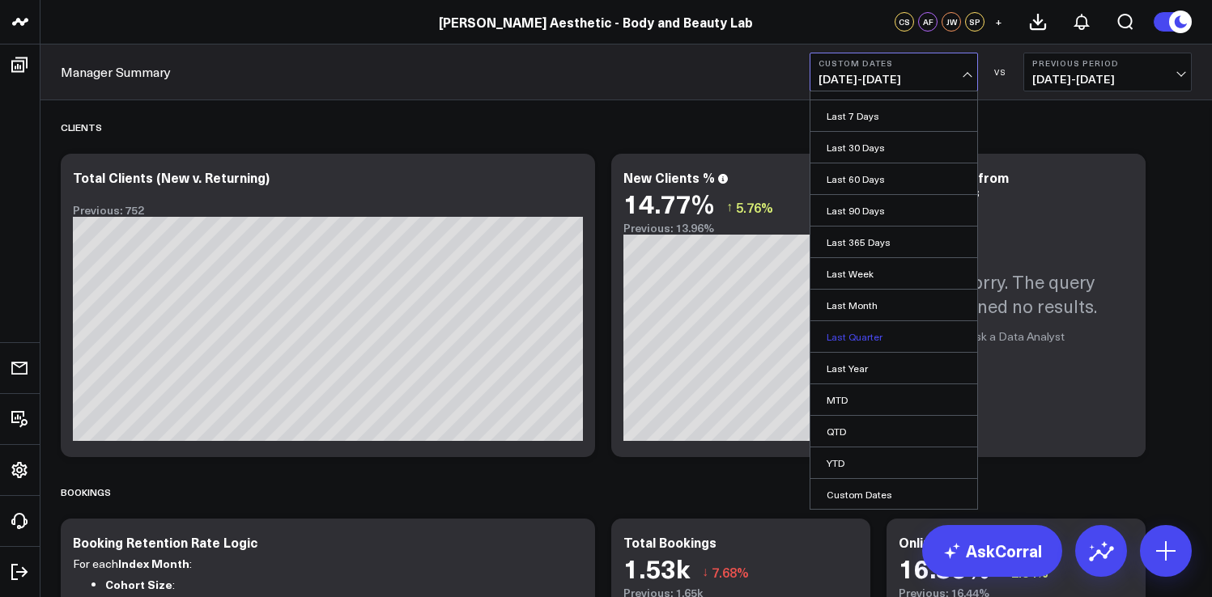
scroll to position [23, 0]
click at [919, 487] on link "Custom Dates" at bounding box center [893, 493] width 167 height 31
select select "7"
select select "2025"
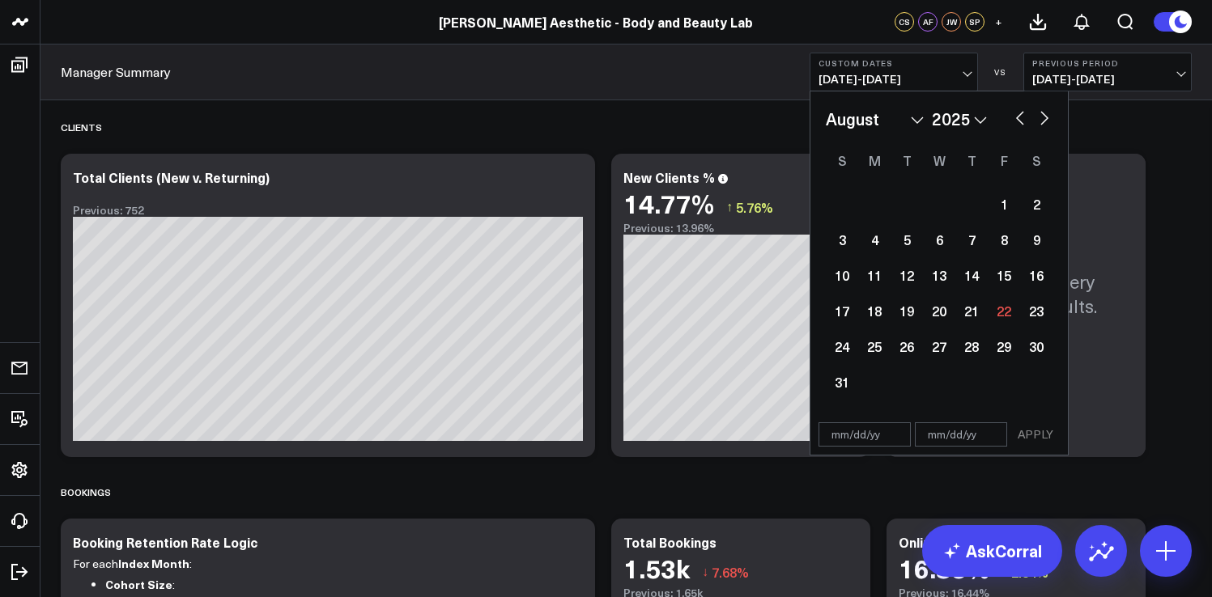
click at [1018, 116] on button "button" at bounding box center [1020, 116] width 16 height 19
select select "5"
select select "2025"
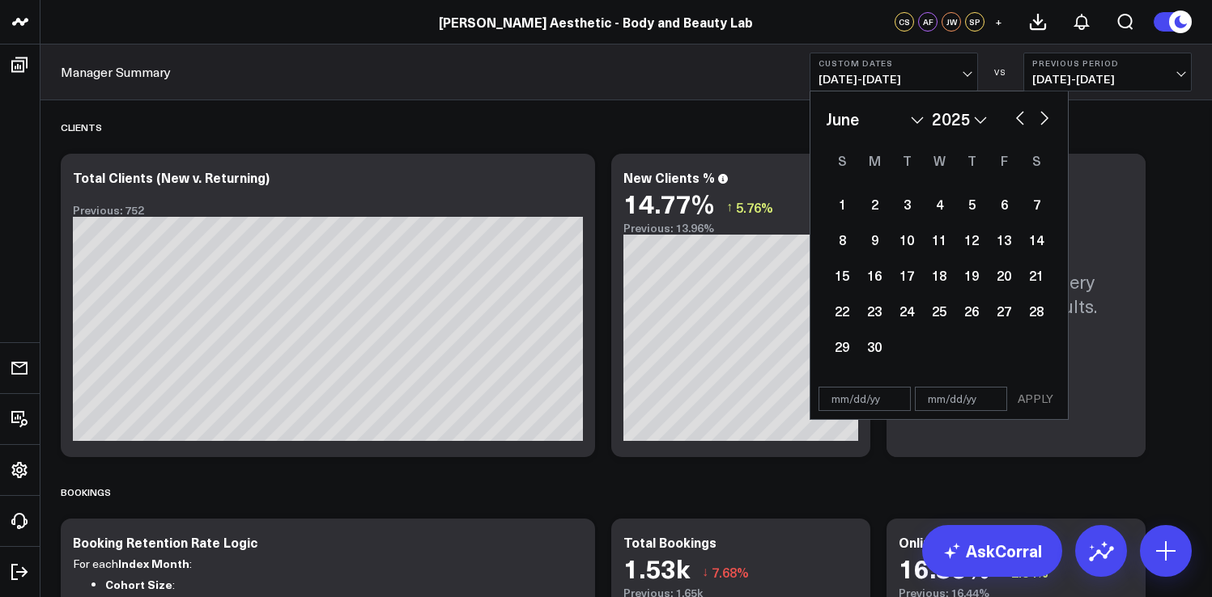
click at [1018, 117] on button "button" at bounding box center [1020, 116] width 16 height 19
select select "4"
select select "2025"
click at [1018, 117] on button "button" at bounding box center [1020, 116] width 16 height 19
select select "3"
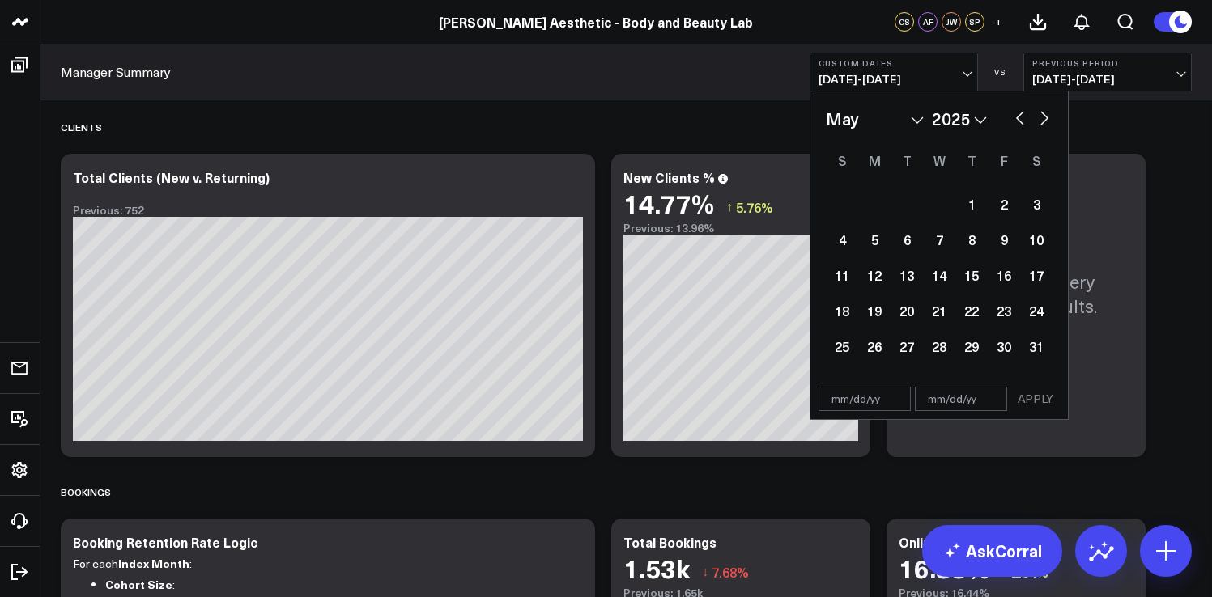
select select "2025"
click at [909, 206] on div "1" at bounding box center [906, 204] width 32 height 32
type input "04/01/25"
select select "3"
select select "2025"
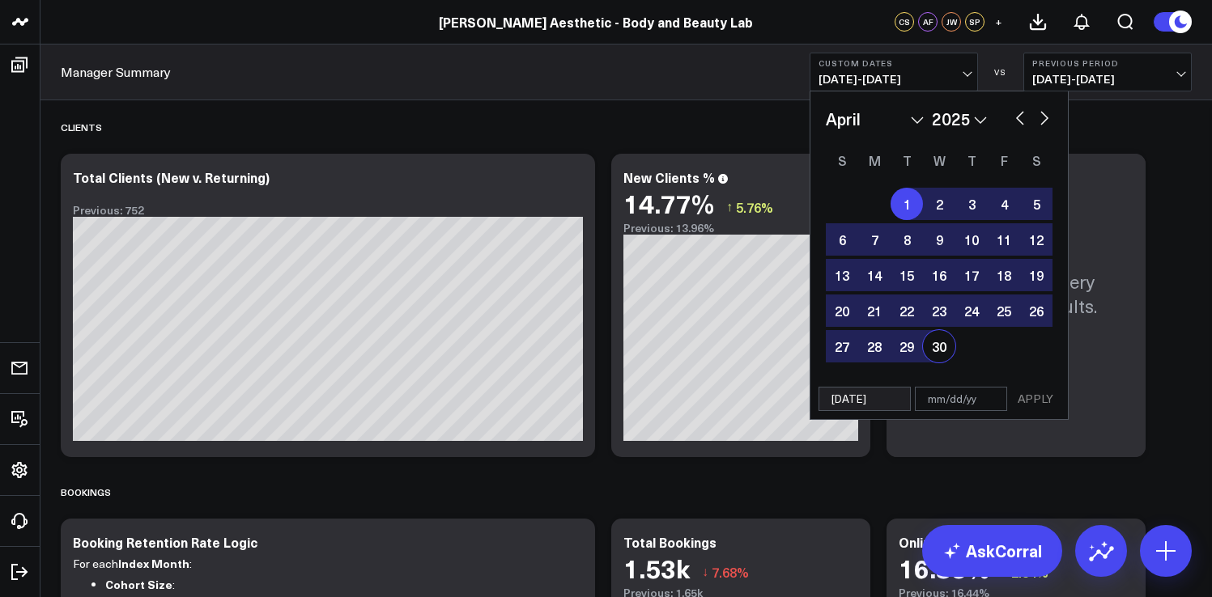
click at [936, 350] on div "30" at bounding box center [939, 346] width 32 height 32
type input "04/30/25"
select select "3"
select select "2025"
click at [1033, 400] on button "APPLY" at bounding box center [1035, 399] width 49 height 24
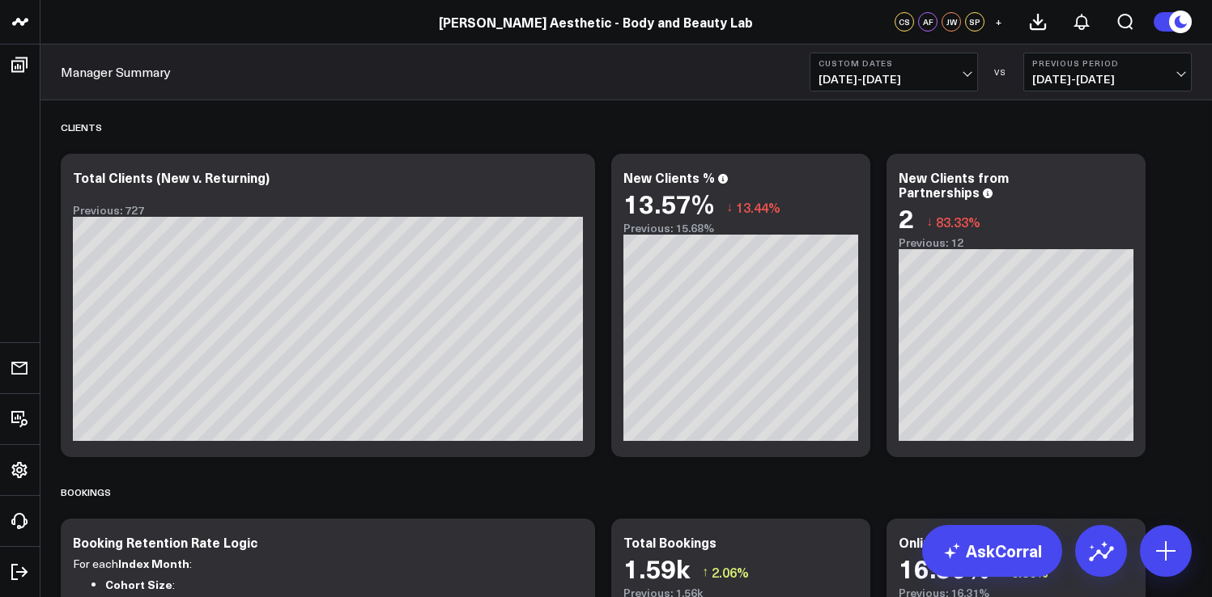
click at [938, 76] on span "04/01/25 - 04/30/25" at bounding box center [893, 79] width 151 height 13
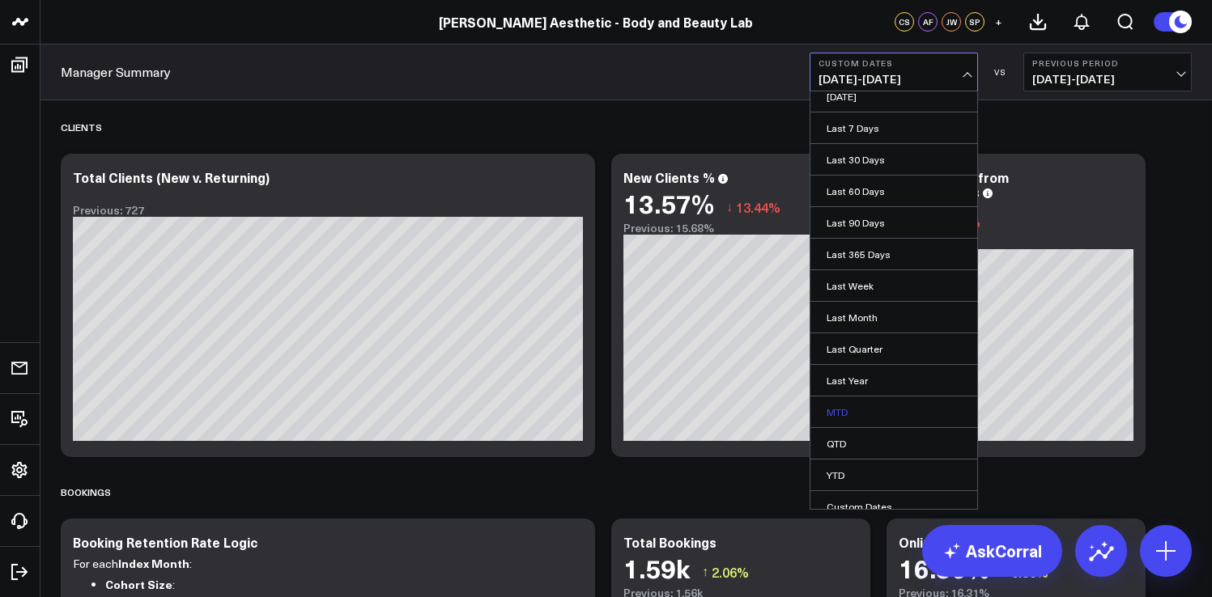
scroll to position [23, 0]
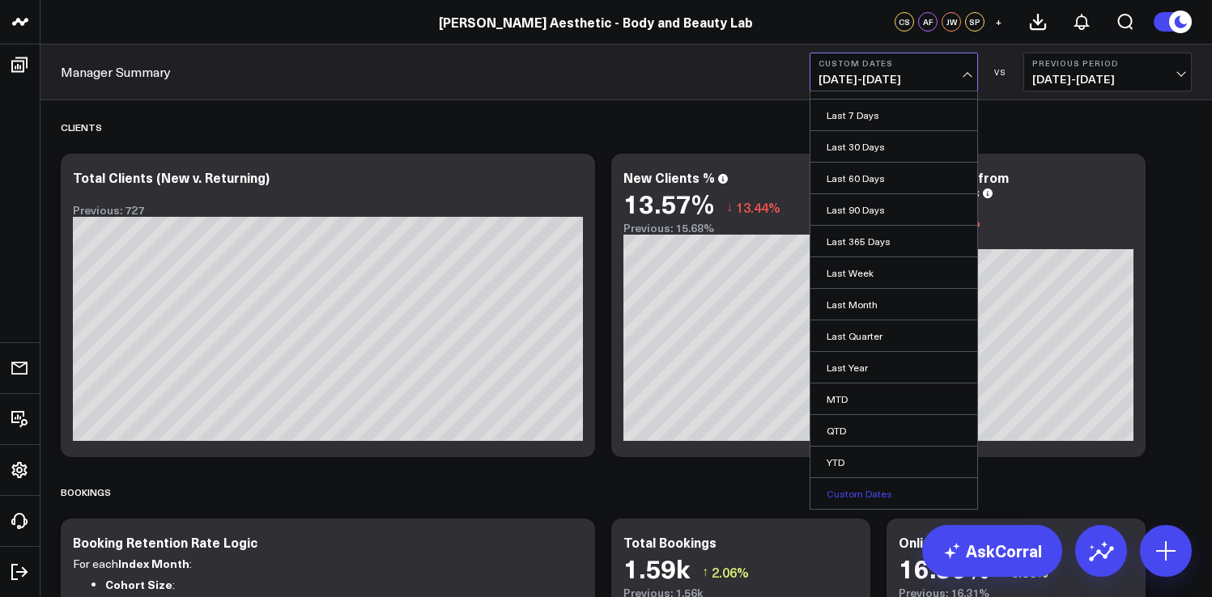
click at [868, 490] on link "Custom Dates" at bounding box center [893, 493] width 167 height 31
select select "7"
select select "2025"
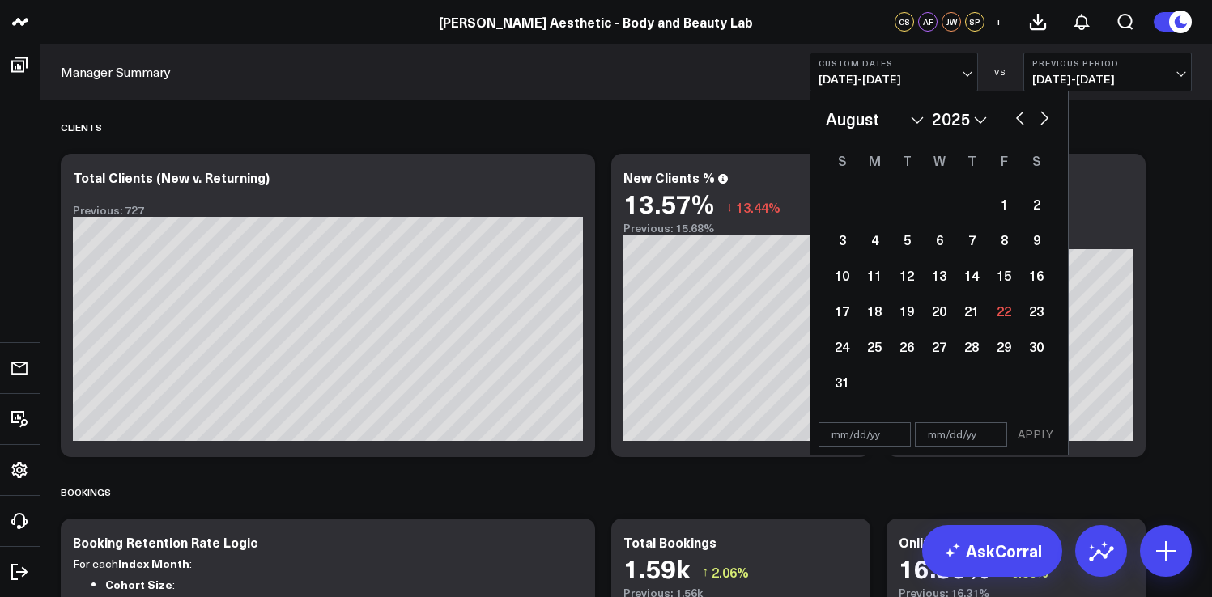
click at [1020, 110] on button "button" at bounding box center [1020, 116] width 16 height 19
select select "6"
select select "2025"
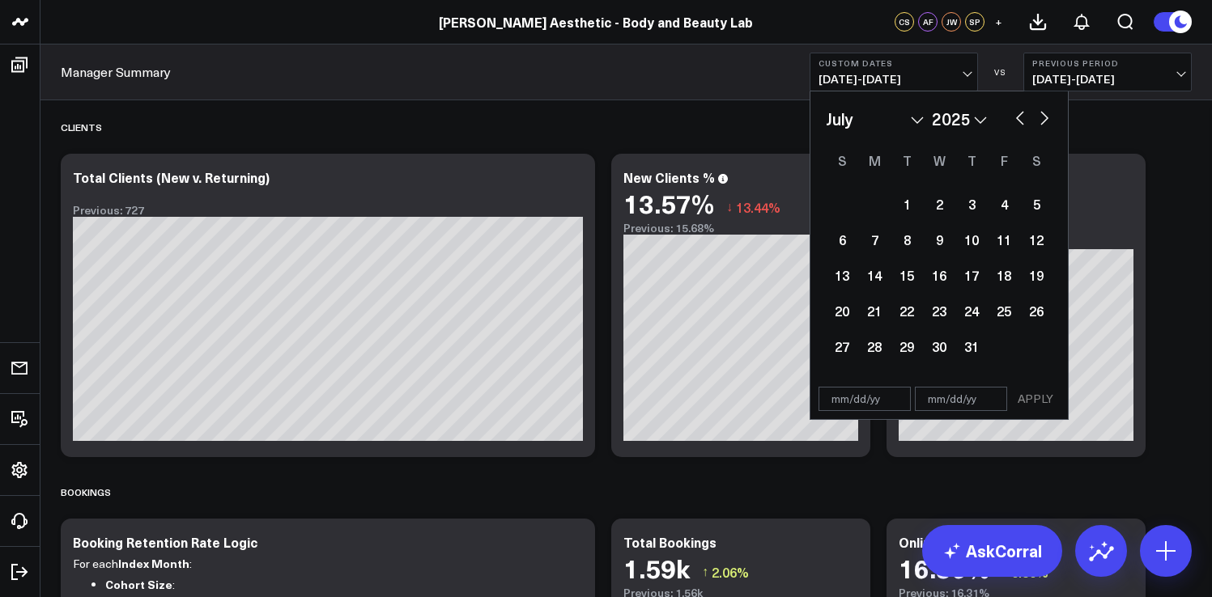
click at [1020, 110] on button "button" at bounding box center [1020, 116] width 16 height 19
select select "5"
select select "2025"
click at [833, 204] on div "1" at bounding box center [842, 204] width 32 height 32
type input "06/01/25"
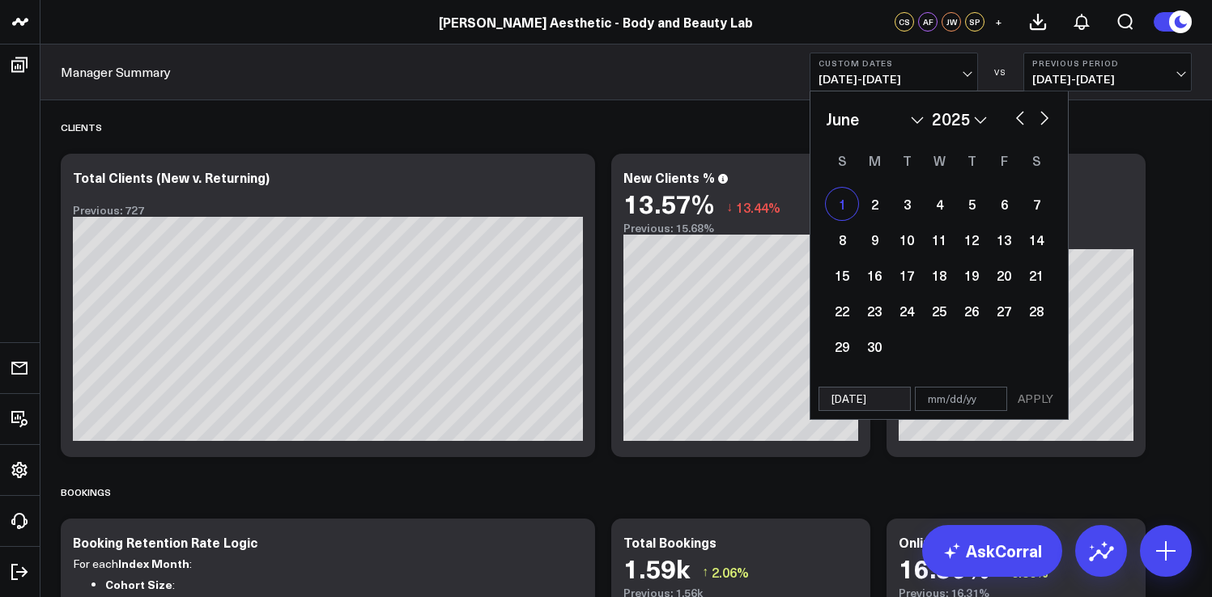
select select "5"
select select "2025"
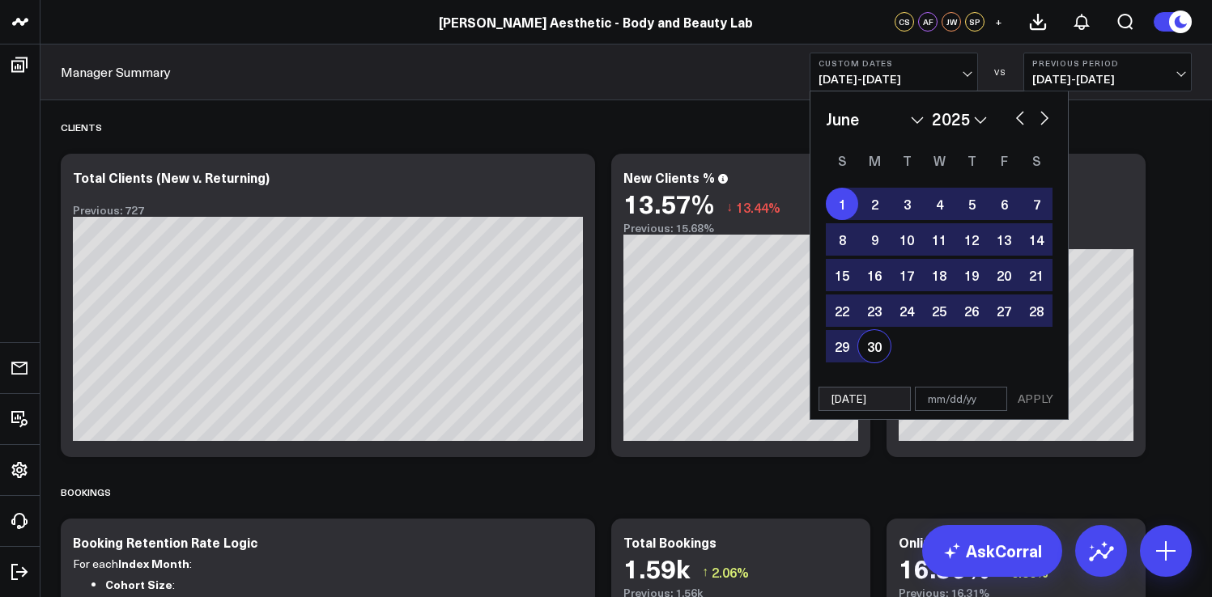
click at [873, 346] on div "30" at bounding box center [874, 346] width 32 height 32
type input "06/30/25"
select select "5"
select select "2025"
click at [1036, 394] on button "APPLY" at bounding box center [1035, 399] width 49 height 24
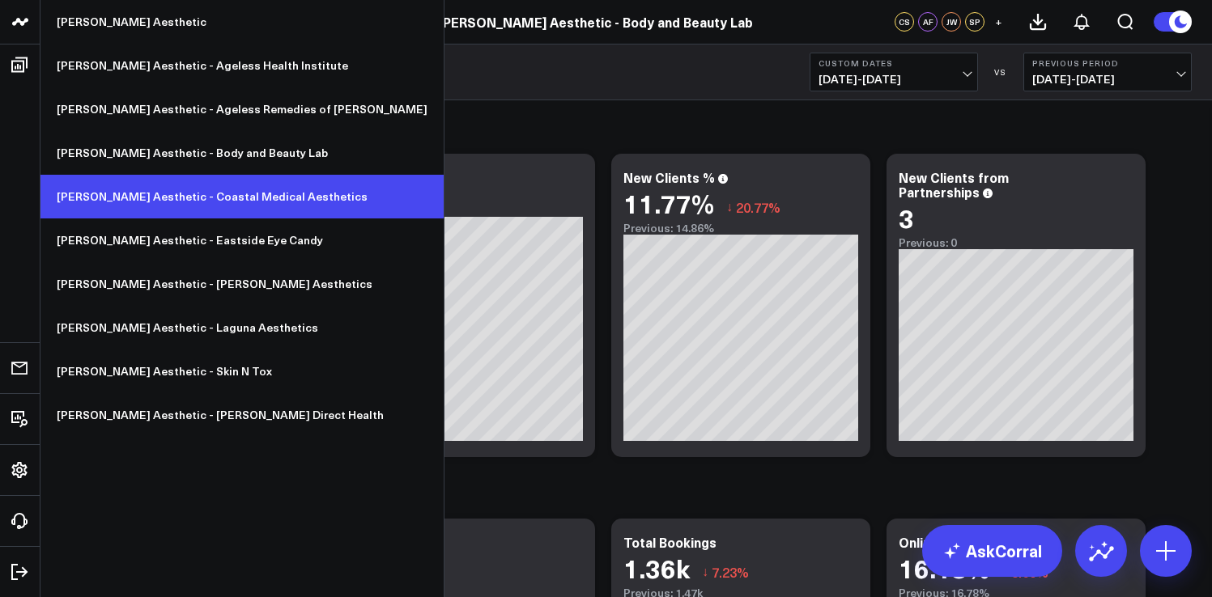
click at [156, 198] on link "[PERSON_NAME] Aesthetic - Coastal Medical Aesthetics" at bounding box center [241, 197] width 403 height 44
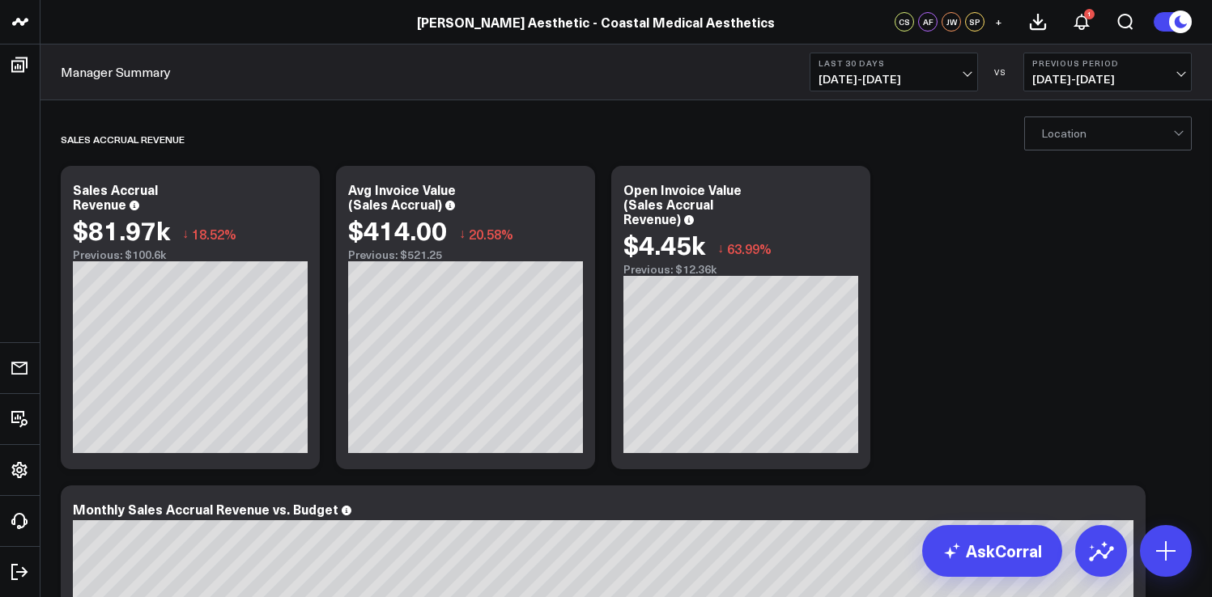
click at [882, 73] on span "[DATE] - [DATE]" at bounding box center [893, 79] width 151 height 13
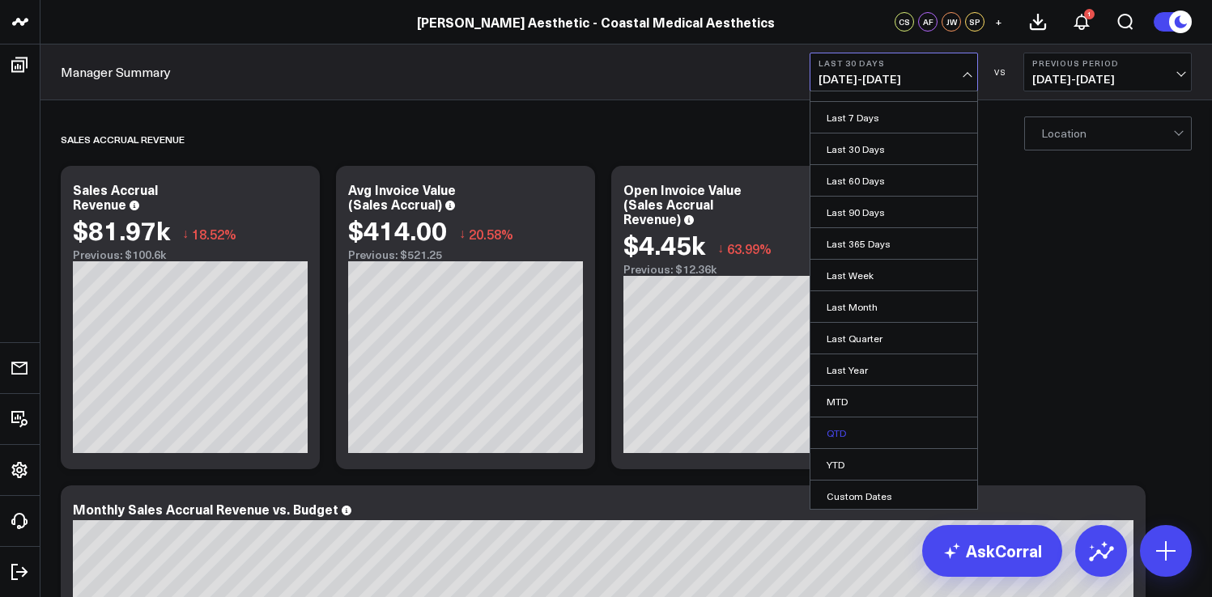
scroll to position [23, 0]
click at [884, 491] on link "Custom Dates" at bounding box center [893, 493] width 167 height 31
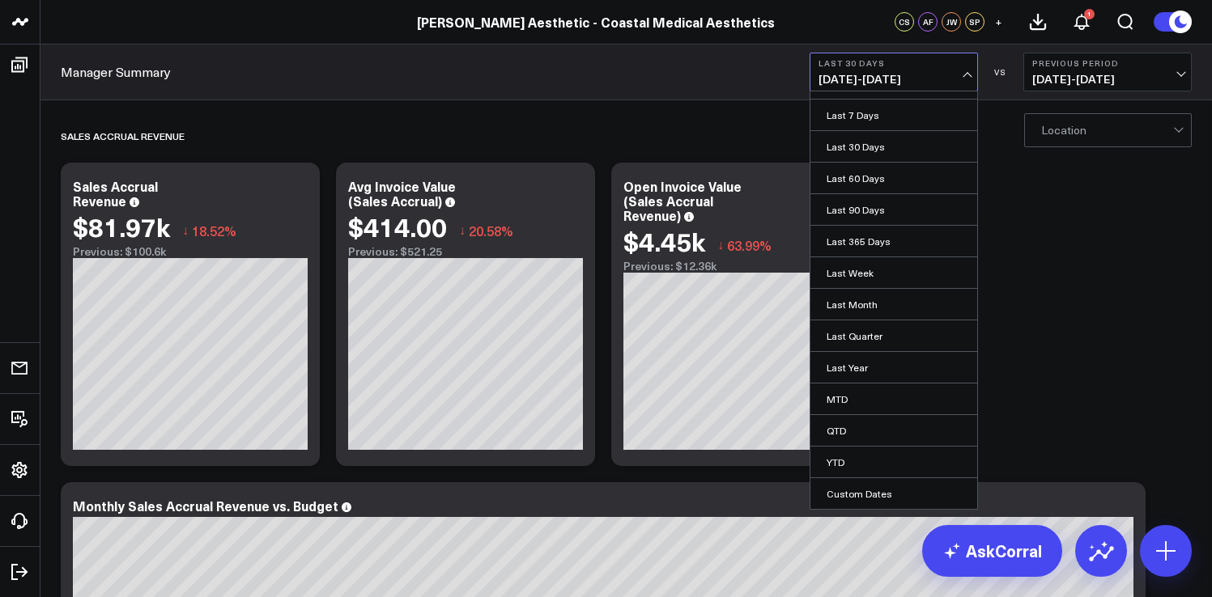
select select "7"
select select "2025"
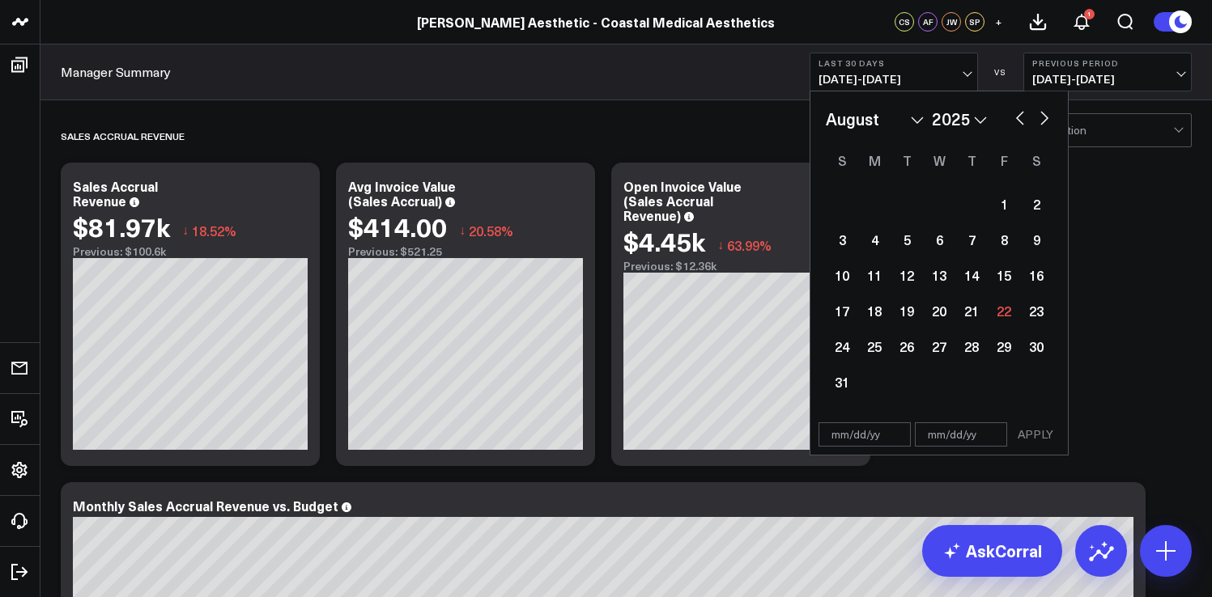
click at [1019, 117] on button "button" at bounding box center [1020, 116] width 16 height 19
select select "6"
select select "2025"
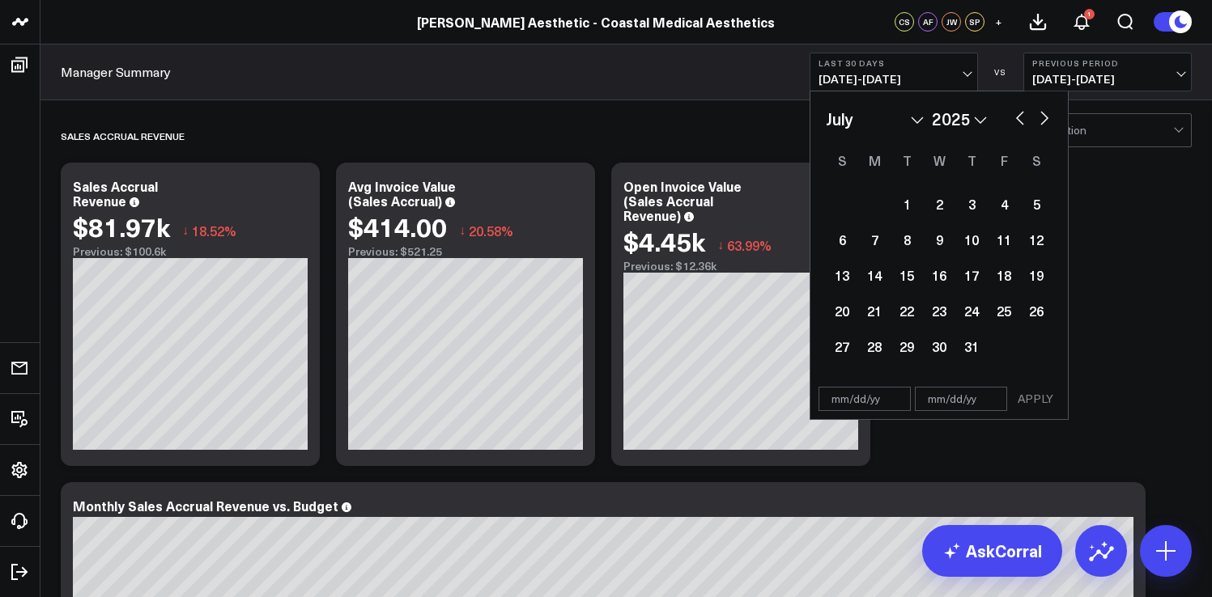
click at [1018, 119] on button "button" at bounding box center [1020, 116] width 16 height 19
select select "5"
select select "2025"
click at [1018, 119] on button "button" at bounding box center [1020, 116] width 16 height 19
select select "4"
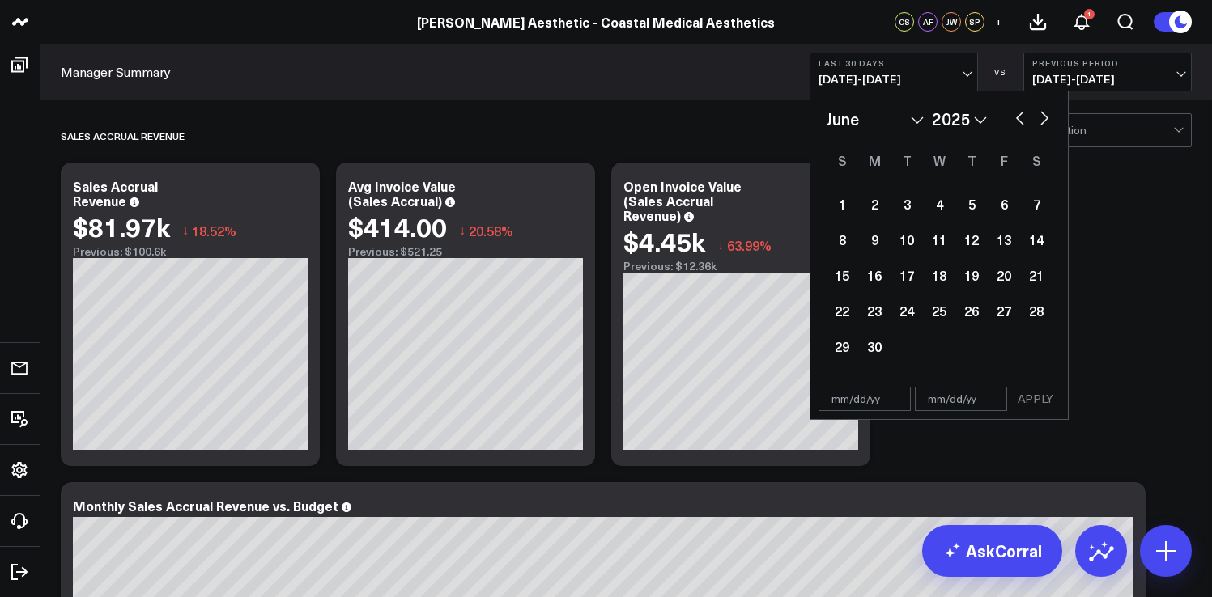
select select "2025"
click at [1018, 119] on button "button" at bounding box center [1020, 116] width 16 height 19
select select "3"
select select "2025"
click at [906, 210] on div "1" at bounding box center [906, 204] width 32 height 32
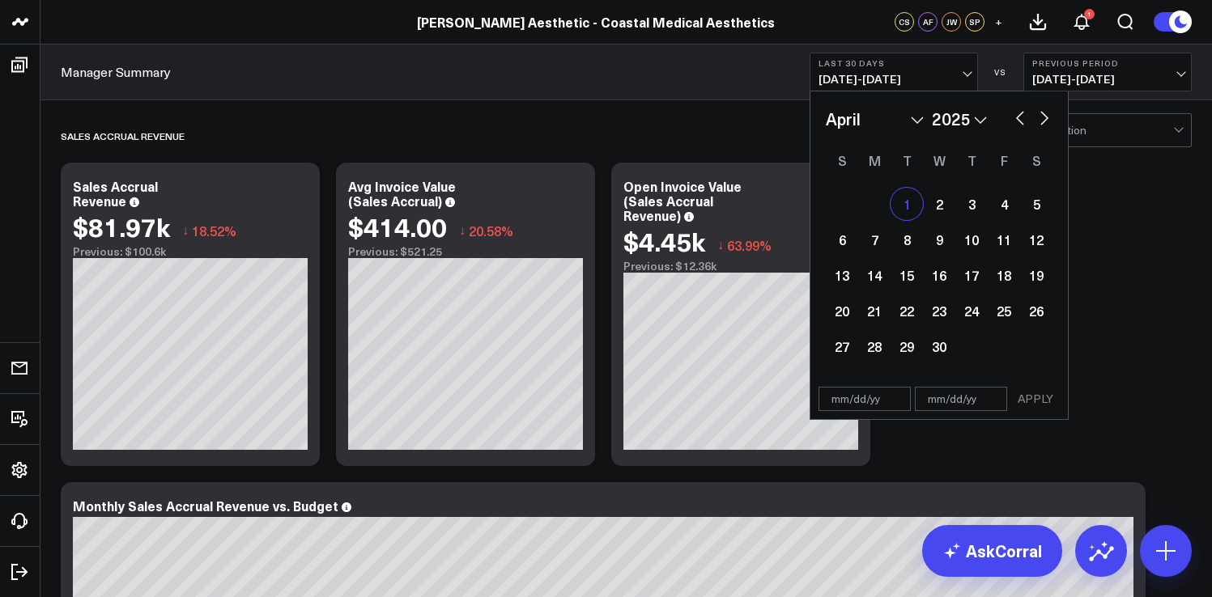
type input "04/01/25"
select select "3"
select select "2025"
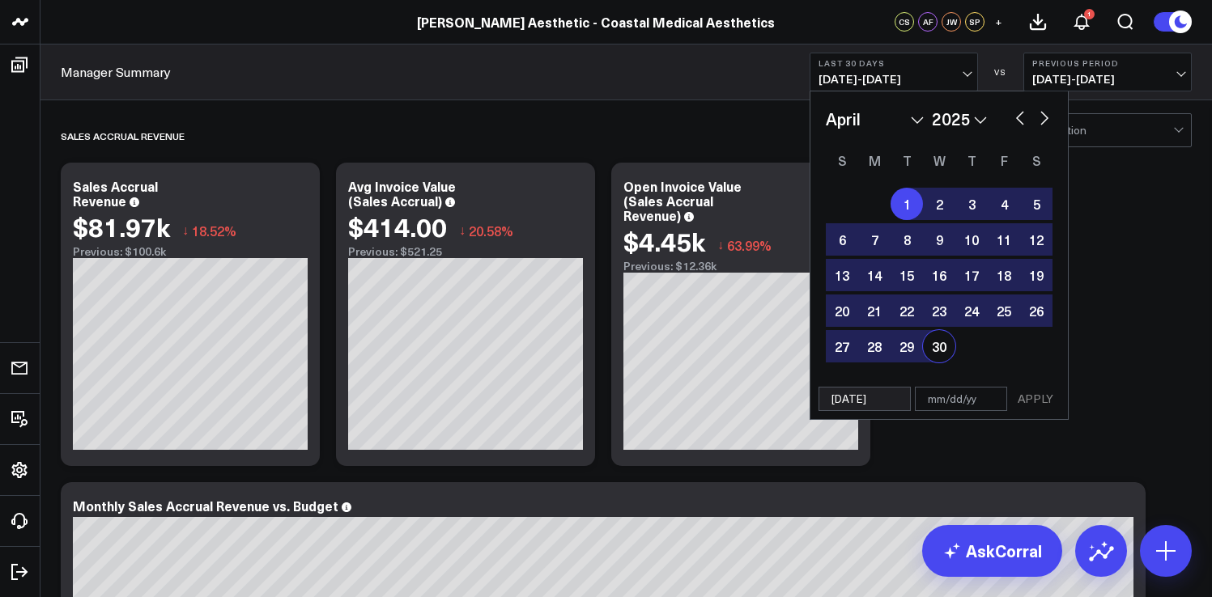
click at [940, 341] on div "30" at bounding box center [939, 346] width 32 height 32
type input "04/30/25"
select select "3"
select select "2025"
click at [1028, 396] on button "APPLY" at bounding box center [1035, 399] width 49 height 24
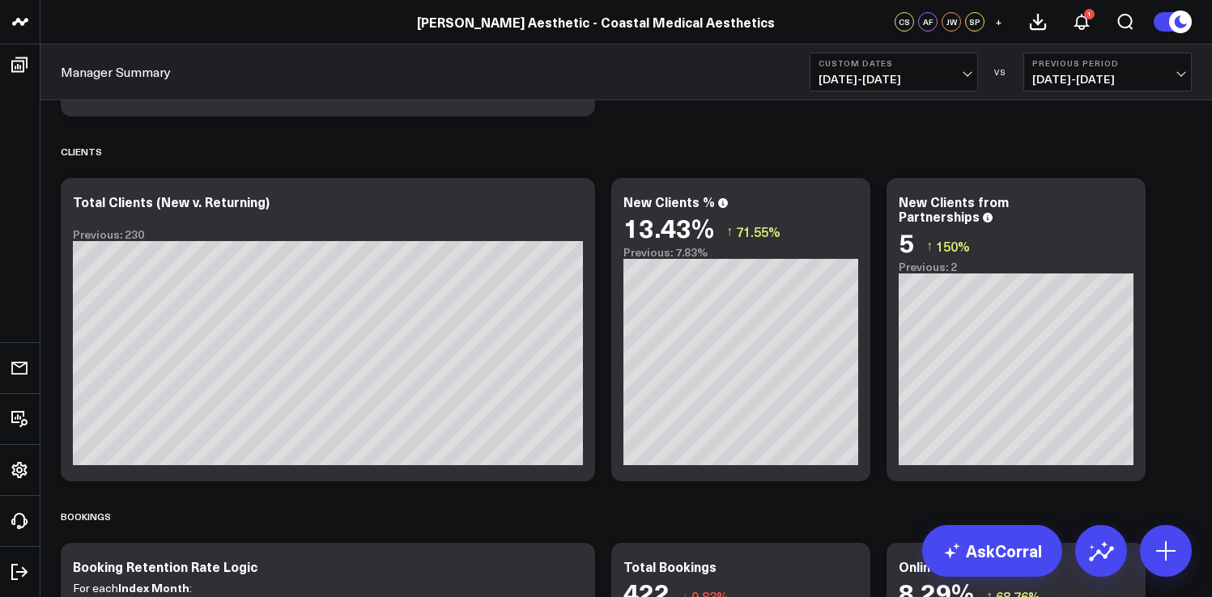
scroll to position [1314, 0]
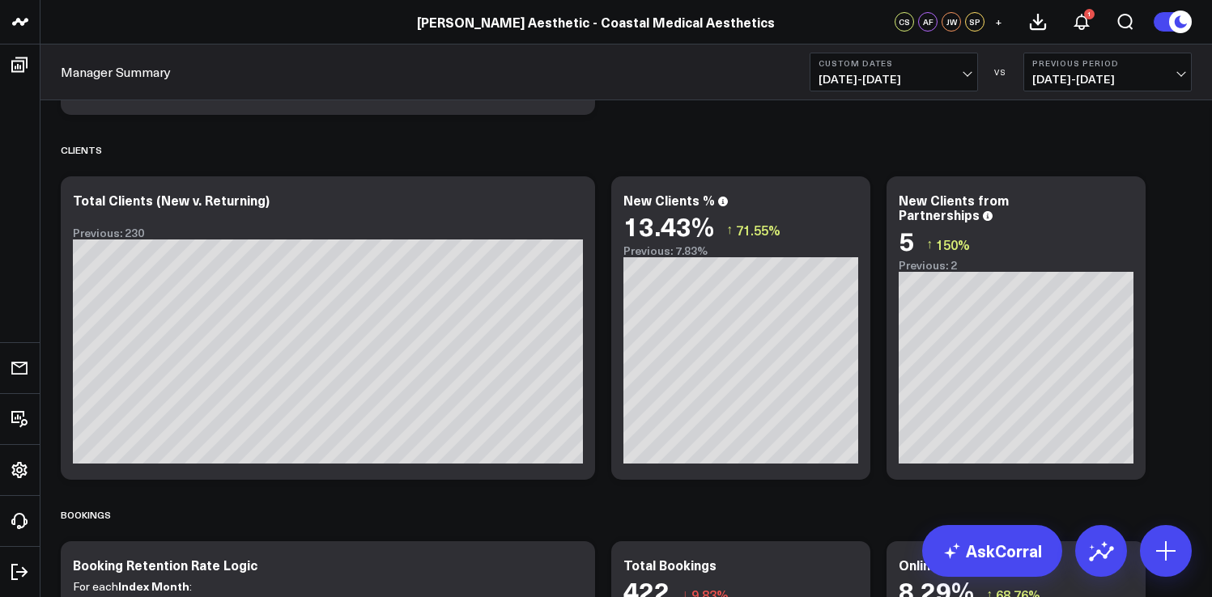
click at [902, 77] on span "04/01/25 - 04/30/25" at bounding box center [893, 79] width 151 height 13
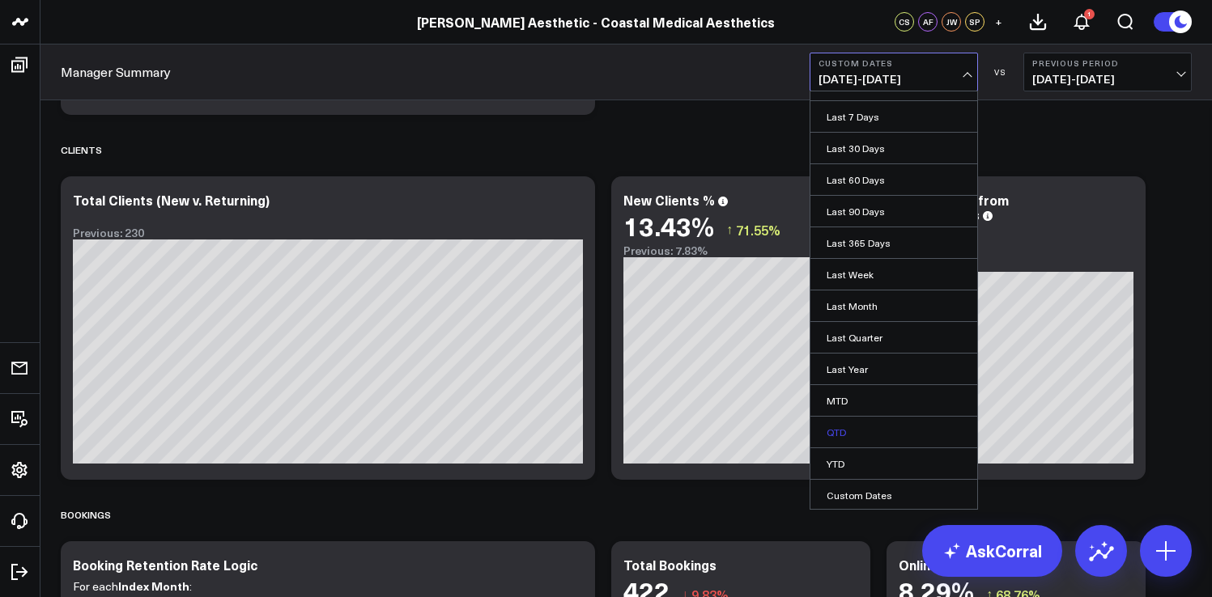
scroll to position [23, 0]
click at [879, 494] on link "Custom Dates" at bounding box center [893, 493] width 167 height 31
select select "7"
select select "2025"
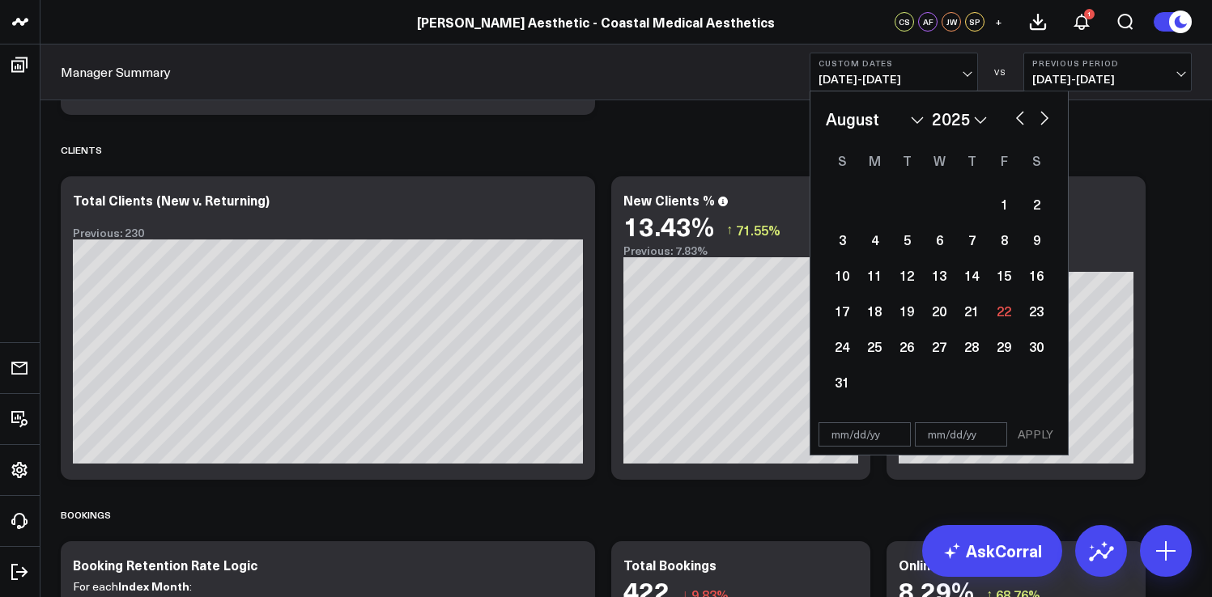
click at [1022, 116] on button "button" at bounding box center [1020, 116] width 16 height 19
select select "6"
select select "2025"
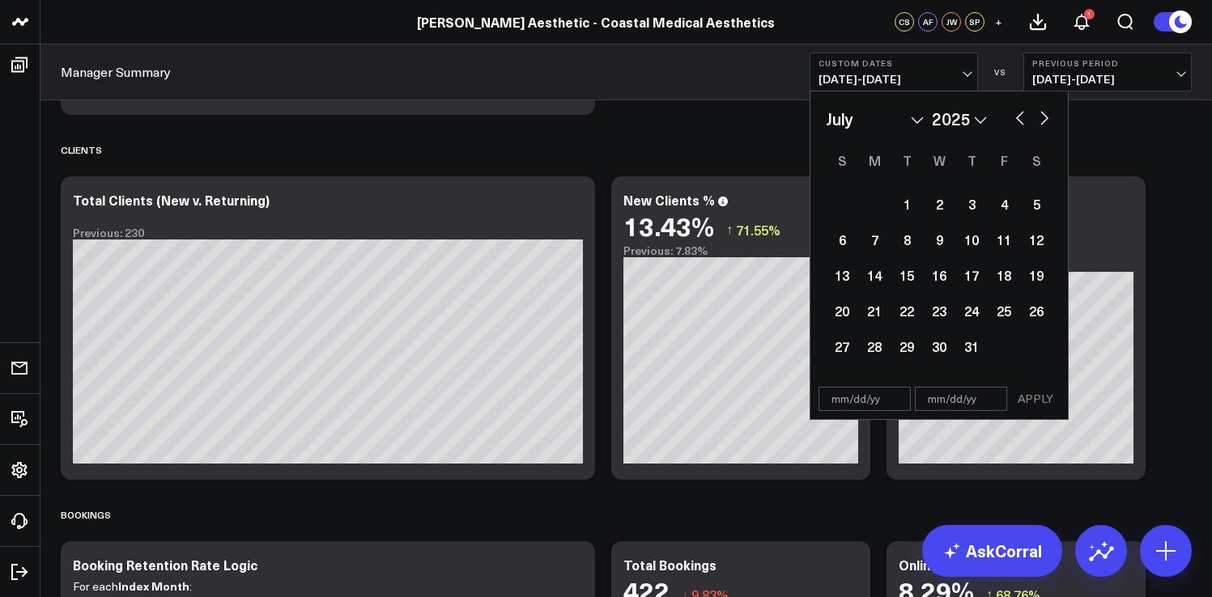
click at [1021, 116] on button "button" at bounding box center [1020, 116] width 16 height 19
select select "5"
select select "2025"
click at [1021, 116] on button "button" at bounding box center [1020, 116] width 16 height 19
select select "4"
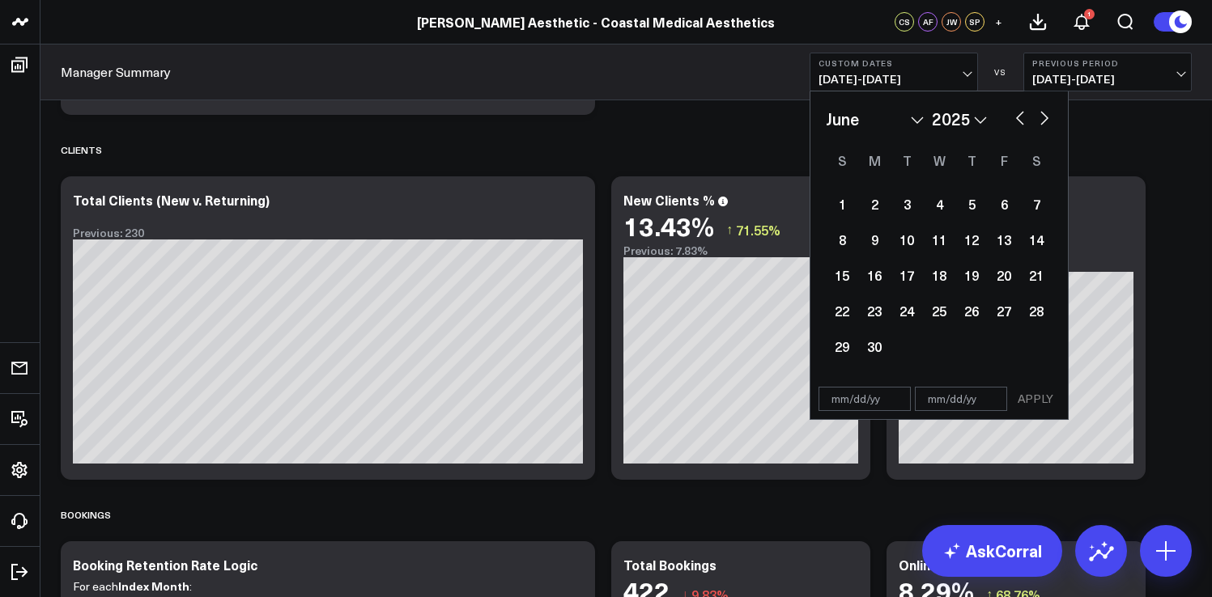
select select "2025"
click at [969, 206] on div "1" at bounding box center [971, 204] width 32 height 32
type input "05/01/25"
select select "4"
select select "2025"
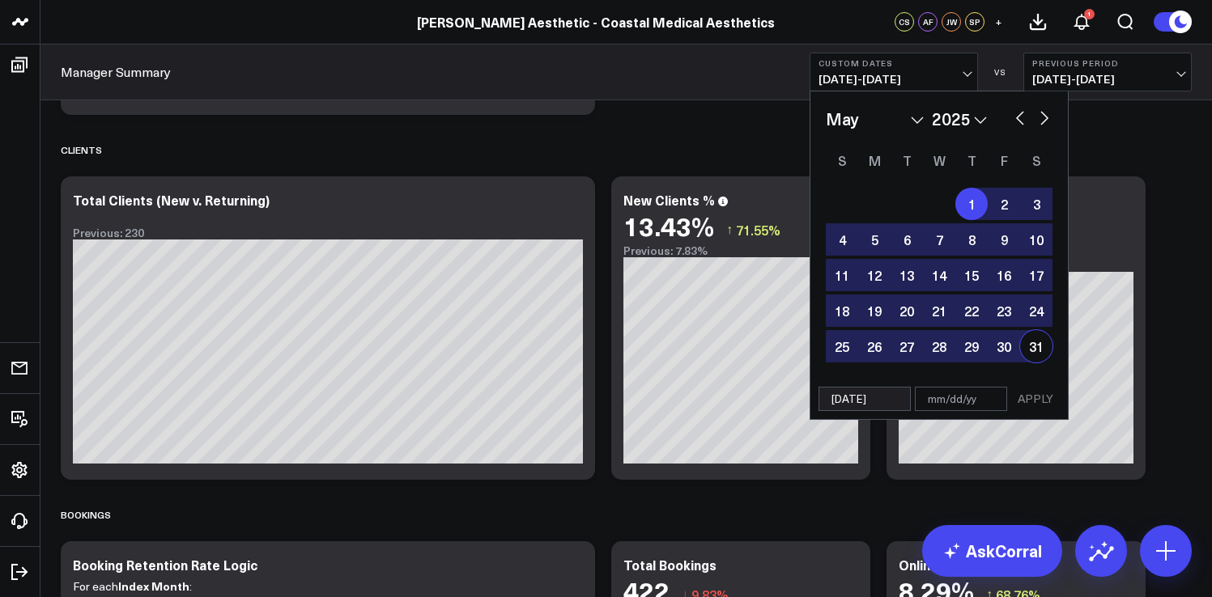
click at [1031, 346] on div "31" at bounding box center [1036, 346] width 32 height 32
type input "05/31/25"
select select "4"
select select "2025"
click at [1034, 398] on button "APPLY" at bounding box center [1035, 399] width 49 height 24
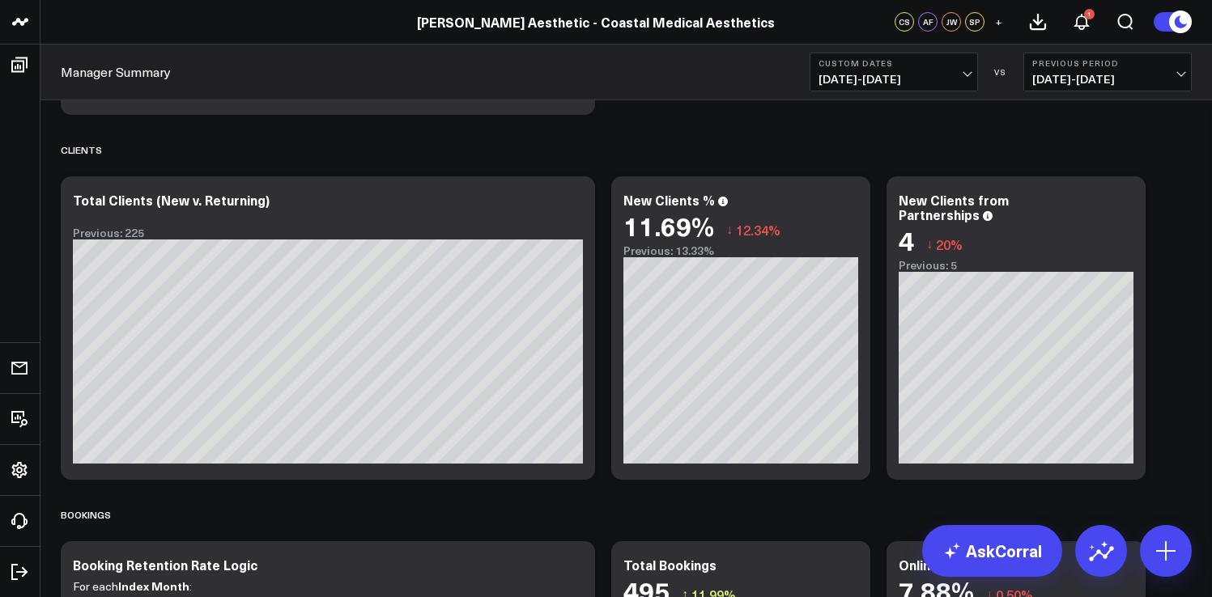
click at [867, 83] on span "05/01/25 - 05/31/25" at bounding box center [893, 79] width 151 height 13
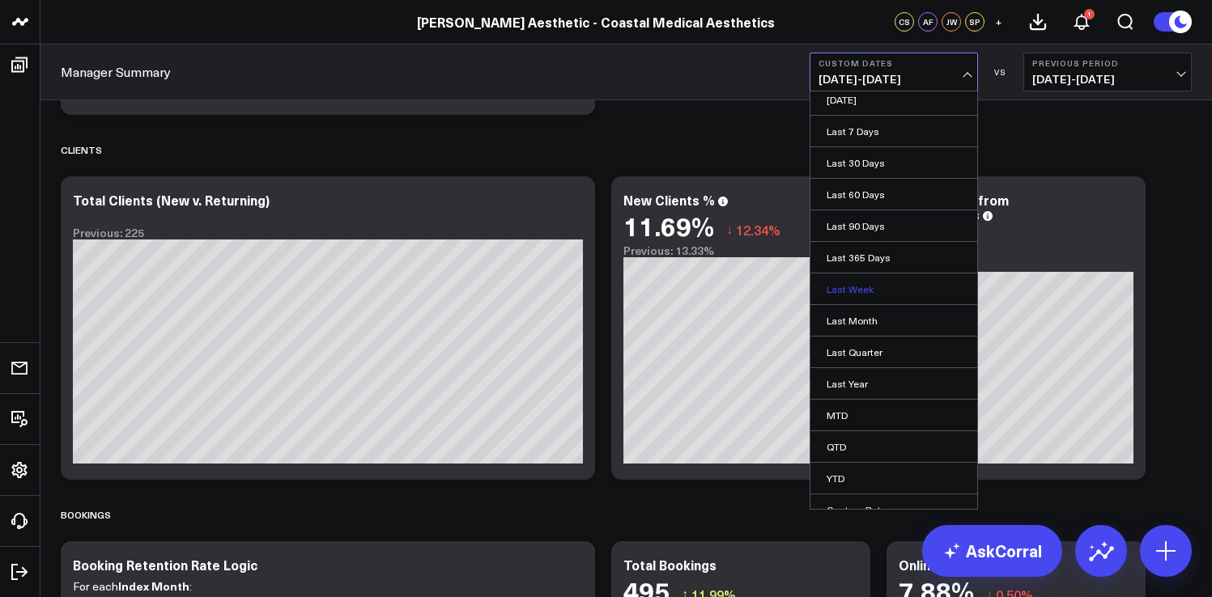
scroll to position [23, 0]
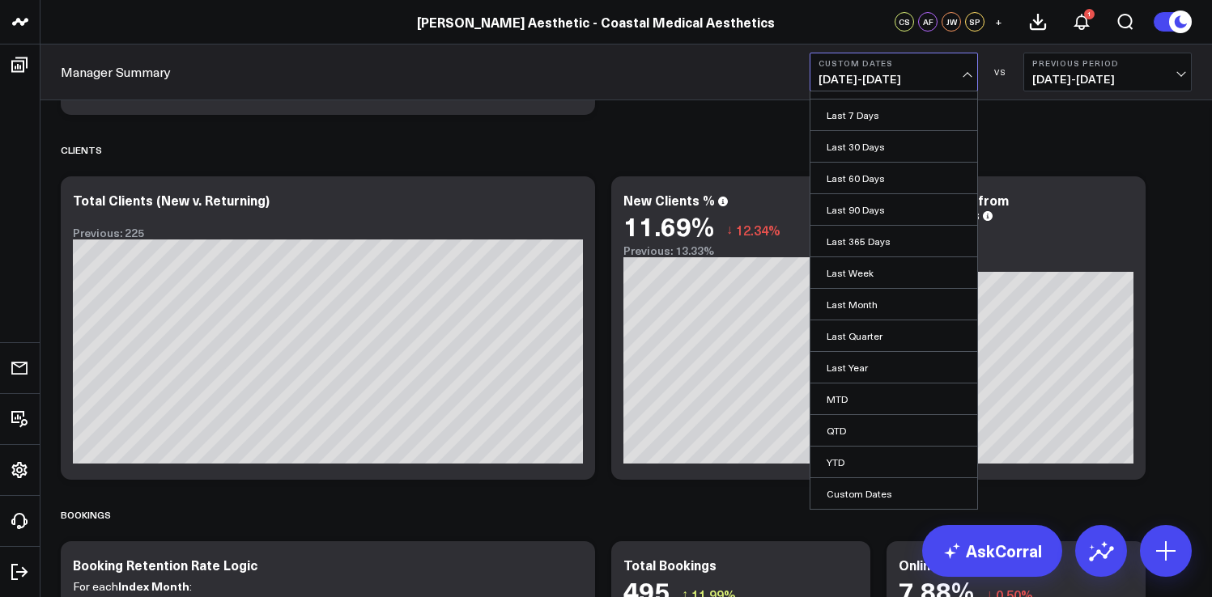
click at [879, 490] on link "Custom Dates" at bounding box center [893, 493] width 167 height 31
select select "7"
select select "2025"
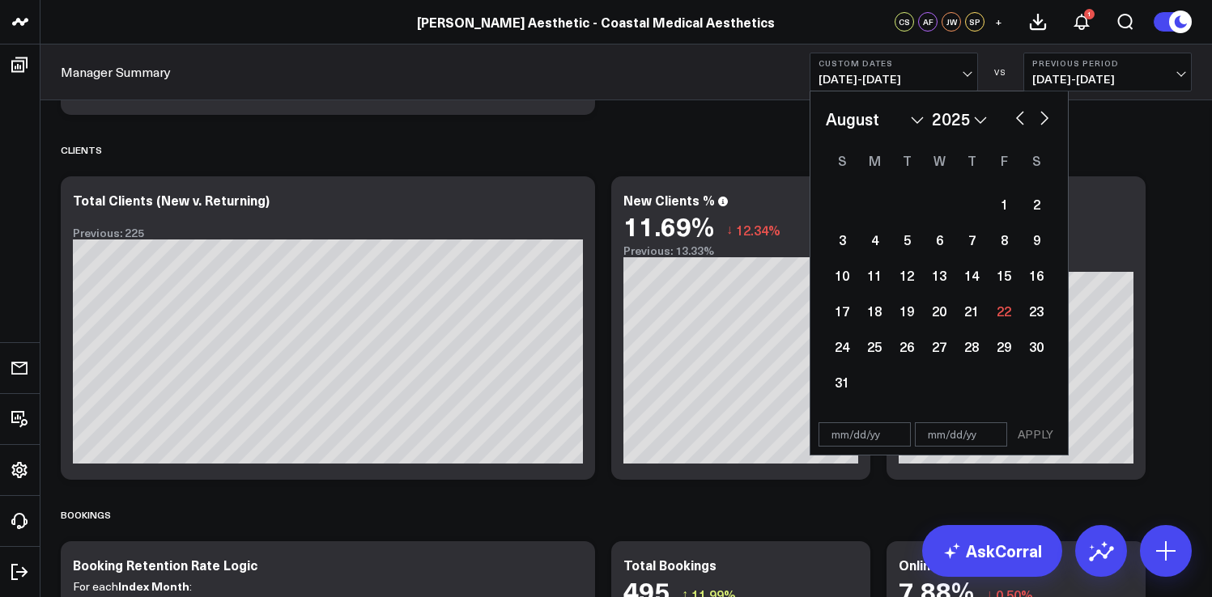
click at [1021, 115] on button "button" at bounding box center [1020, 116] width 16 height 19
select select "6"
select select "2025"
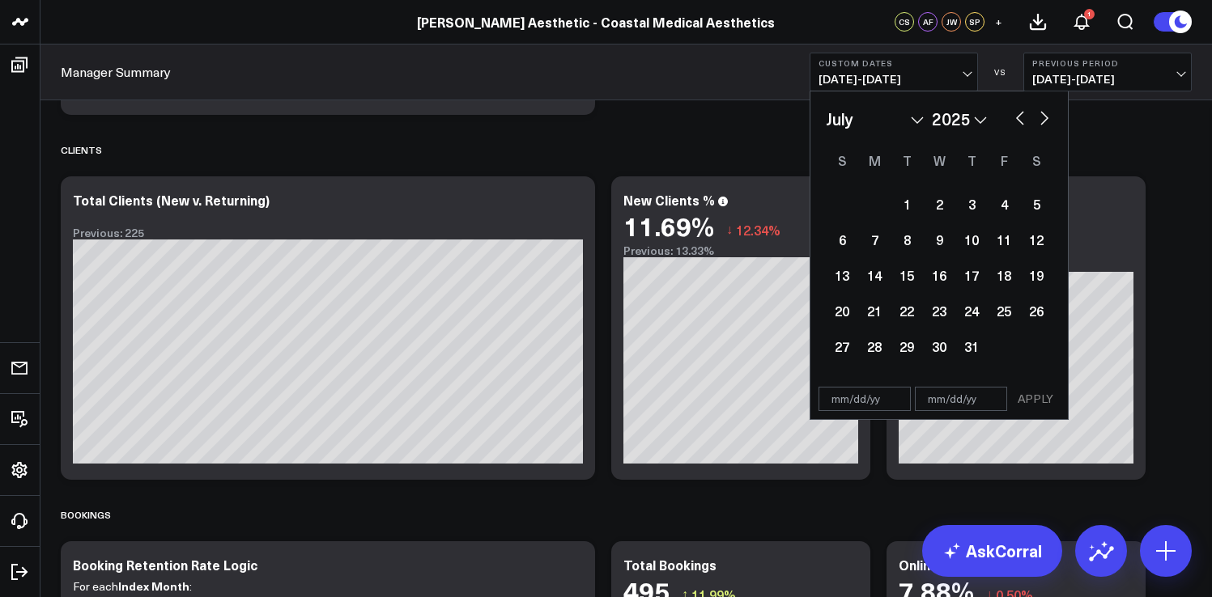
click at [1021, 115] on button "button" at bounding box center [1020, 116] width 16 height 19
select select "5"
select select "2025"
click at [845, 212] on div "1" at bounding box center [842, 204] width 32 height 32
type input "06/01/25"
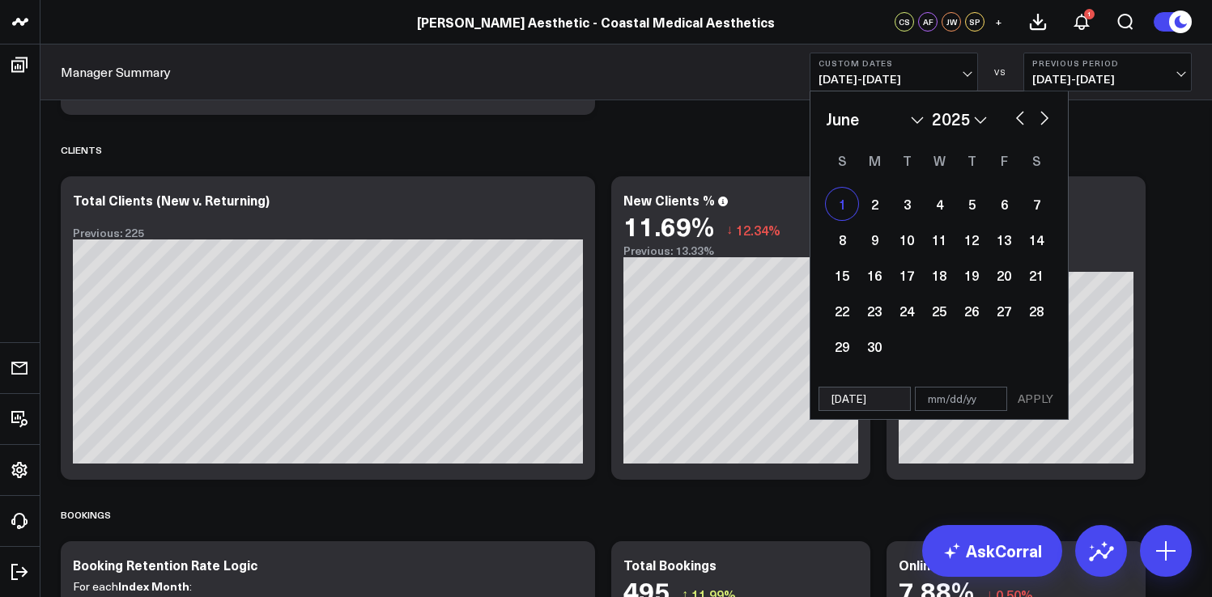
select select "5"
select select "2025"
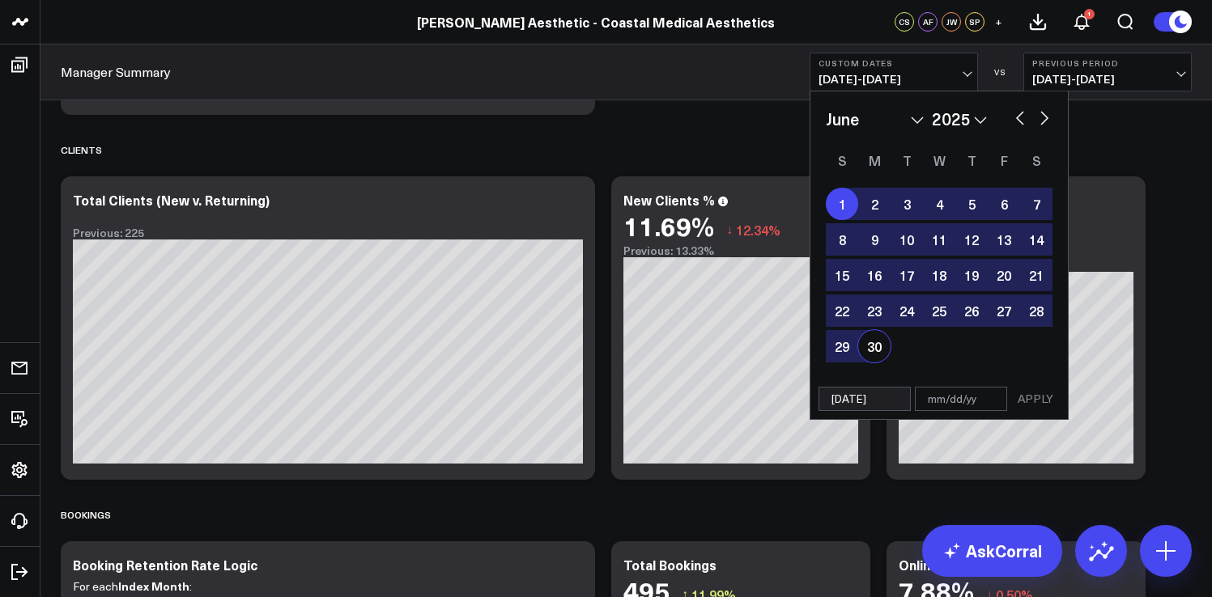
click at [879, 362] on div "1 2 3 4 5 6 7 8 9 10 11 12 13 14 15 16 17 18 19 20 21 22 23 24 25 26 27 28 29 30" at bounding box center [939, 275] width 227 height 178
click at [870, 348] on div "30" at bounding box center [874, 346] width 32 height 32
type input "06/30/25"
select select "5"
select select "2025"
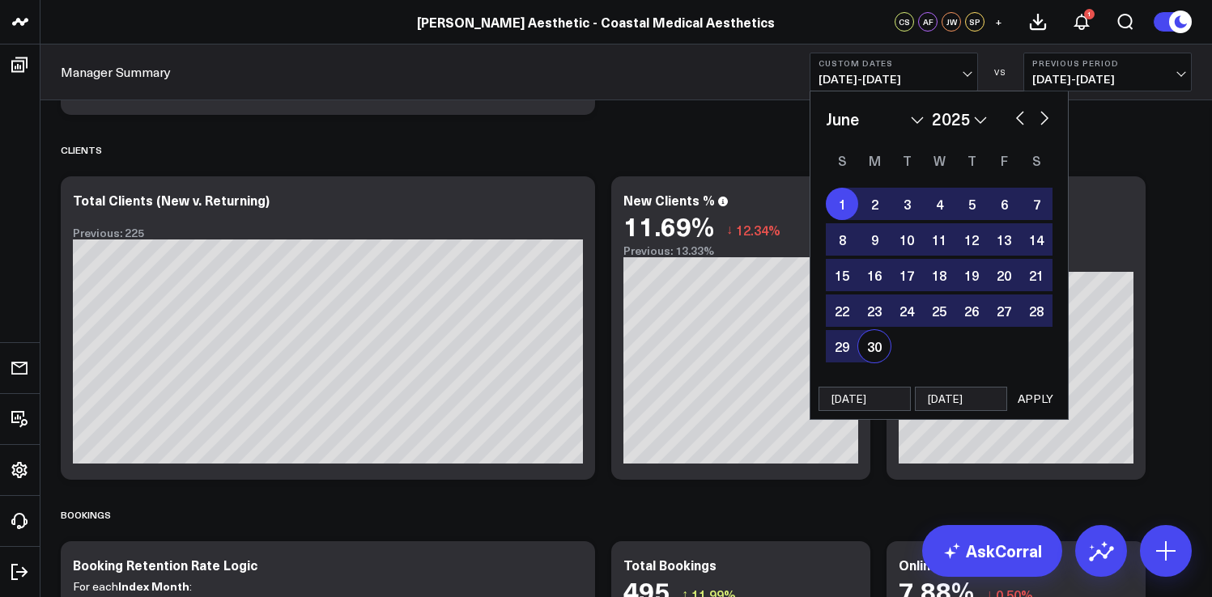
click at [1030, 401] on button "APPLY" at bounding box center [1035, 399] width 49 height 24
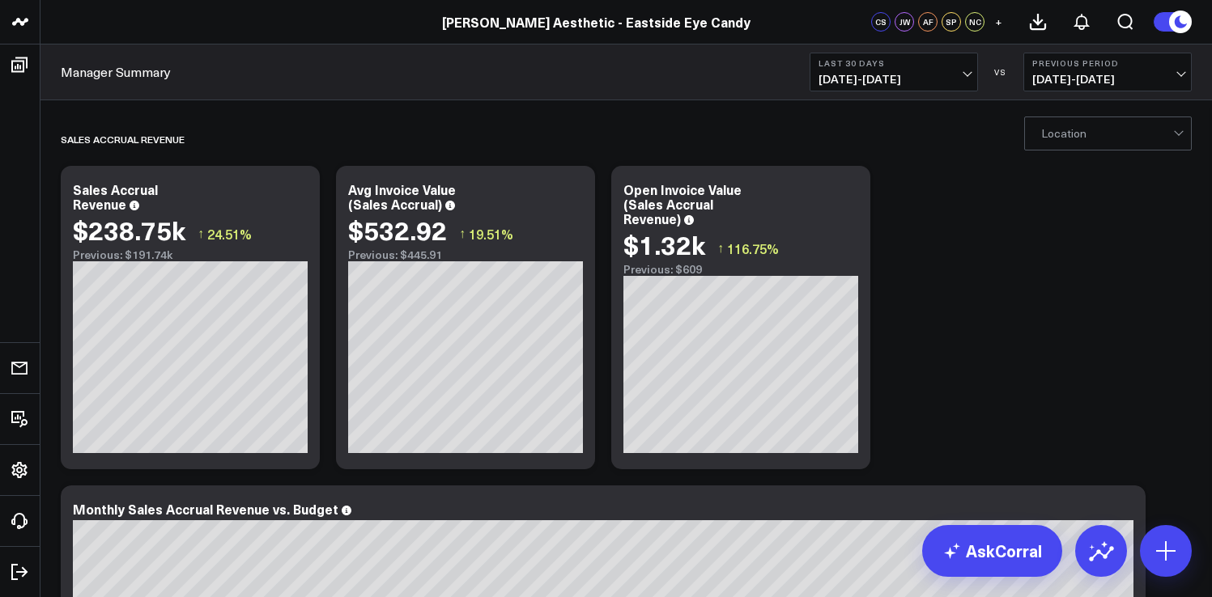
click at [868, 73] on span "[DATE] - [DATE]" at bounding box center [893, 79] width 151 height 13
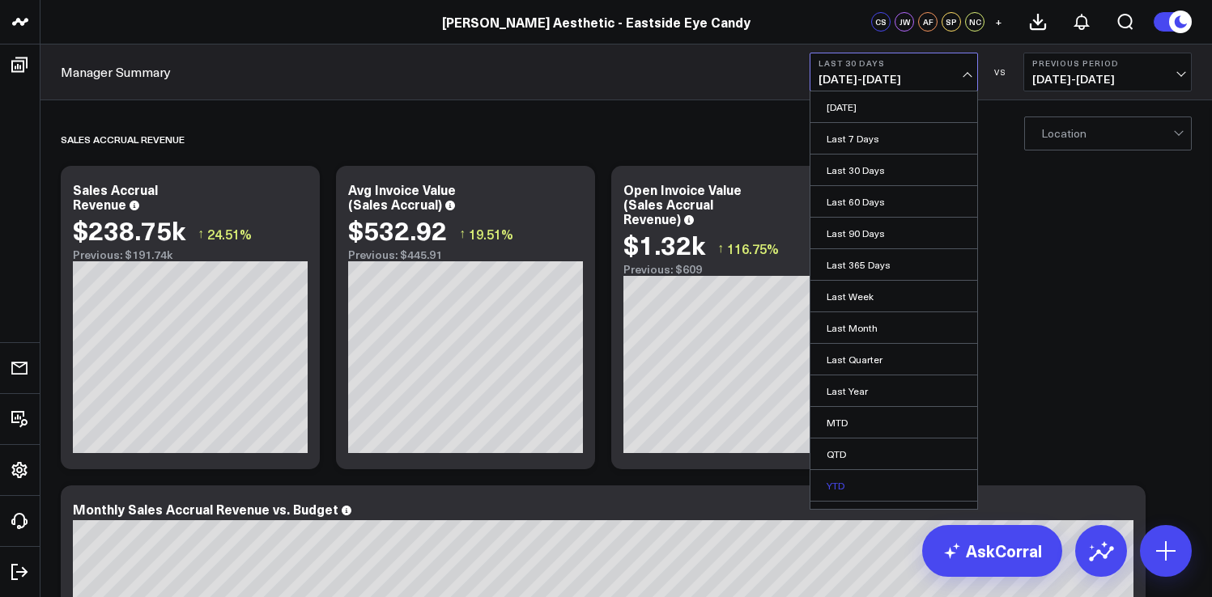
click at [849, 477] on link "YTD" at bounding box center [893, 485] width 167 height 31
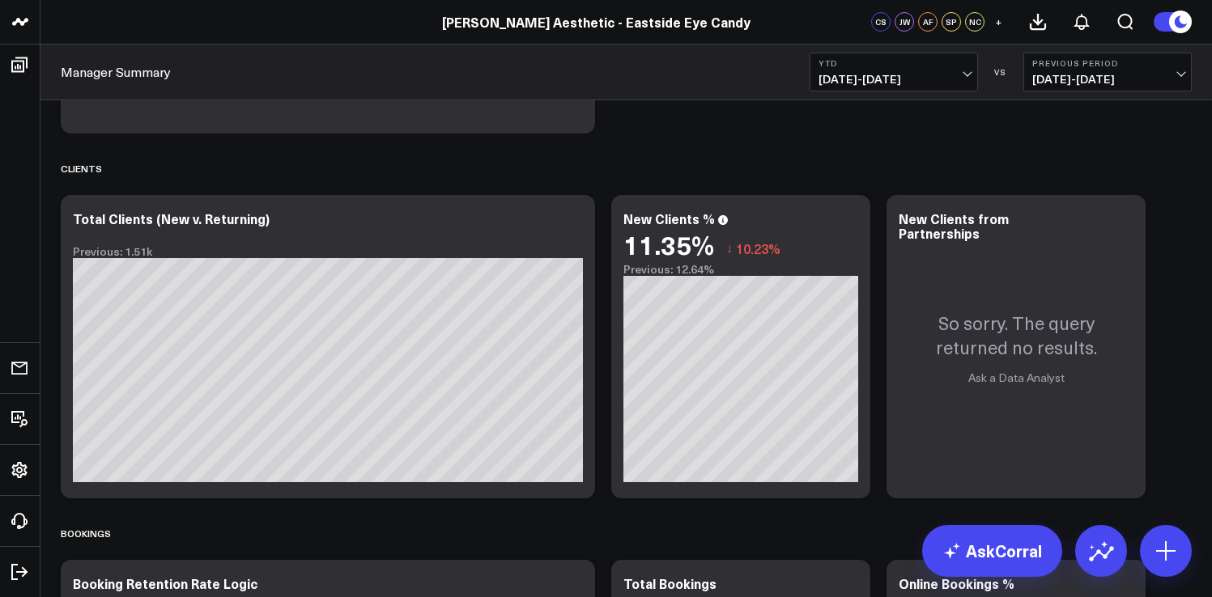
scroll to position [1068, 0]
